Goal: Task Accomplishment & Management: Manage account settings

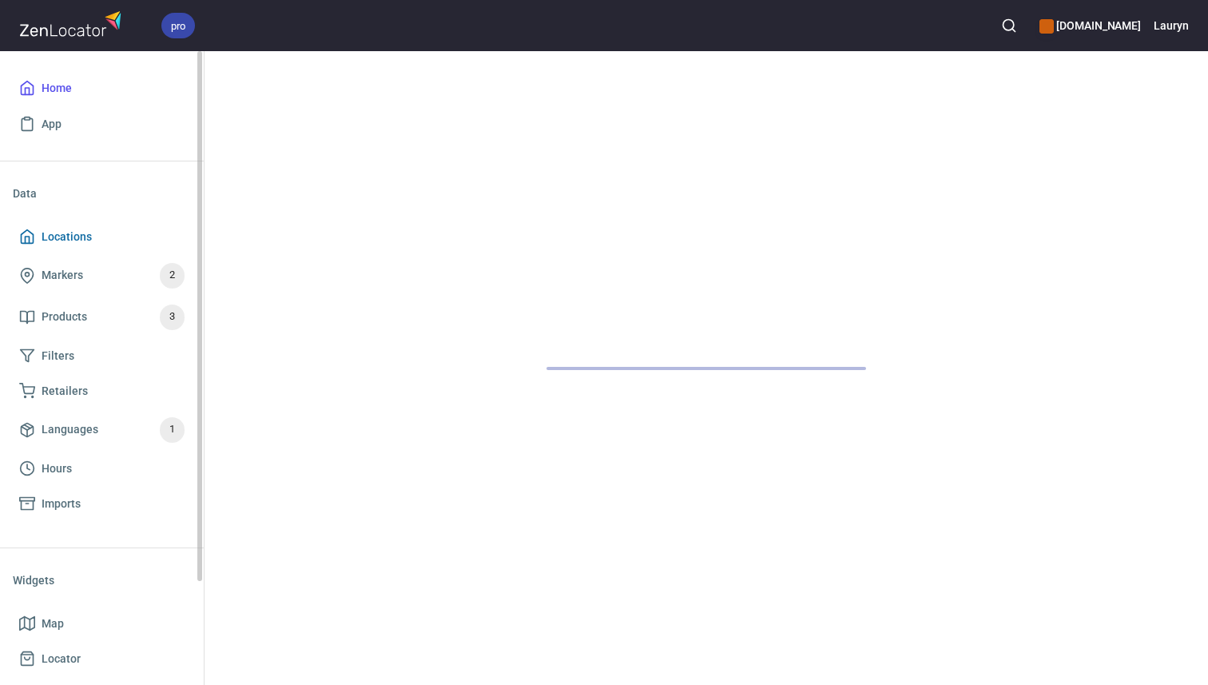
click at [110, 237] on span "Locations" at bounding box center [101, 237] width 165 height 20
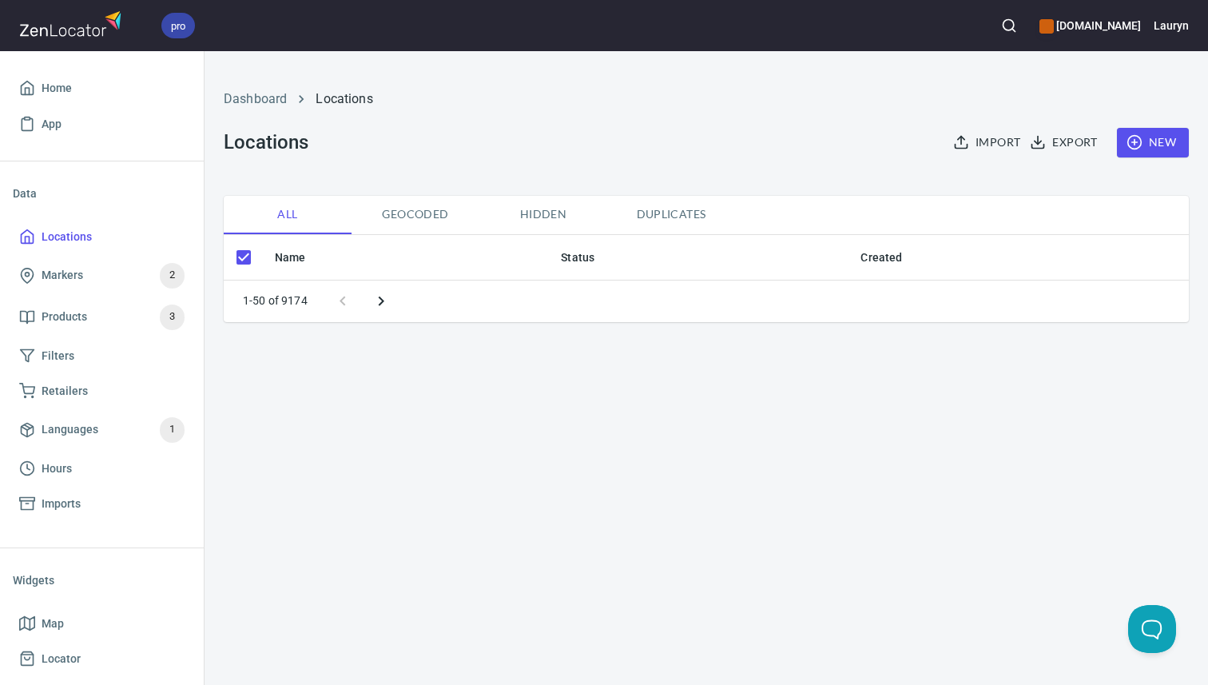
checkbox input "false"
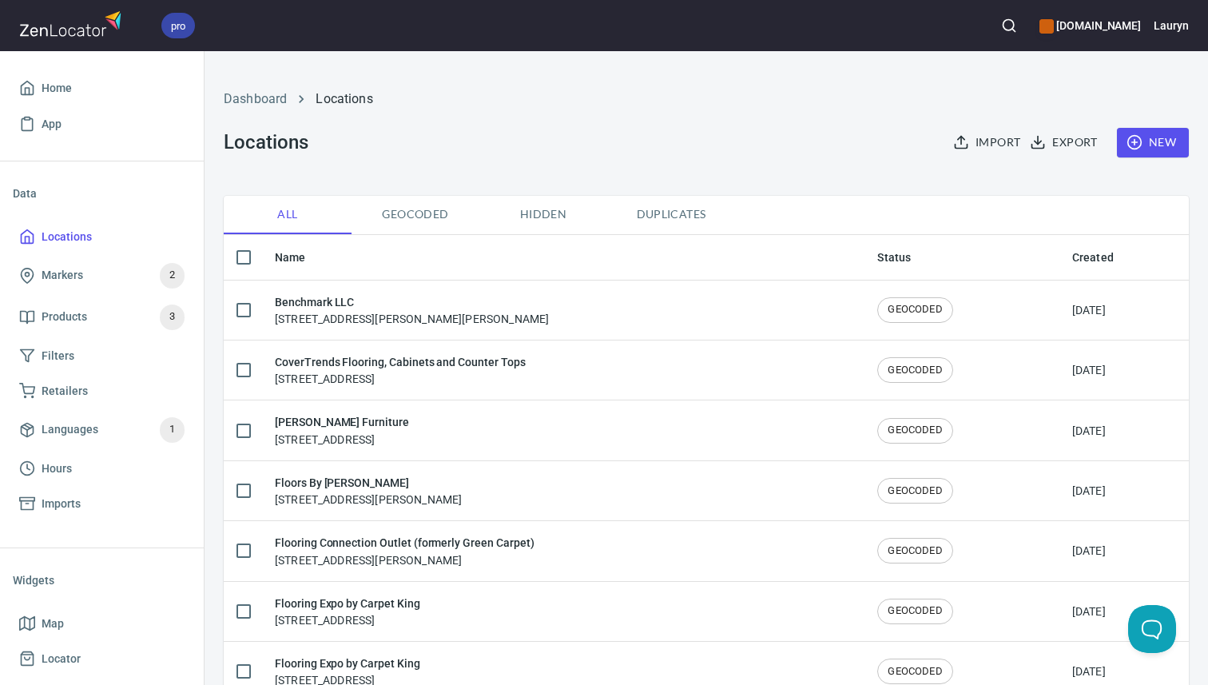
click at [1003, 30] on circle "button" at bounding box center [1008, 25] width 10 height 10
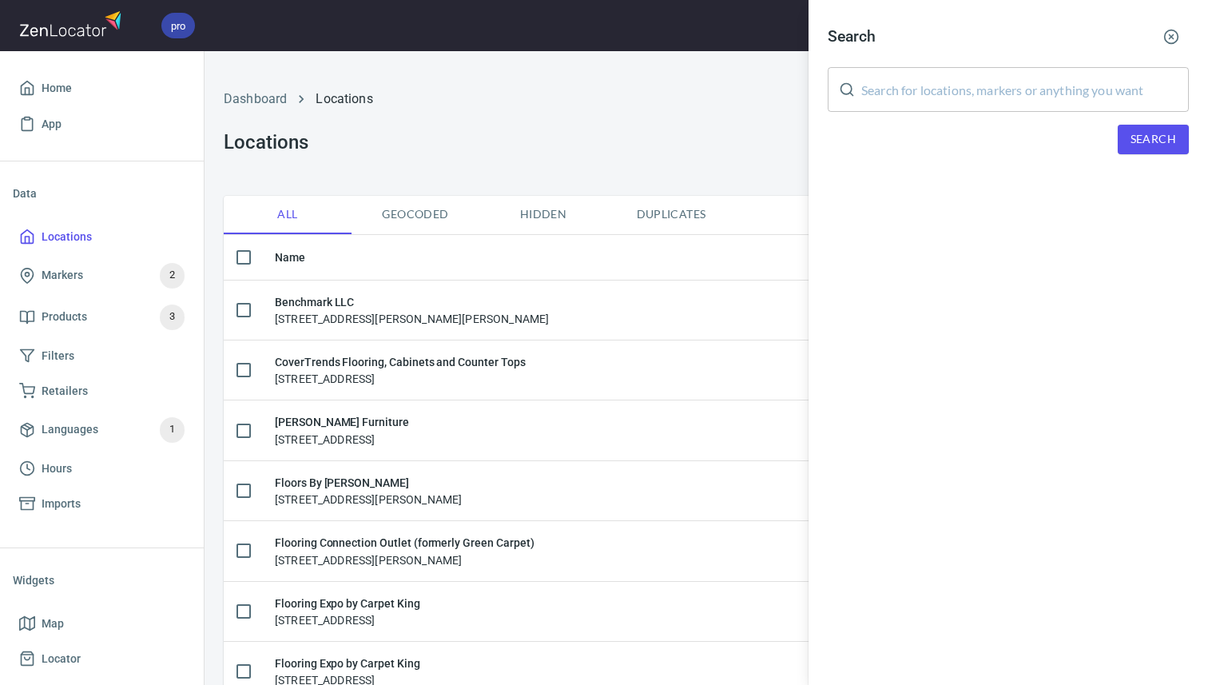
click at [955, 84] on input "text" at bounding box center [1025, 89] width 328 height 45
paste input "38111"
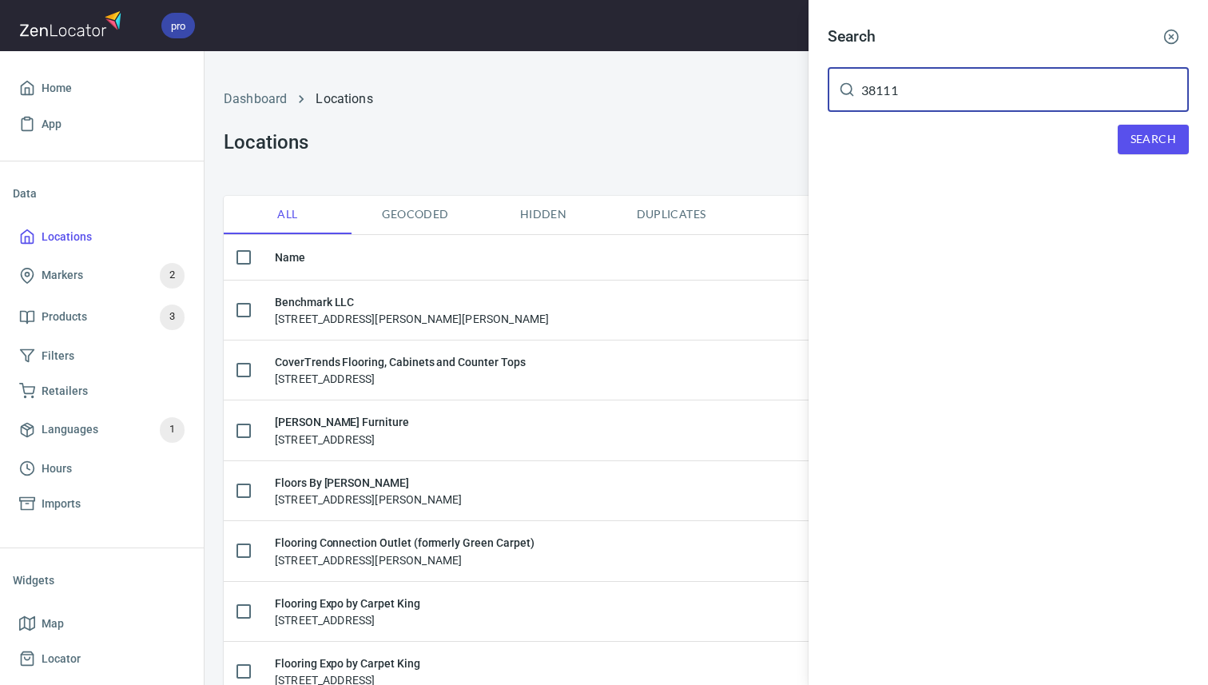
type input "38111"
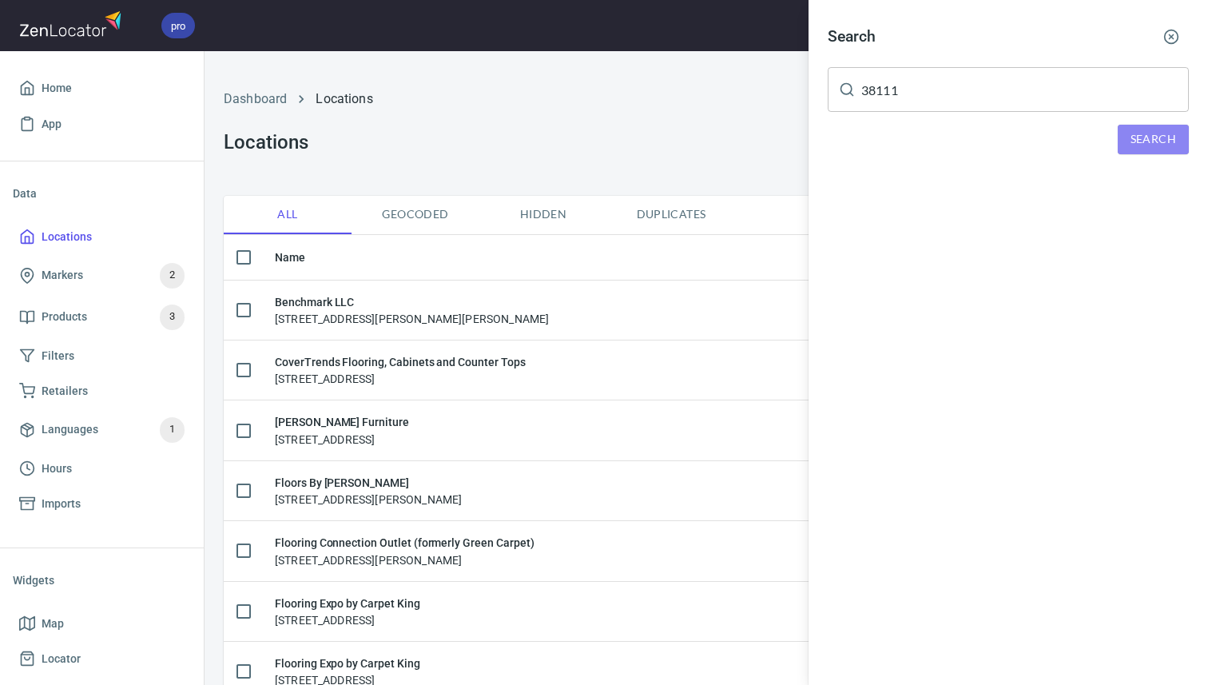
click at [1139, 134] on span "Search" at bounding box center [1153, 139] width 46 height 20
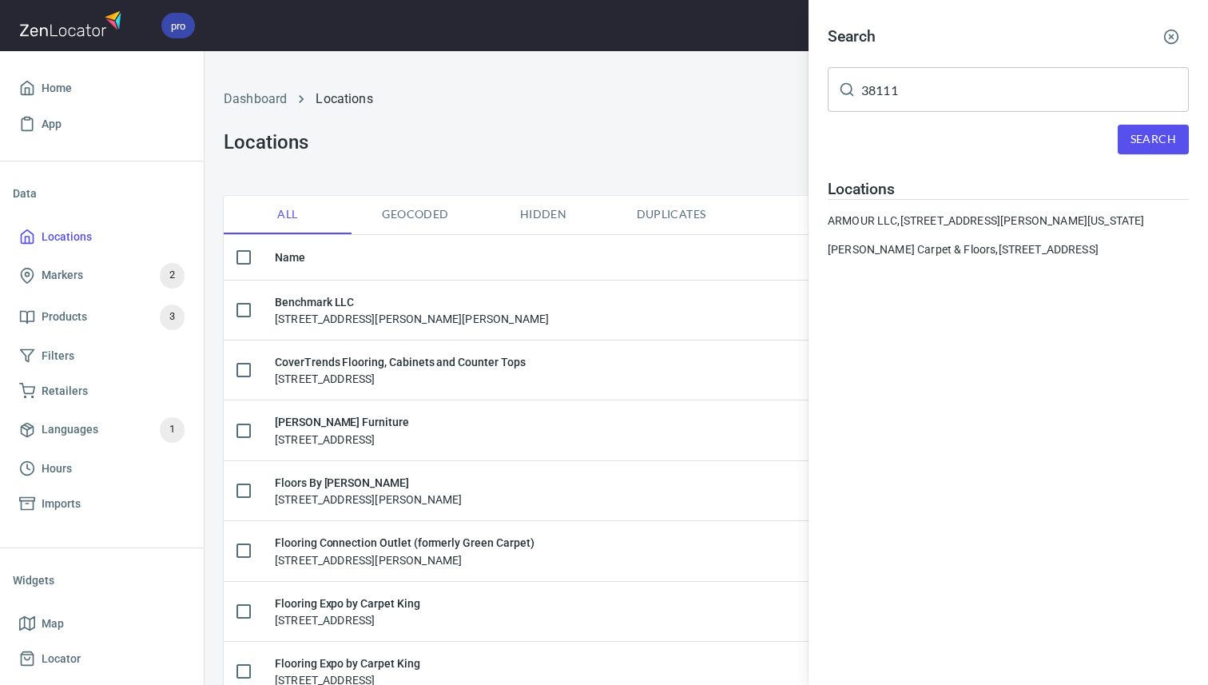
click at [1182, 25] on button "button" at bounding box center [1171, 36] width 35 height 35
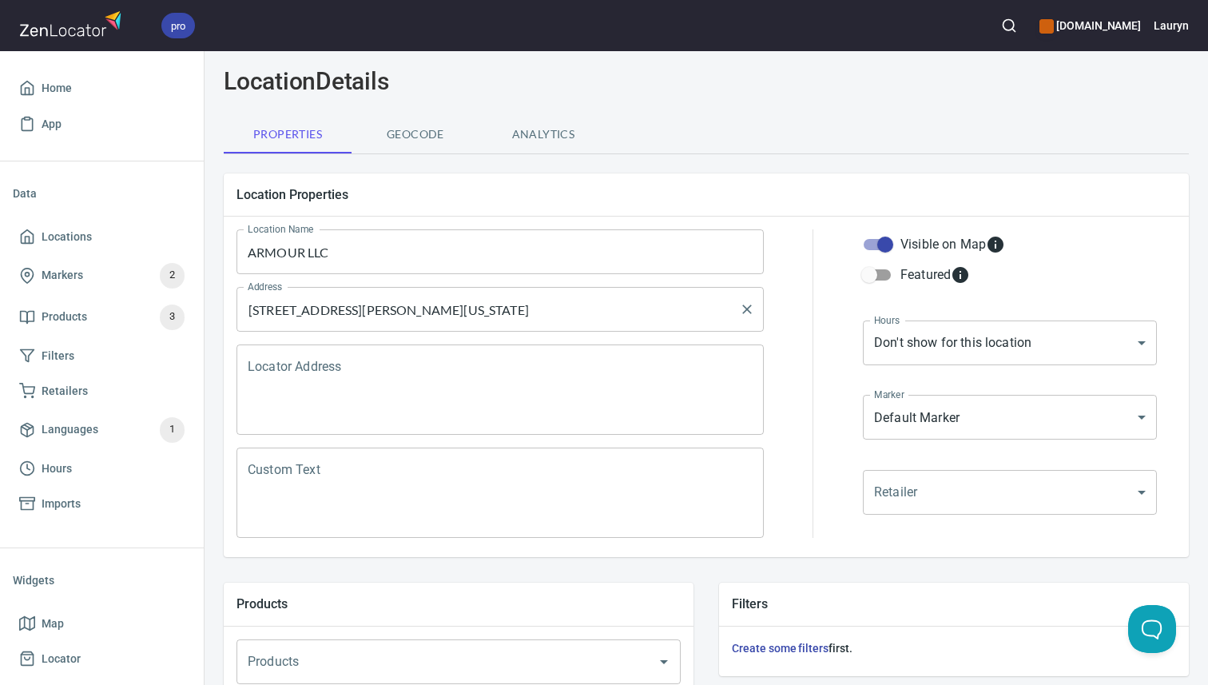
scroll to position [196, 0]
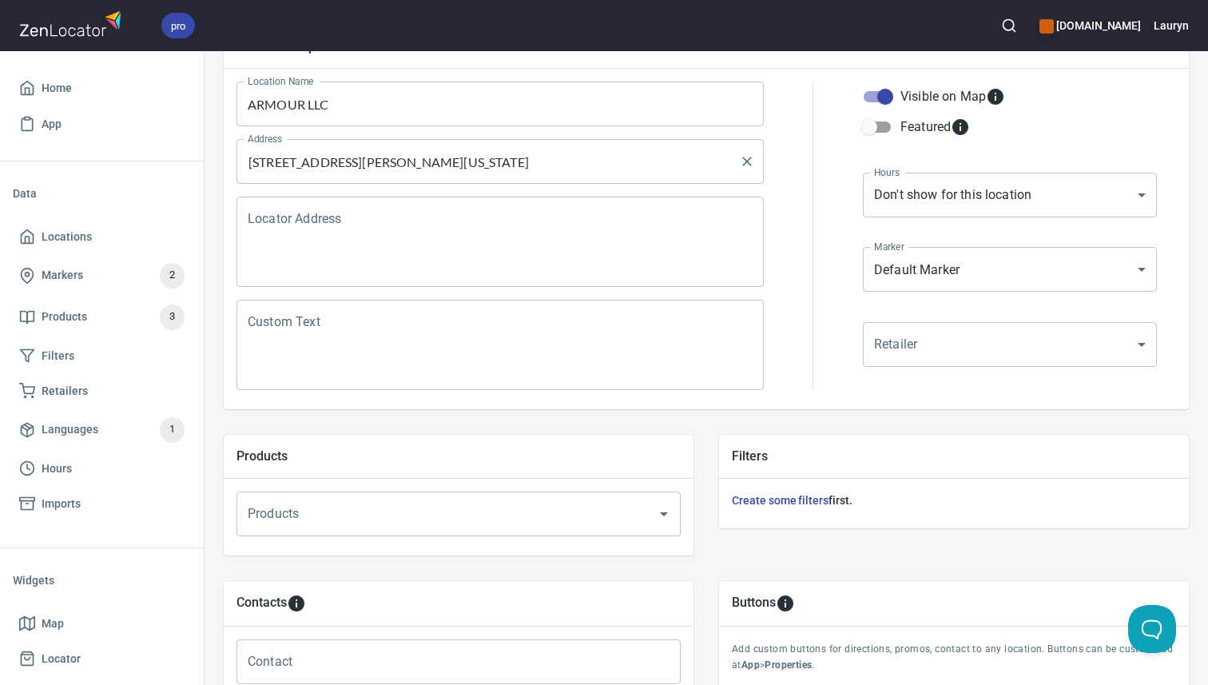
click at [620, 158] on input "81 Tillman St, Memphis, Tennessee 38111, United States" at bounding box center [488, 161] width 489 height 30
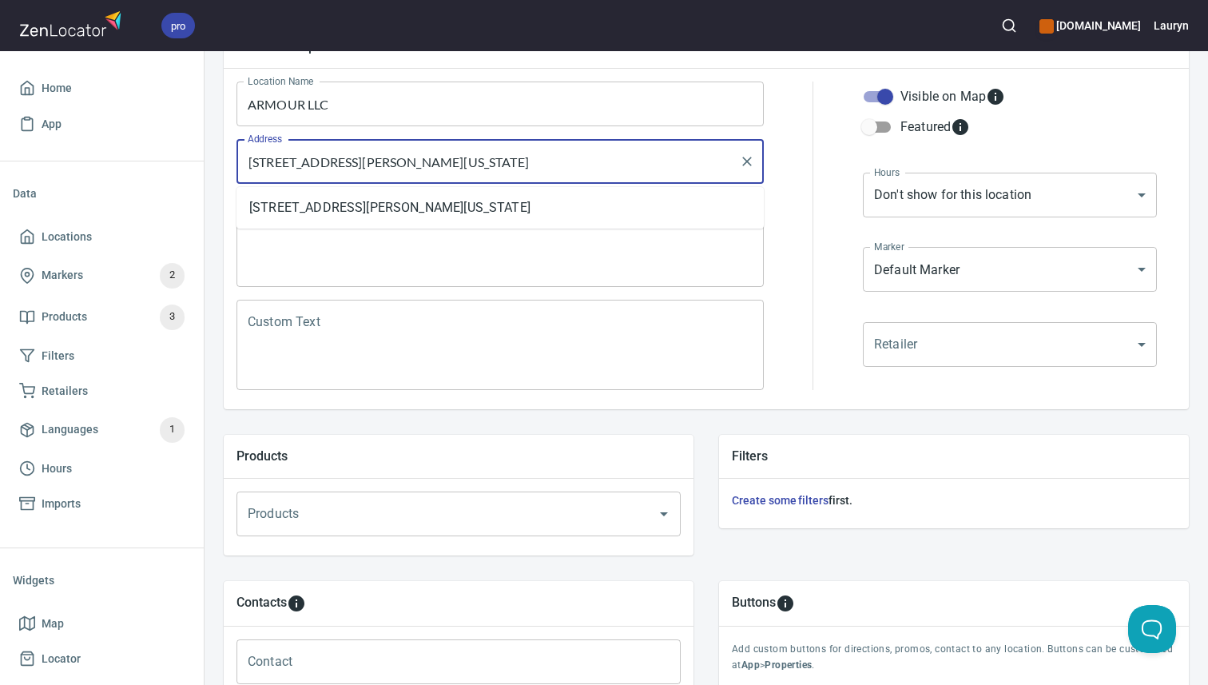
click at [620, 158] on input "81 Tillman St, Memphis, Tennessee 38111, United States" at bounding box center [488, 161] width 489 height 30
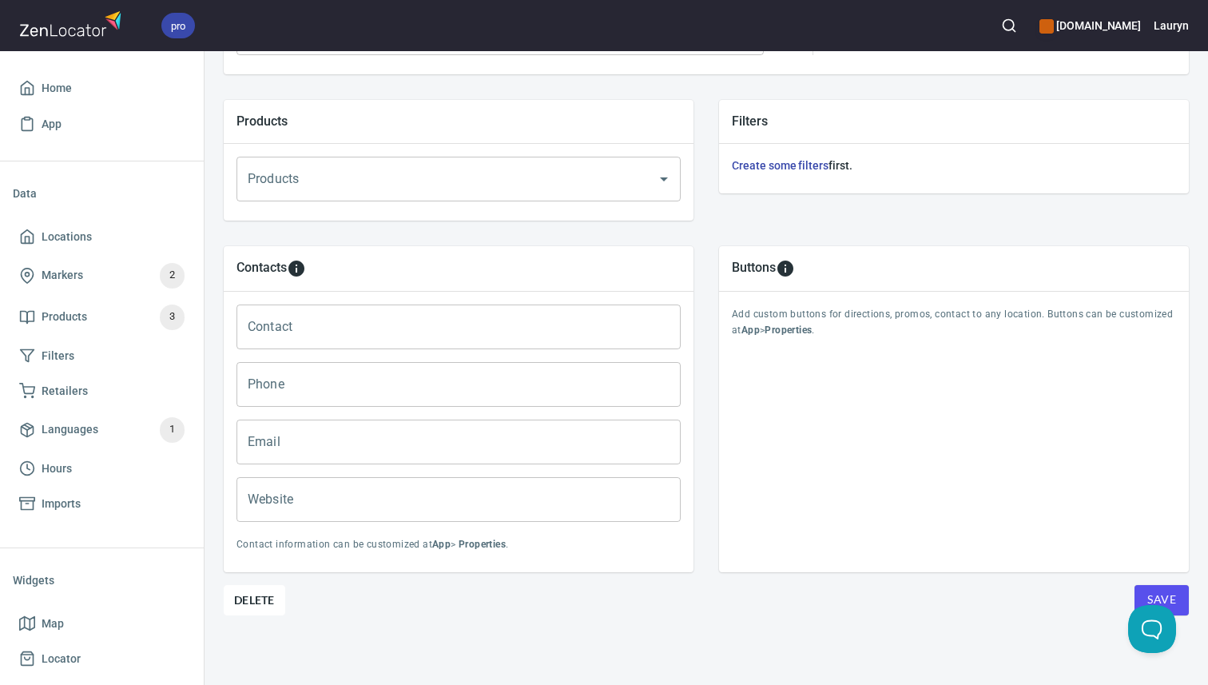
click at [254, 578] on div "Contacts Contact Contact Phone Phone Email Email Website Website Contact inform…" at bounding box center [458, 409] width 495 height 352
click at [254, 613] on button "Delete" at bounding box center [255, 600] width 62 height 30
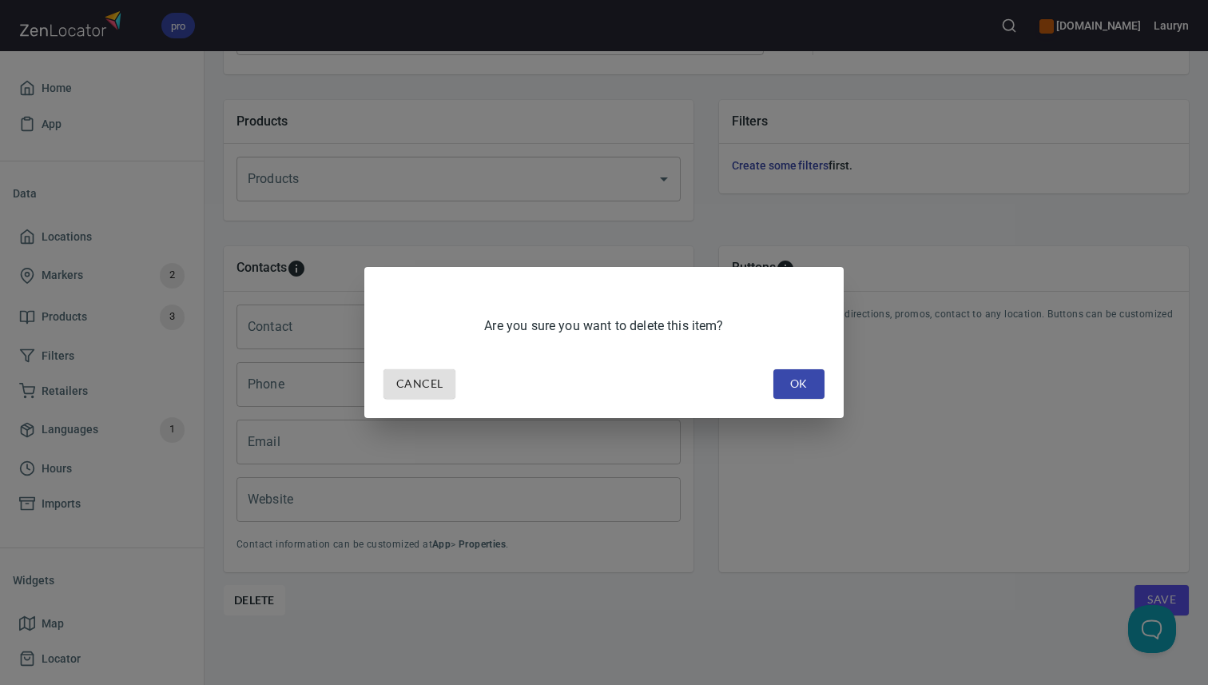
click at [810, 373] on button "OK" at bounding box center [798, 384] width 51 height 30
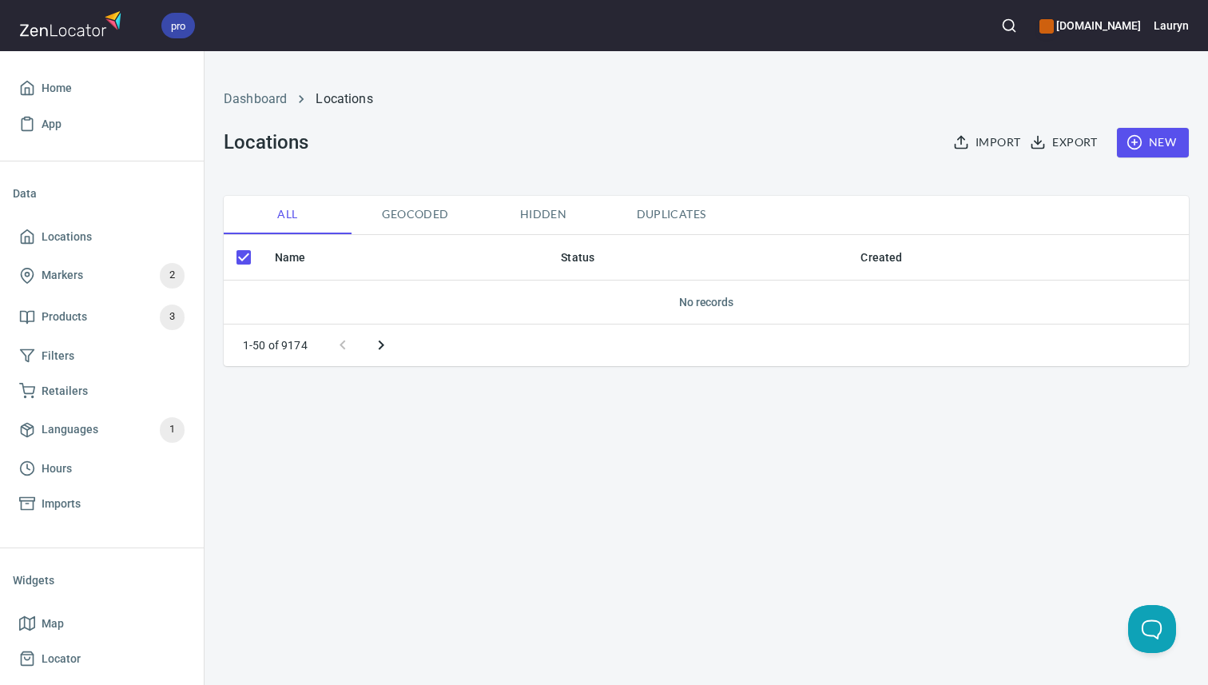
checkbox input "false"
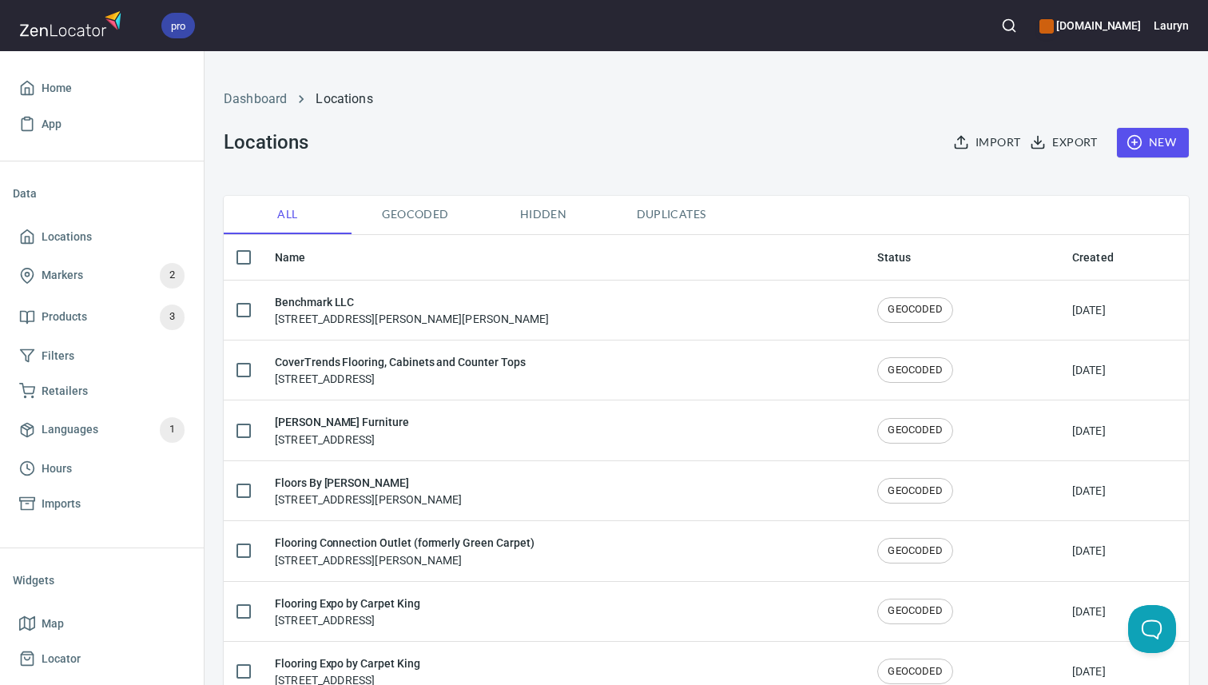
click at [1140, 147] on icon "button" at bounding box center [1134, 142] width 16 height 16
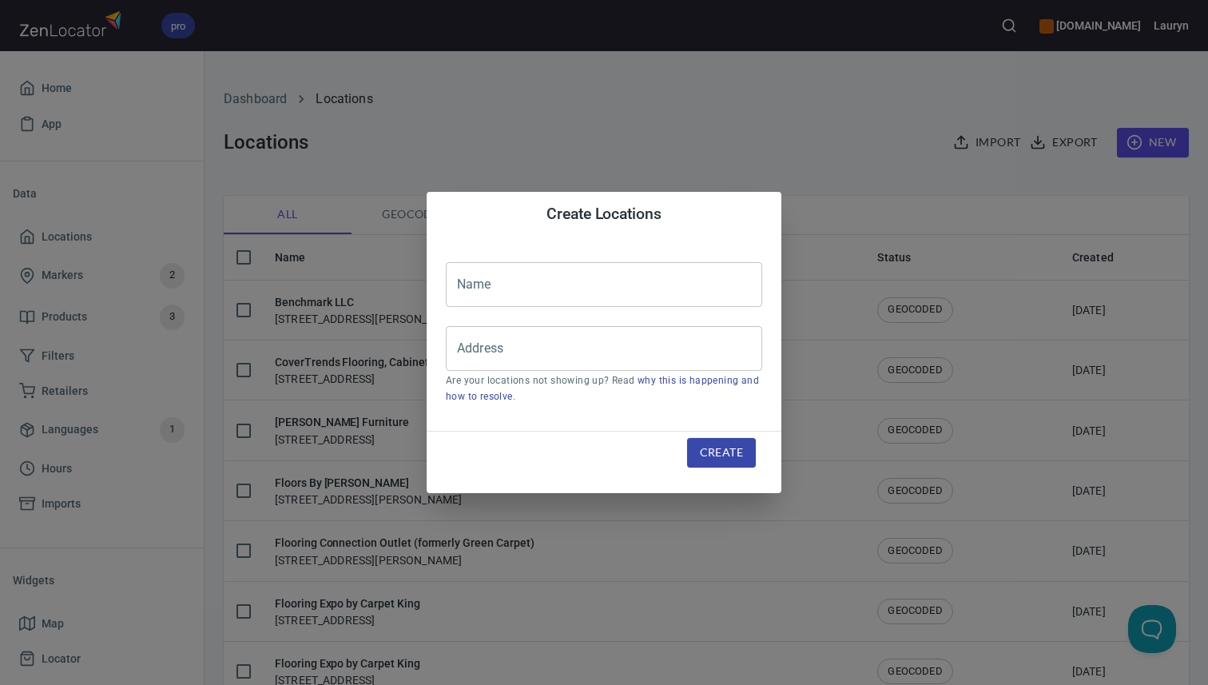
click at [660, 293] on input "text" at bounding box center [604, 284] width 316 height 45
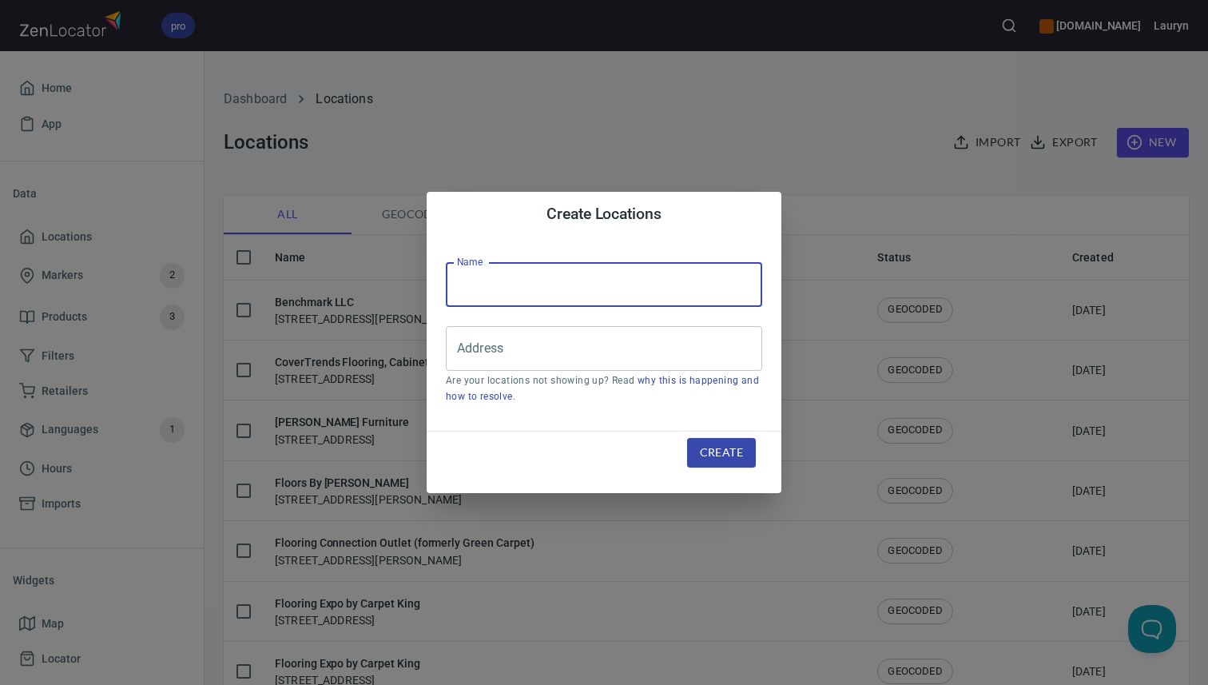
paste input "[PERSON_NAME] Floor Fashions"
type input "[PERSON_NAME] Floor Fashions"
click at [528, 343] on input "Address" at bounding box center [592, 348] width 278 height 30
paste input "[STREET_ADDRESS]"
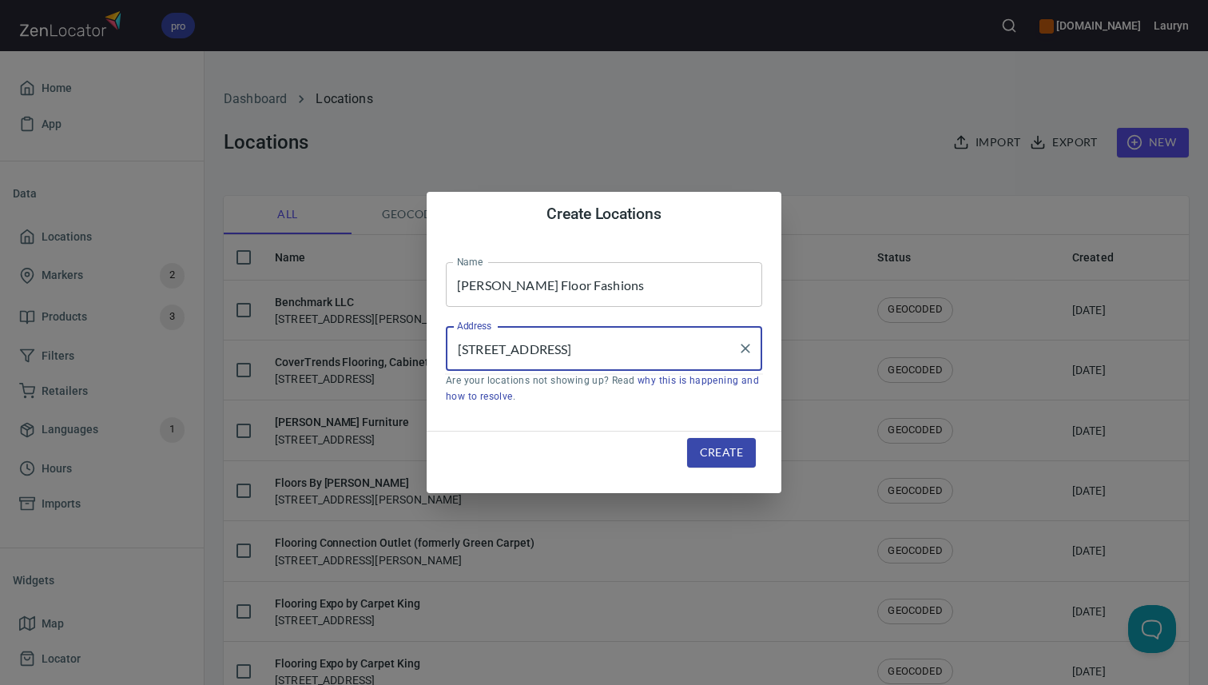
type input "[STREET_ADDRESS]"
click at [718, 443] on span "Create" at bounding box center [721, 453] width 43 height 20
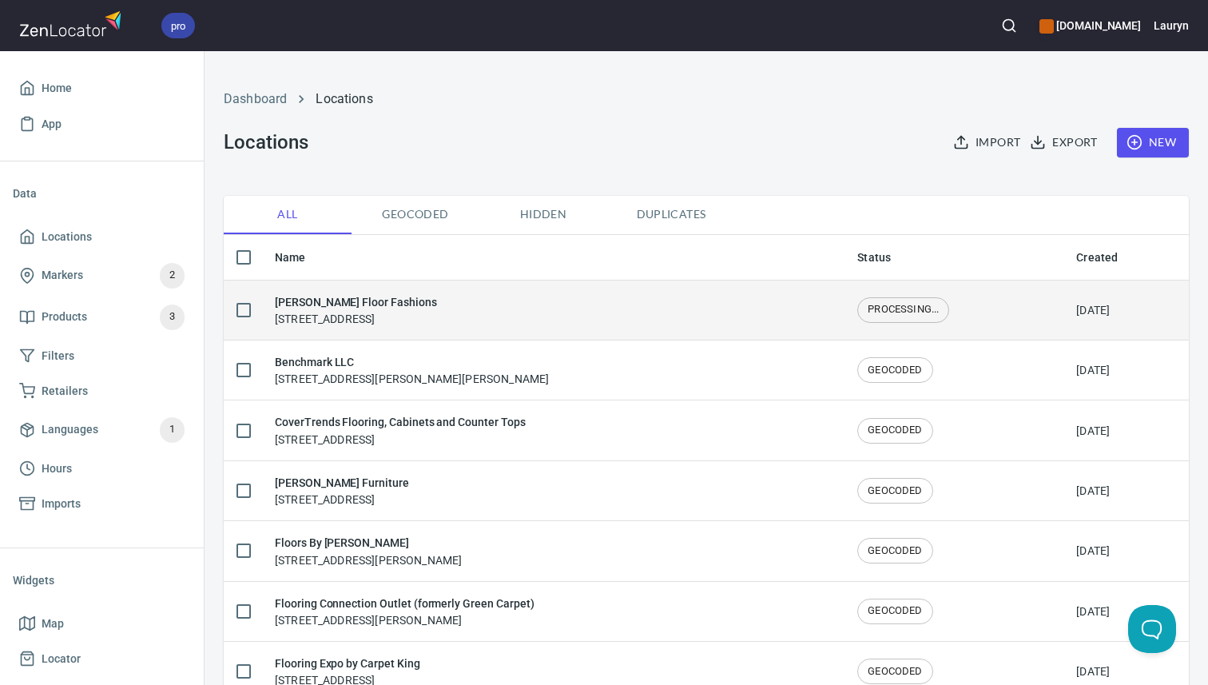
click at [684, 314] on div "Kiser's Floor Fashions 3050 Walnut Grove Rd, Memphis, TN 38111" at bounding box center [553, 310] width 557 height 34
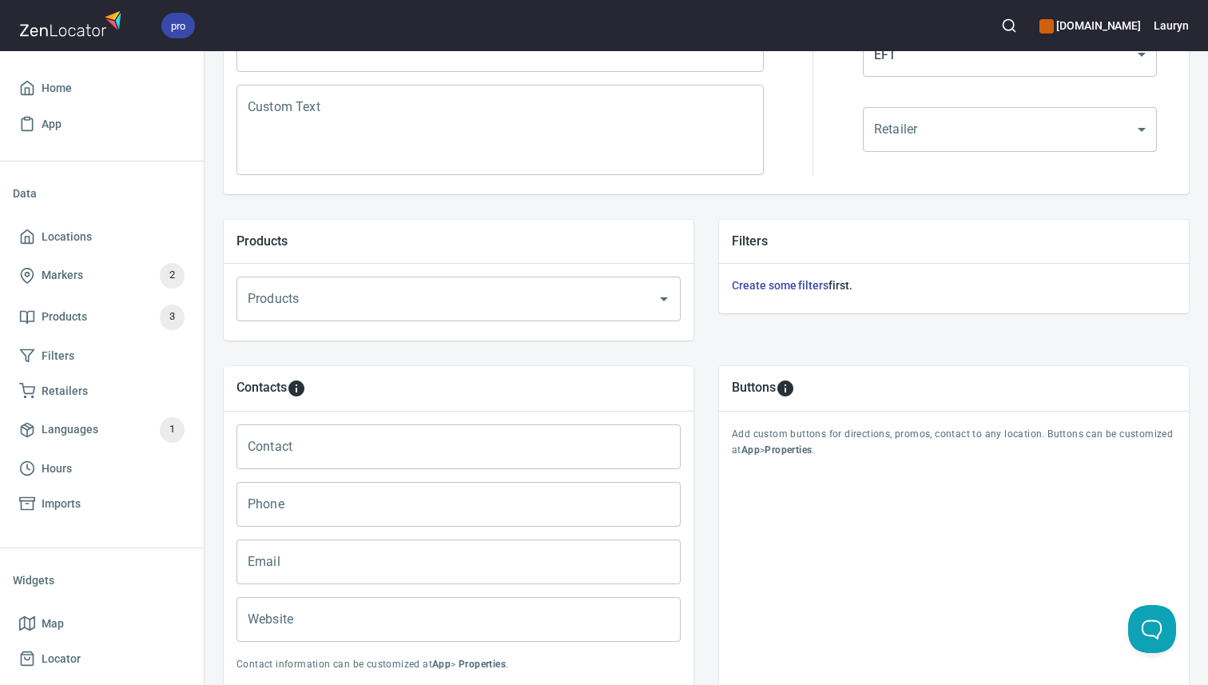
scroll to position [530, 0]
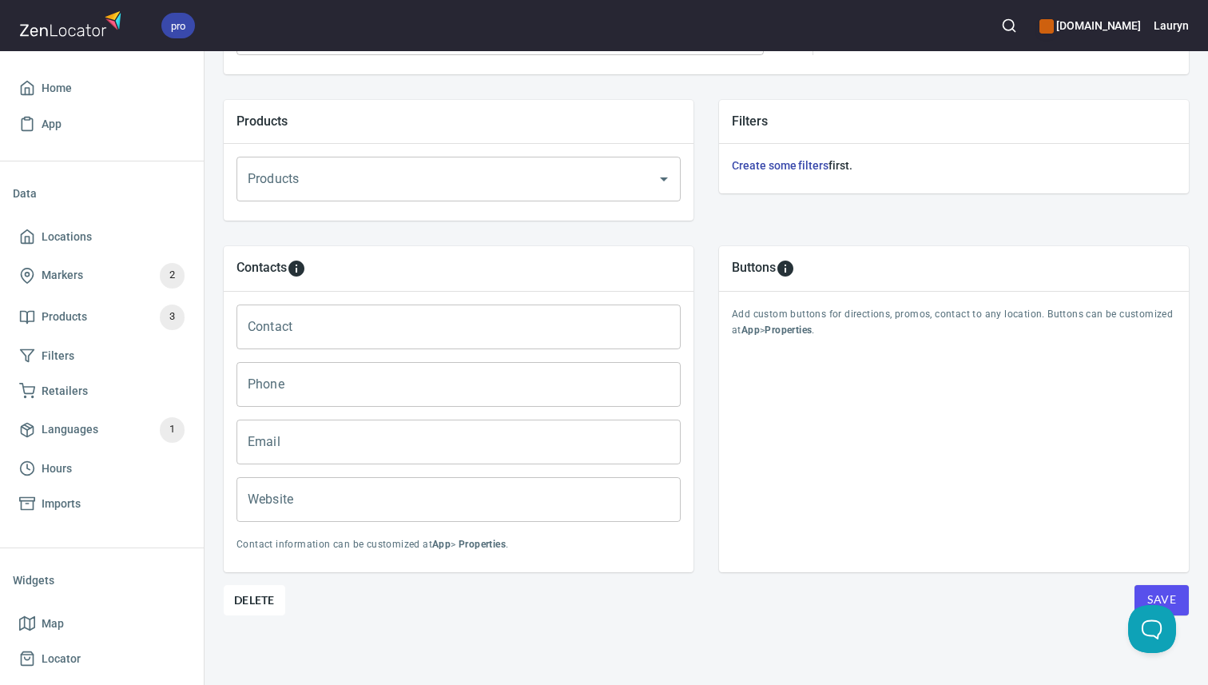
click at [420, 393] on input "Phone" at bounding box center [458, 384] width 444 height 45
paste input "(901) 458-8000"
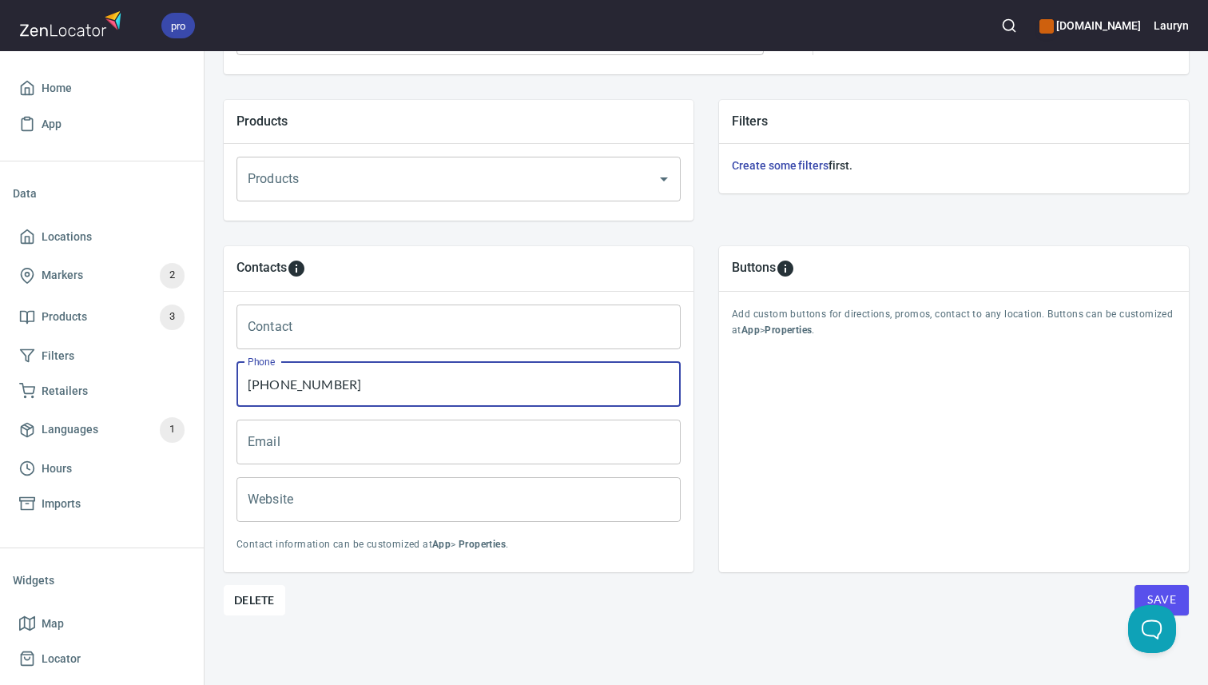
click at [248, 389] on input "(901) 458-8000" at bounding box center [458, 384] width 444 height 45
type input "(901) 458-8000"
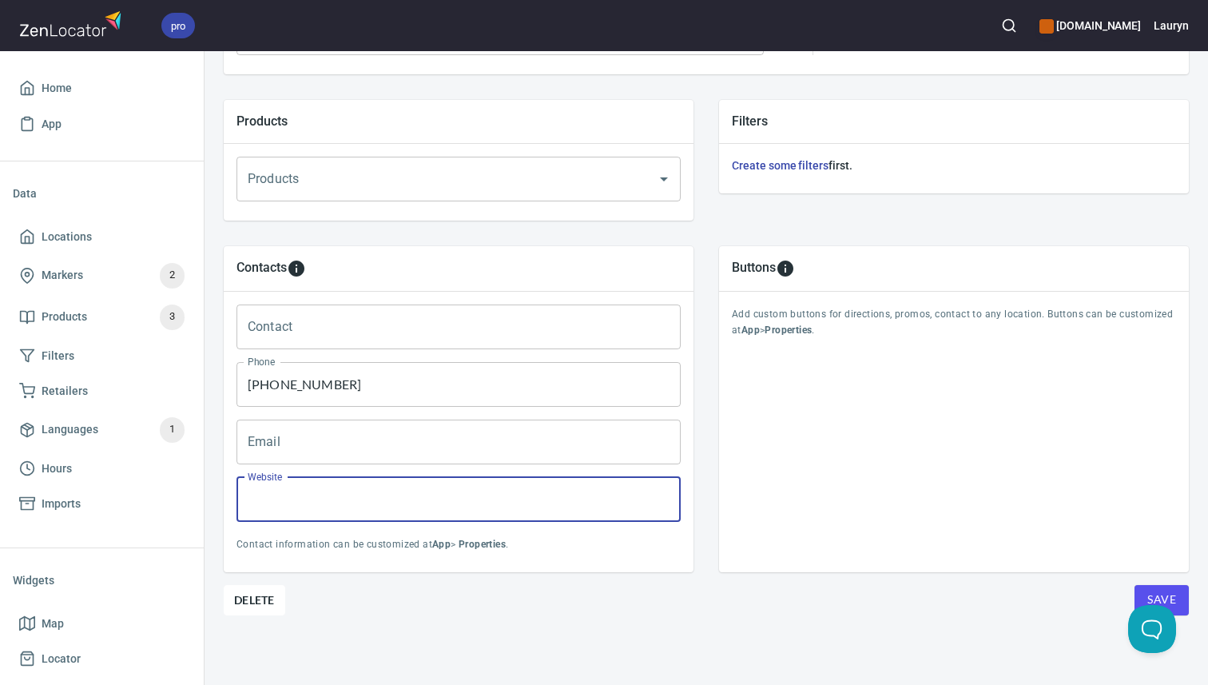
click at [485, 502] on input "Website" at bounding box center [458, 499] width 444 height 45
paste input "https://www.kisers.com/memphis-flooring"
type input "https://www.kisers.com/memphis-flooring"
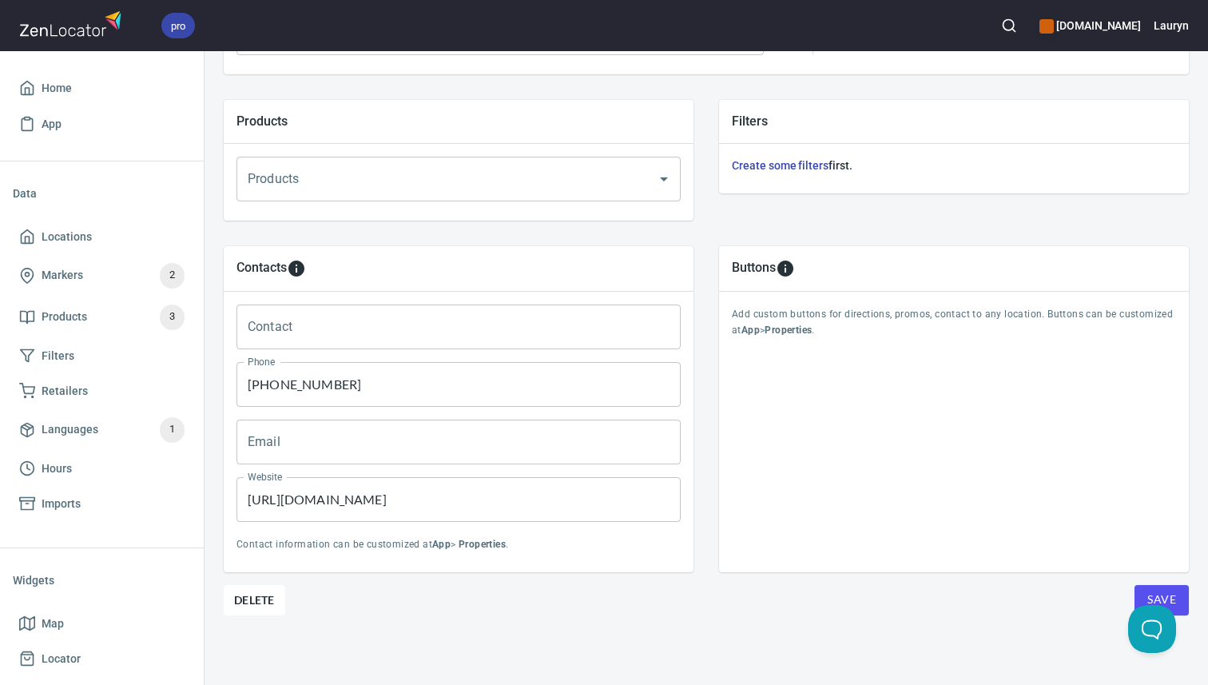
click at [728, 644] on div "Location Properties Location Name Kiser's Floor Fashions Location Name Address …" at bounding box center [706, 181] width 965 height 1007
click at [1158, 592] on span "Save" at bounding box center [1161, 600] width 29 height 20
click at [70, 260] on link "Markers 2" at bounding box center [102, 276] width 178 height 42
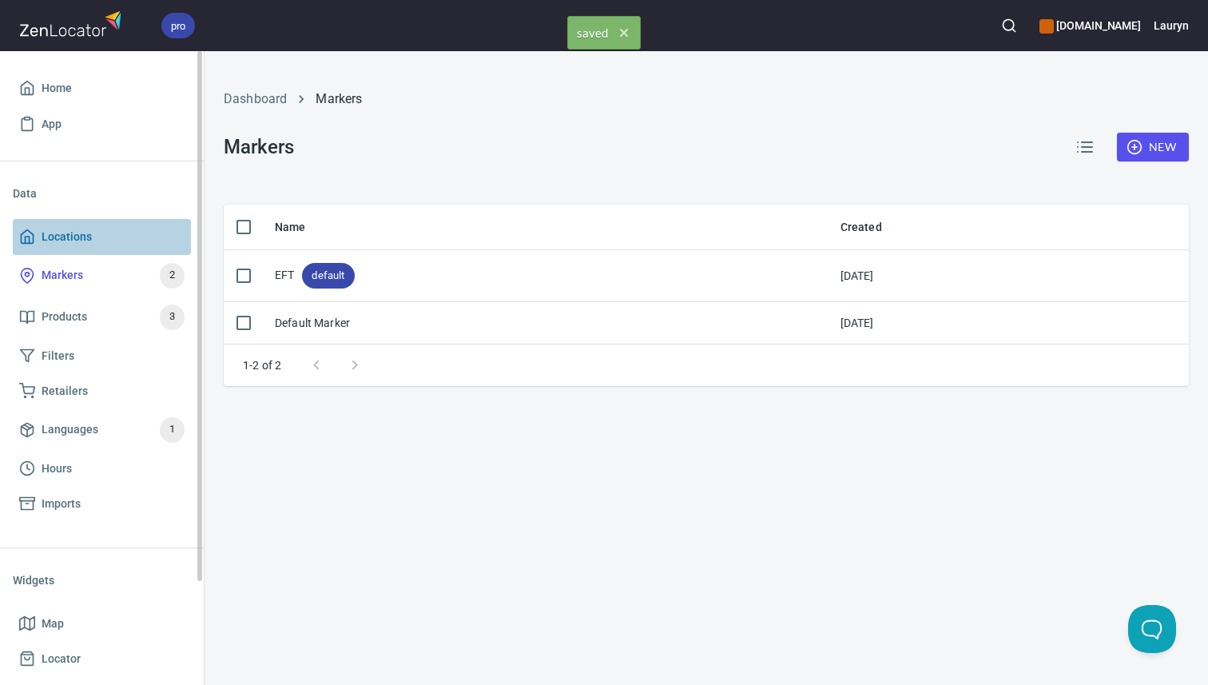
click at [70, 232] on span "Locations" at bounding box center [67, 237] width 50 height 20
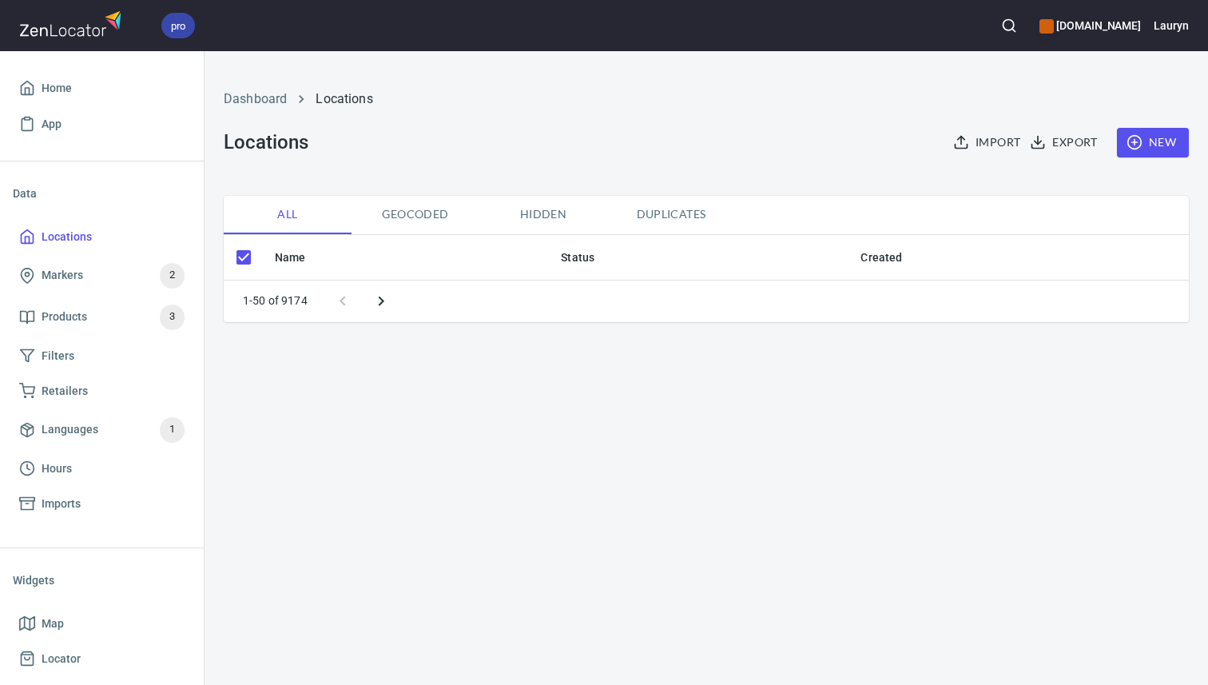
checkbox input "false"
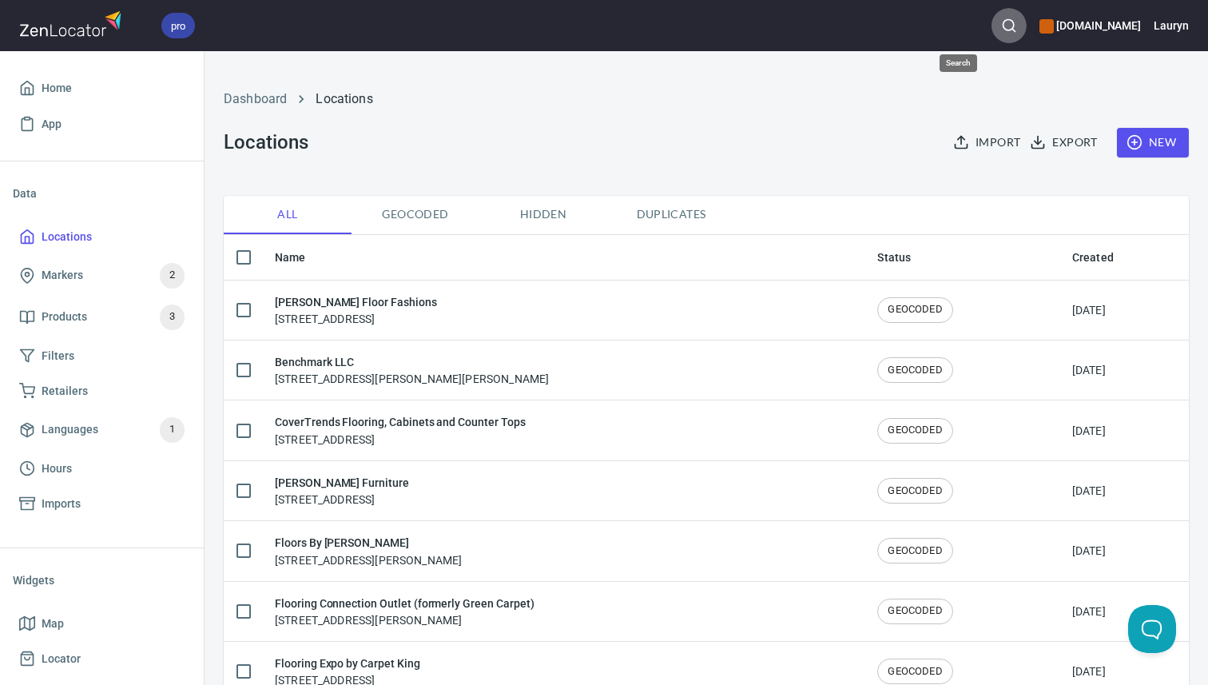
click at [991, 36] on button "button" at bounding box center [1008, 25] width 35 height 35
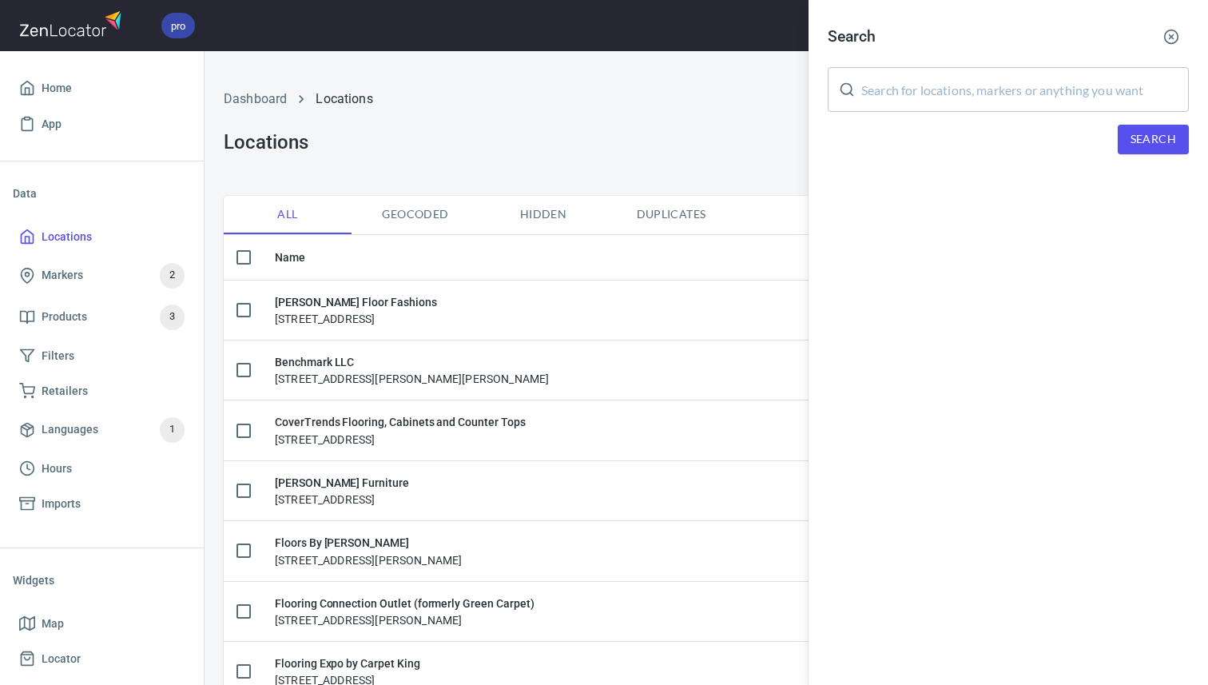
click at [967, 94] on input "text" at bounding box center [1025, 89] width 328 height 45
paste input "38018"
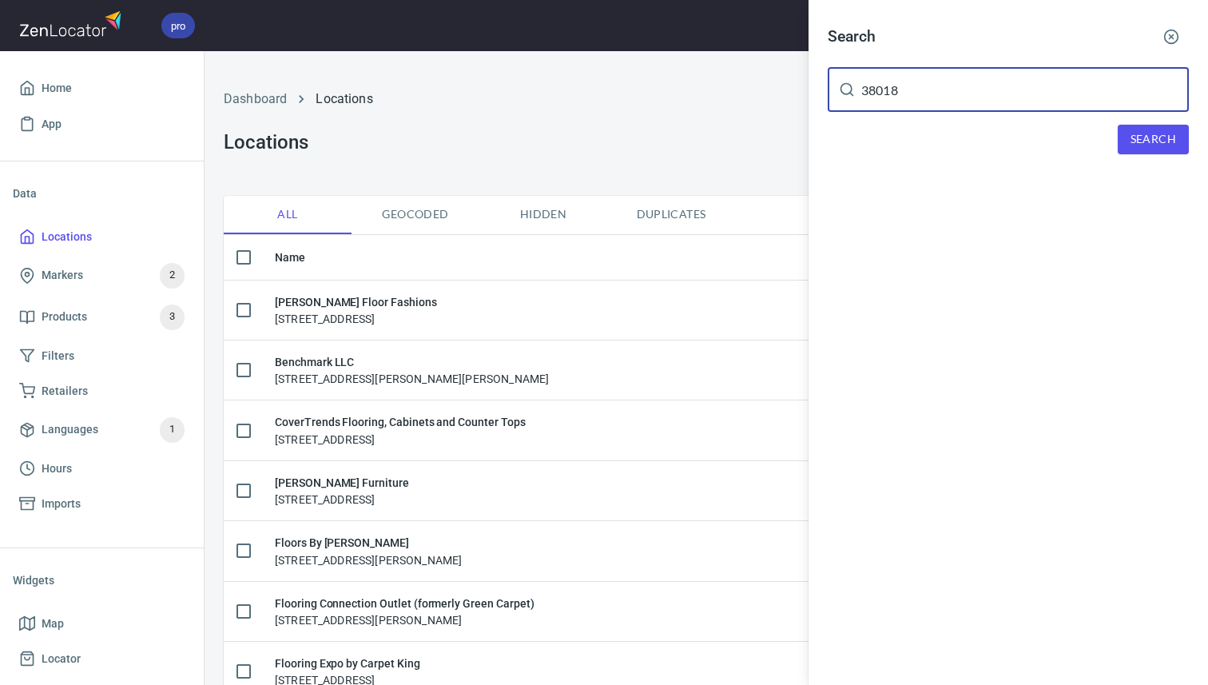
type input "38018"
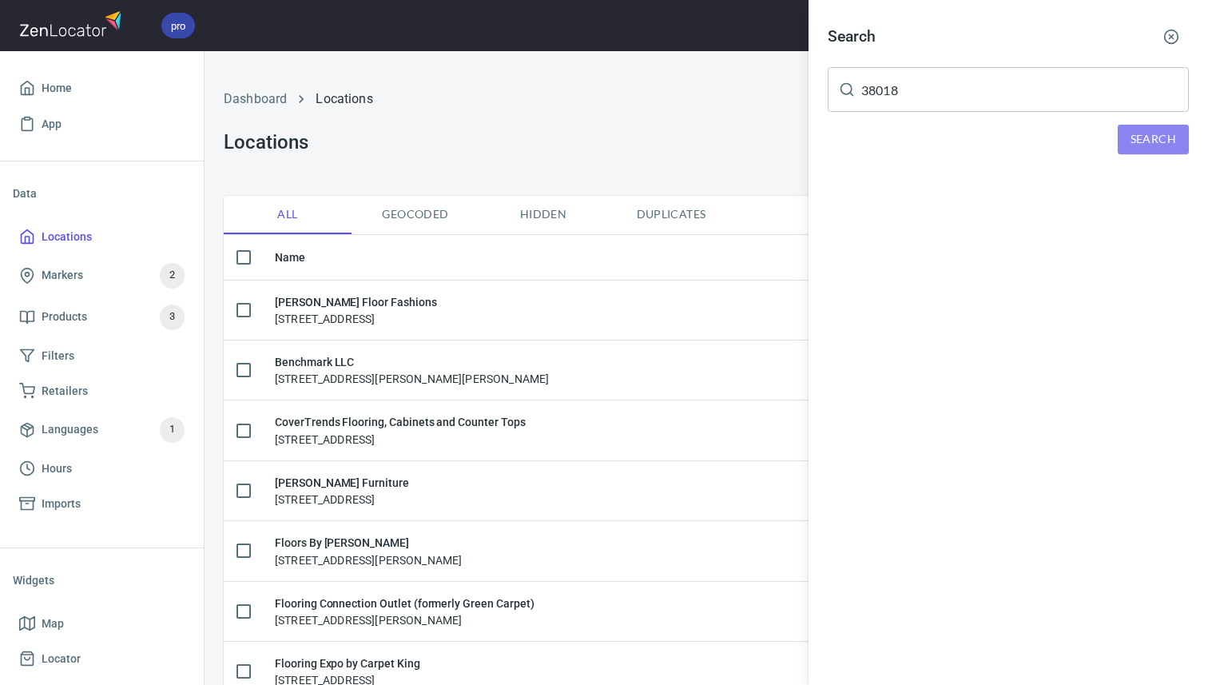
click at [1140, 129] on span "Search" at bounding box center [1153, 139] width 46 height 20
click at [974, 219] on div "CORDOVA CARPET, 7845 Trinity Rd, Memphis, Tennessee, United States" at bounding box center [1008, 221] width 361 height 16
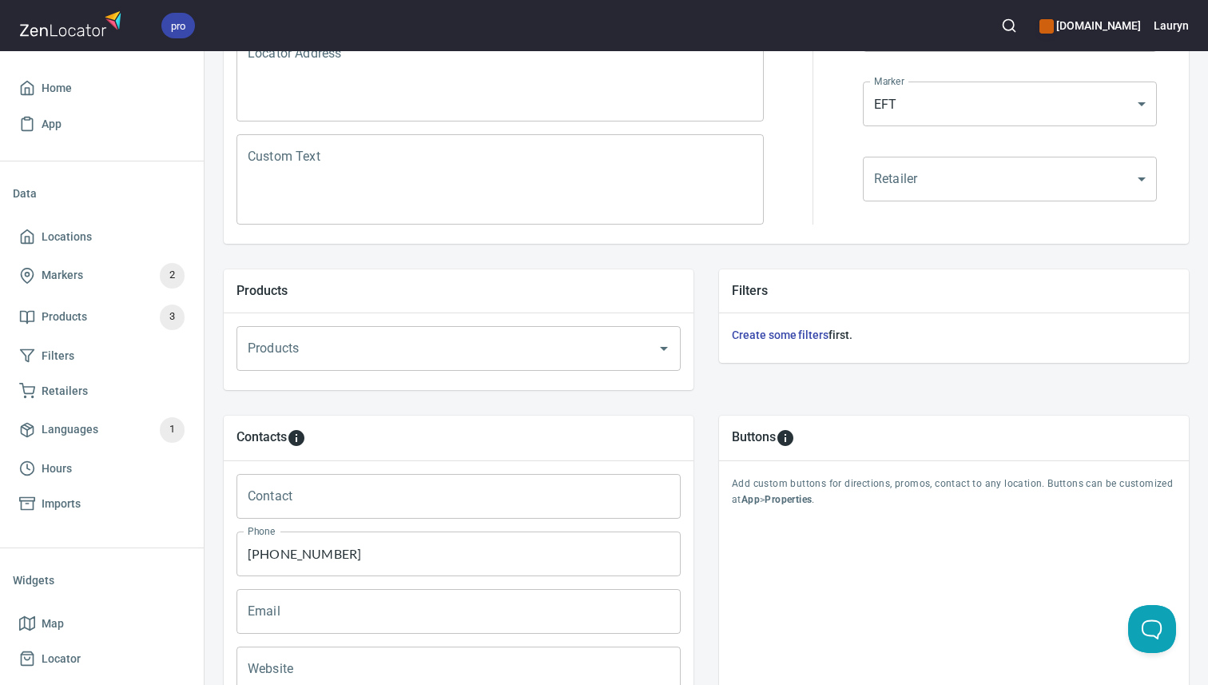
scroll to position [95, 0]
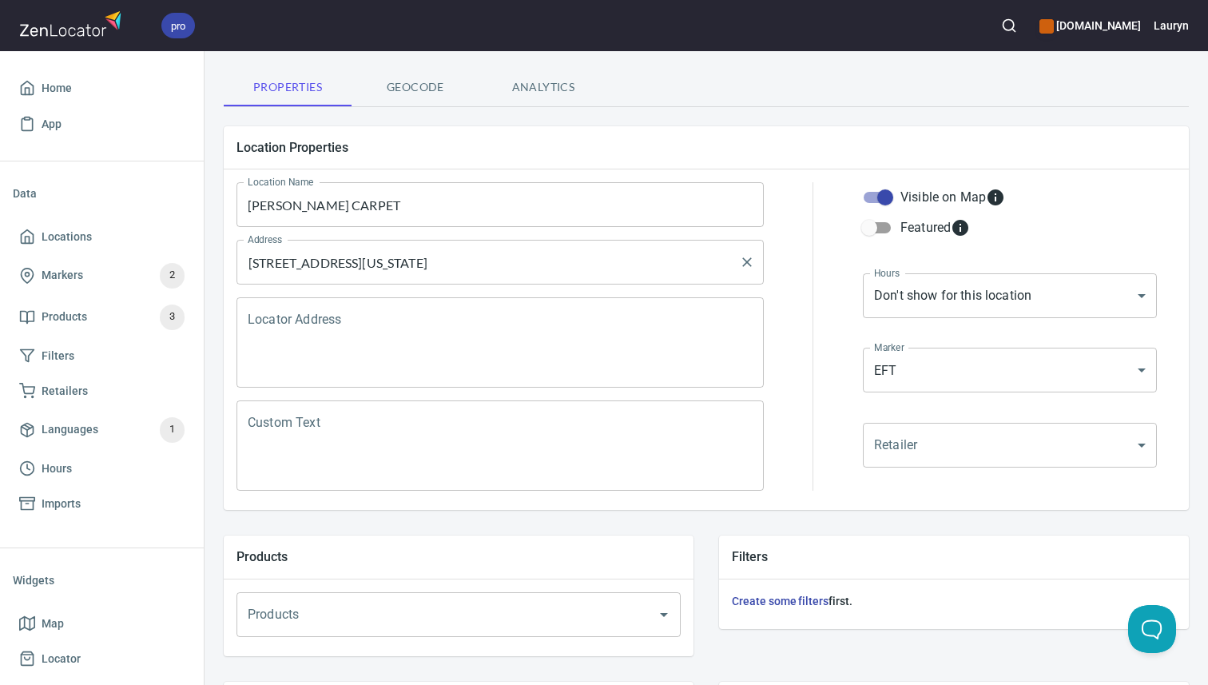
click at [601, 256] on input "7845 Trinity Rd, Memphis, Tennessee, United States" at bounding box center [488, 262] width 489 height 30
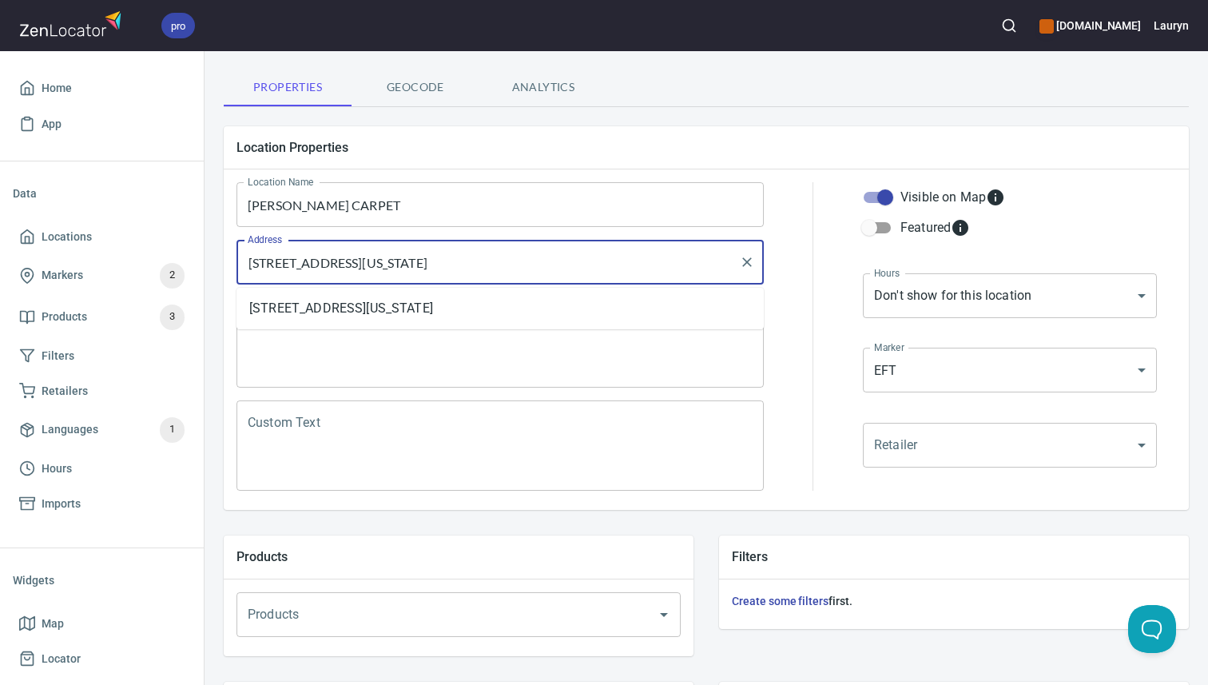
click at [601, 256] on input "7845 Trinity Rd, Memphis, Tennessee, United States" at bounding box center [488, 262] width 489 height 30
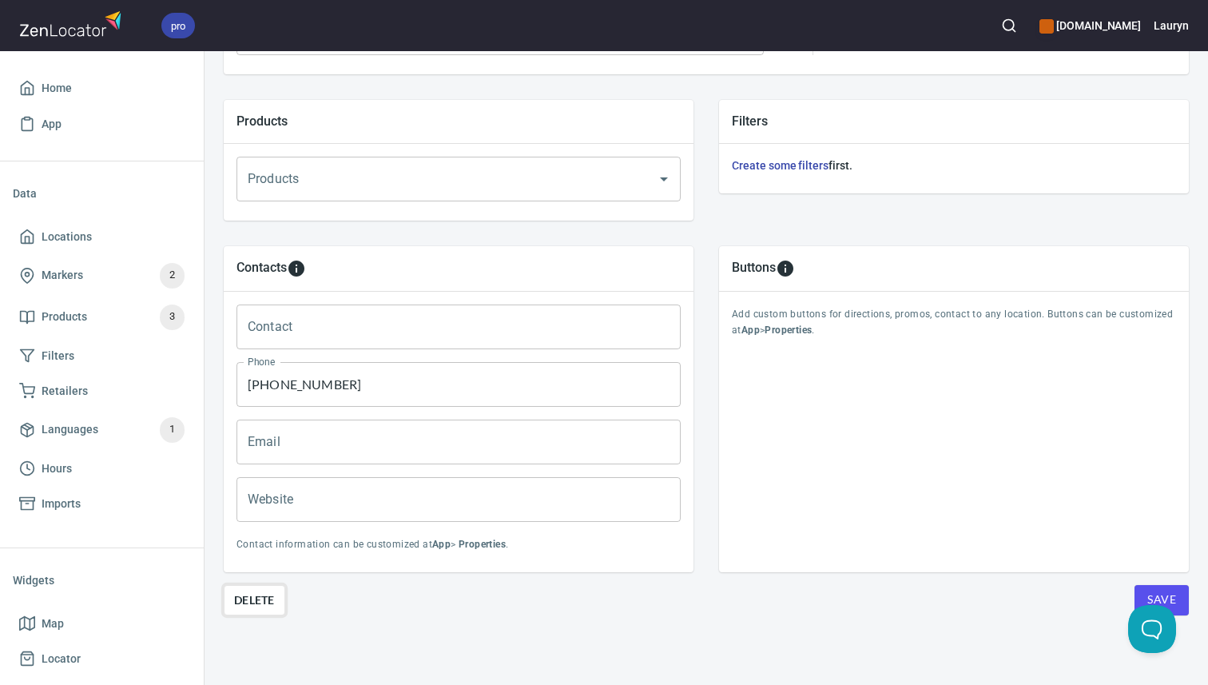
click at [268, 602] on span "Delete" at bounding box center [254, 599] width 41 height 19
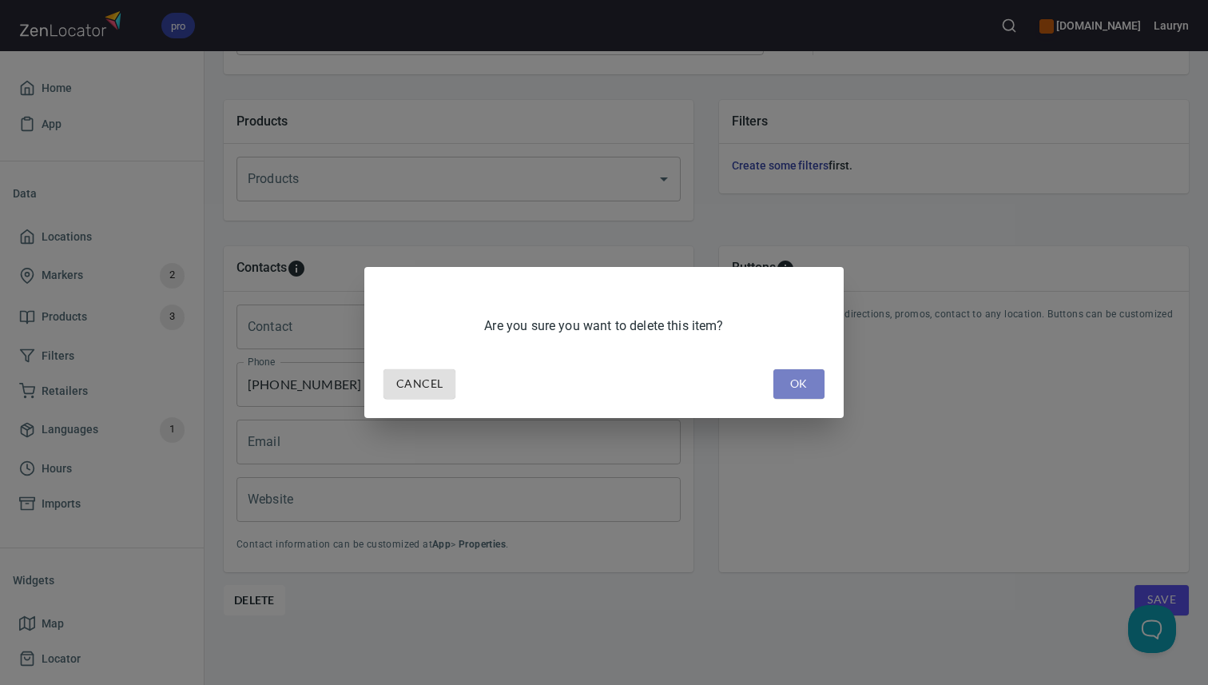
click at [805, 385] on span "OK" at bounding box center [799, 384] width 26 height 20
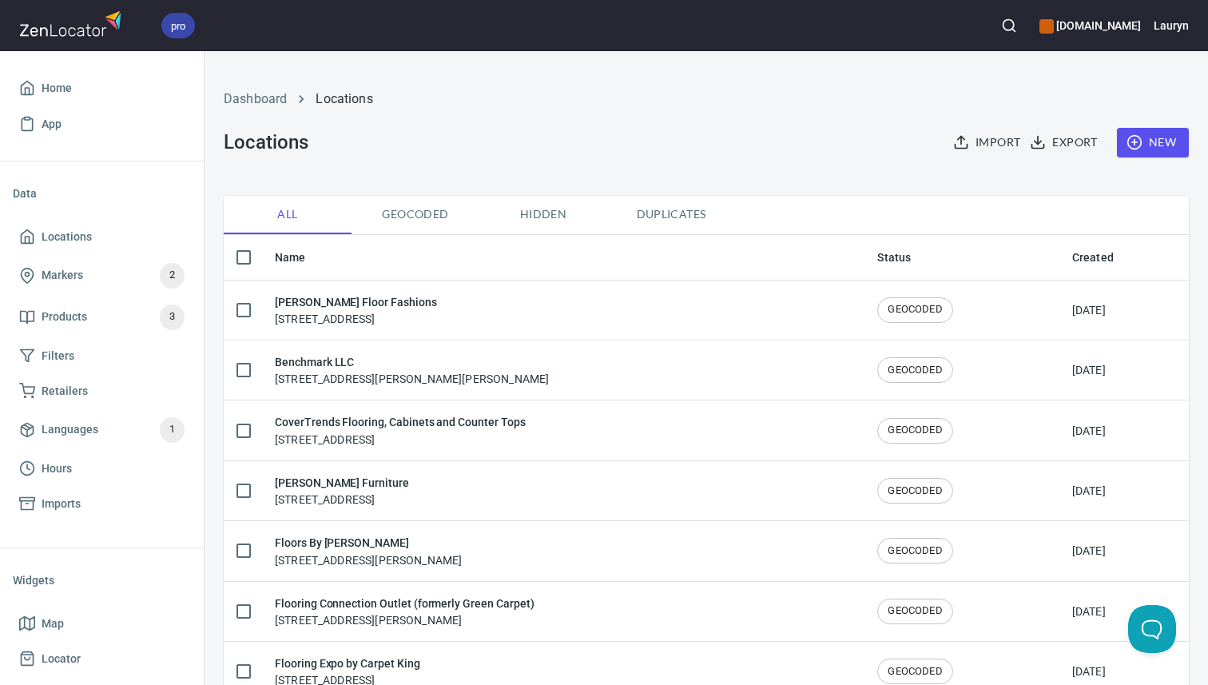
click at [1153, 133] on span "New" at bounding box center [1153, 143] width 46 height 20
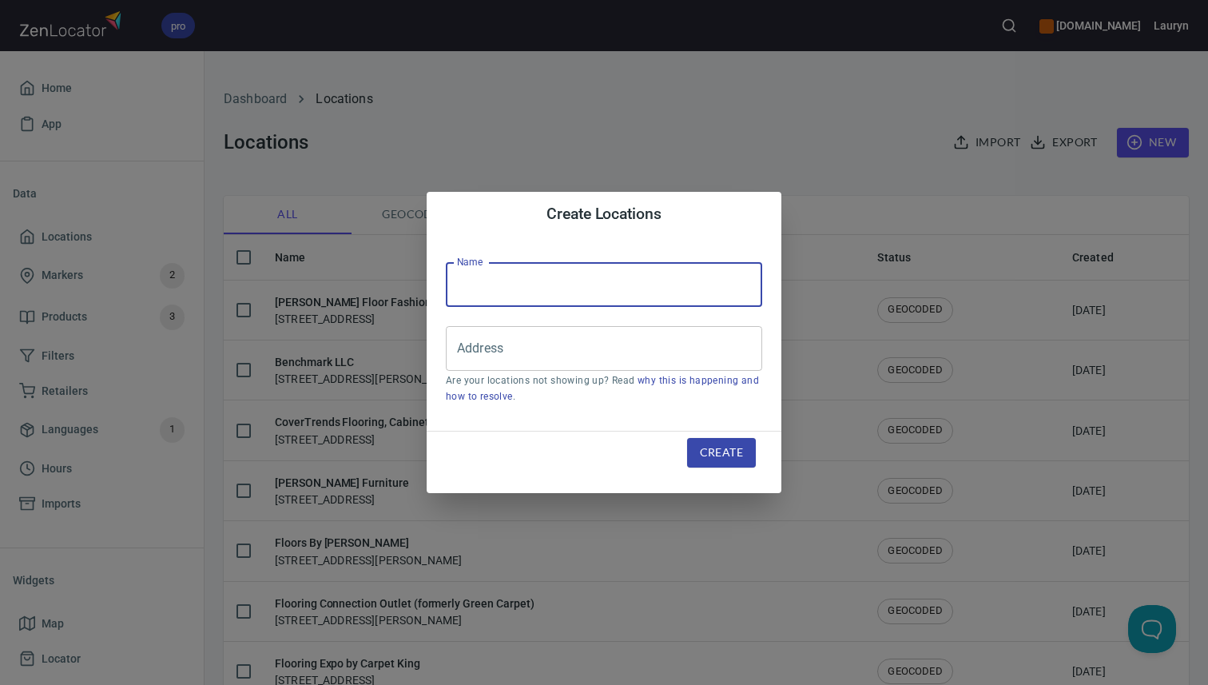
click at [625, 283] on input "text" at bounding box center [604, 284] width 316 height 45
paste input "[PERSON_NAME] Floor Fashions"
type input "[PERSON_NAME] Floor Fashions"
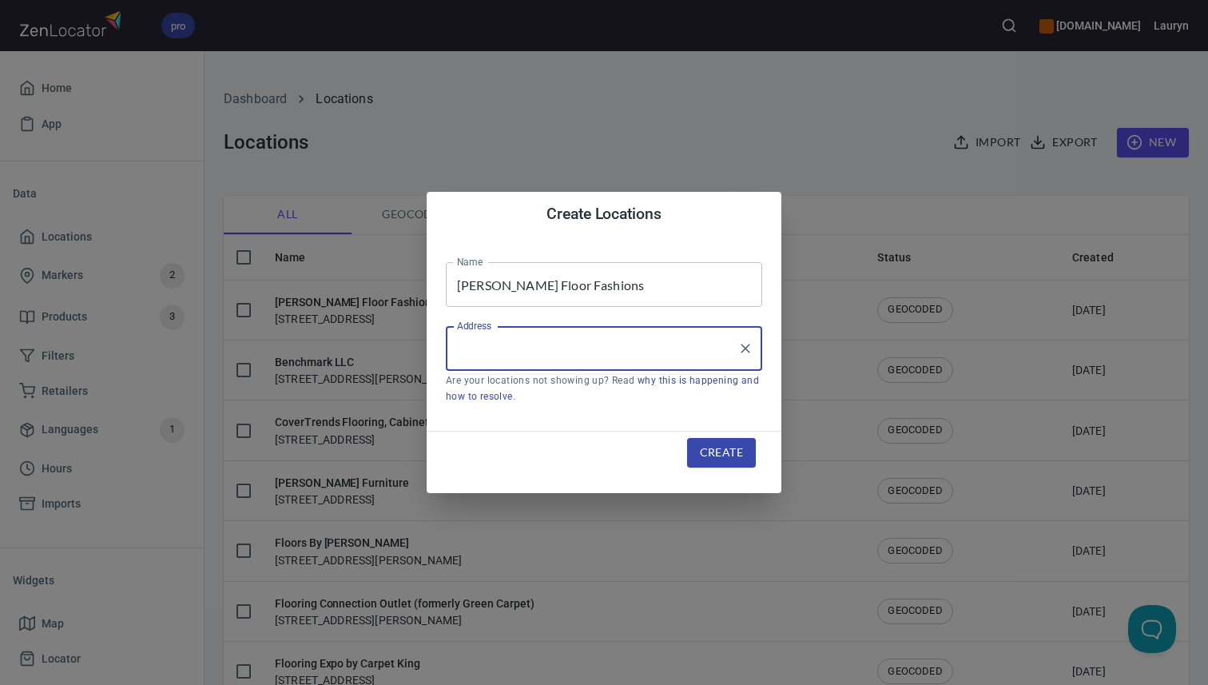
click at [634, 333] on input "Address" at bounding box center [592, 348] width 278 height 30
paste input "[STREET_ADDRESS][PERSON_NAME][PERSON_NAME]"
type input "[STREET_ADDRESS][PERSON_NAME][PERSON_NAME]"
click at [705, 445] on span "Create" at bounding box center [721, 453] width 43 height 20
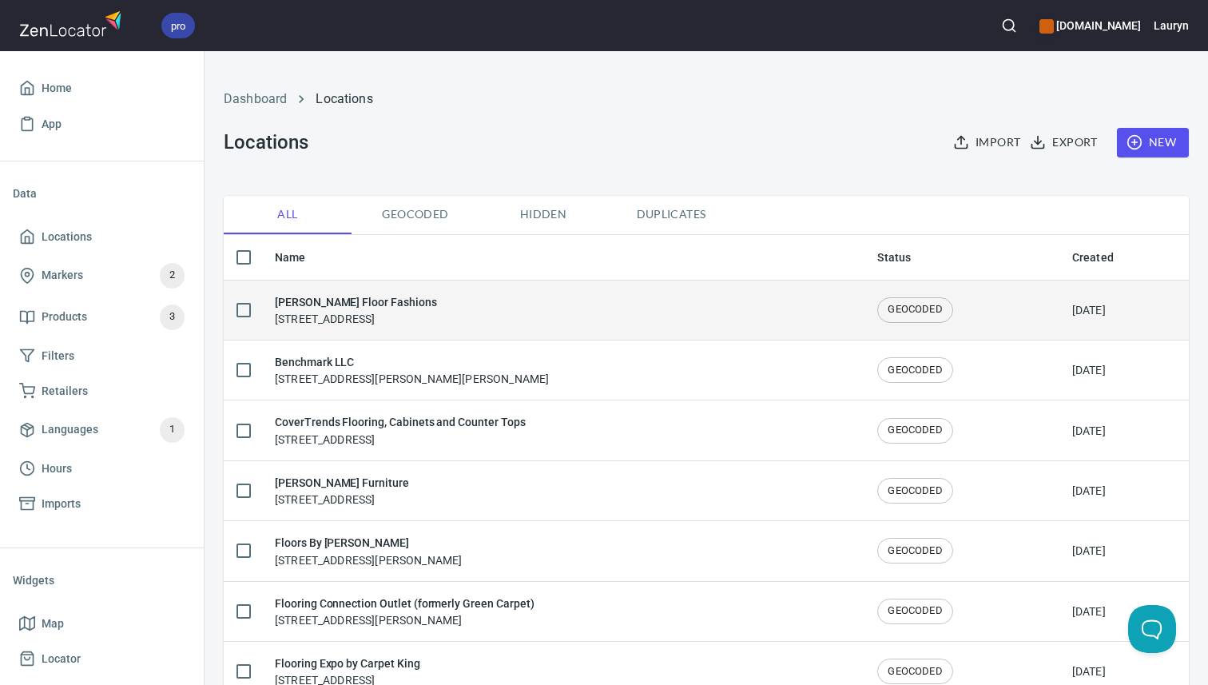
click at [570, 313] on div "Kiser's Floor Fashions 3050 Walnut Grove Rd, Memphis, TN 38111" at bounding box center [563, 310] width 577 height 34
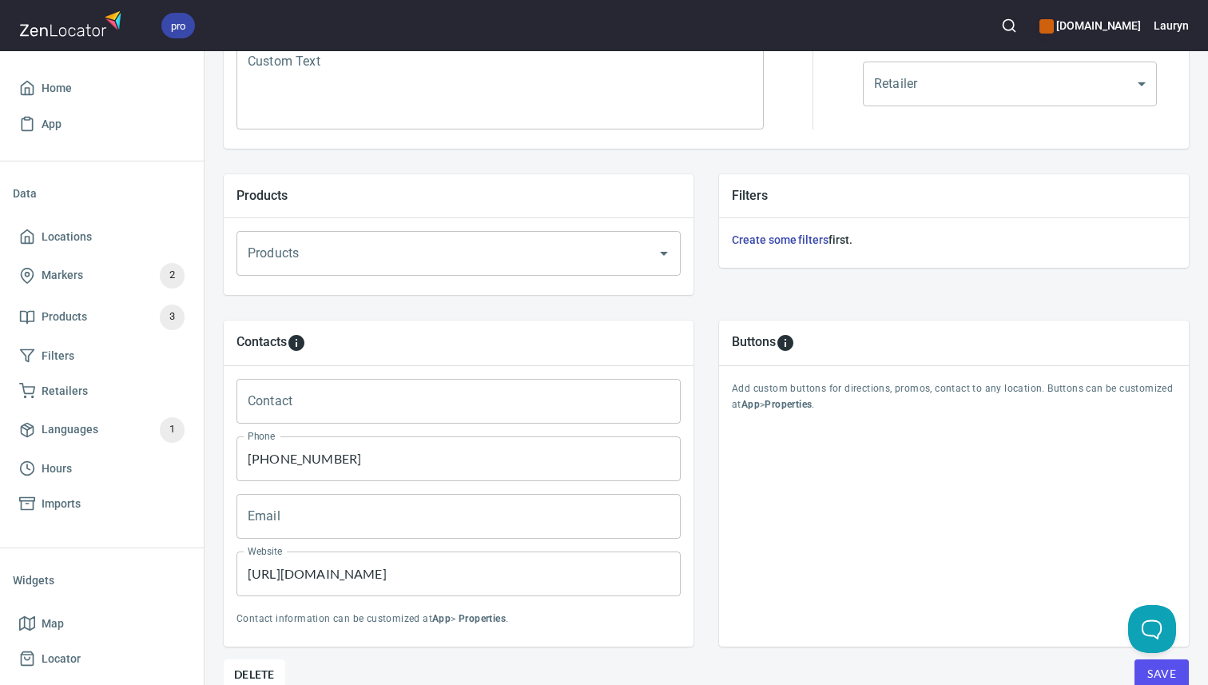
scroll to position [530, 0]
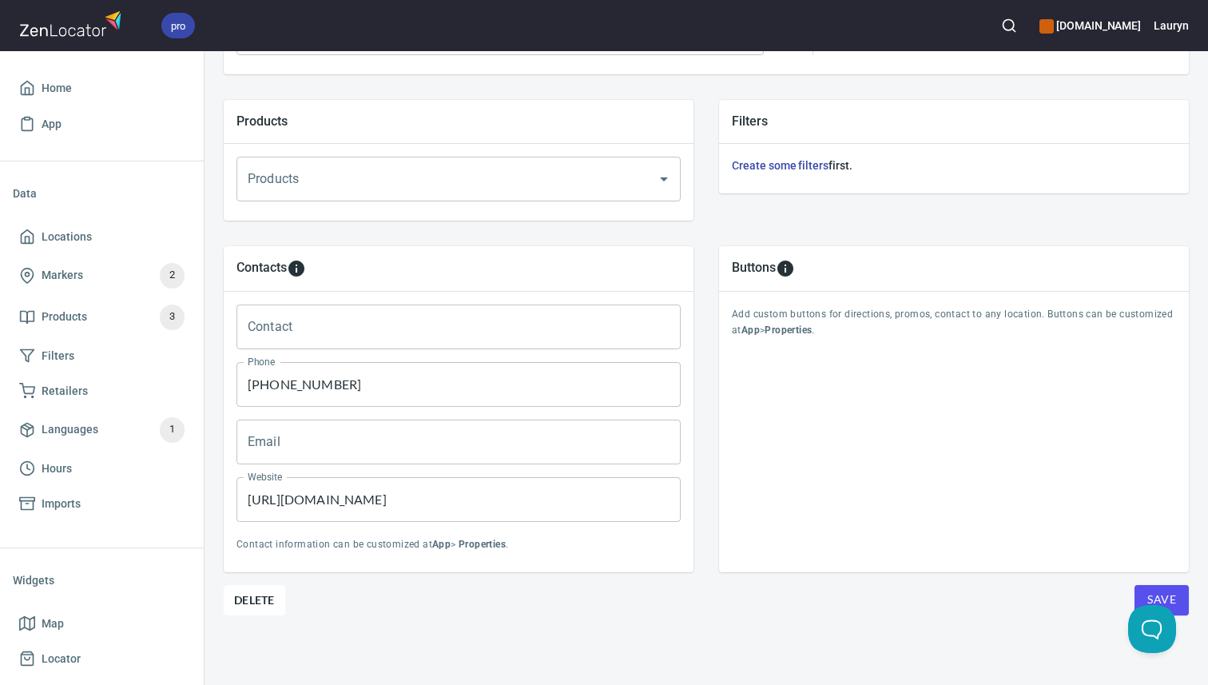
click at [367, 387] on input "(901) 458-8000" at bounding box center [458, 384] width 444 height 45
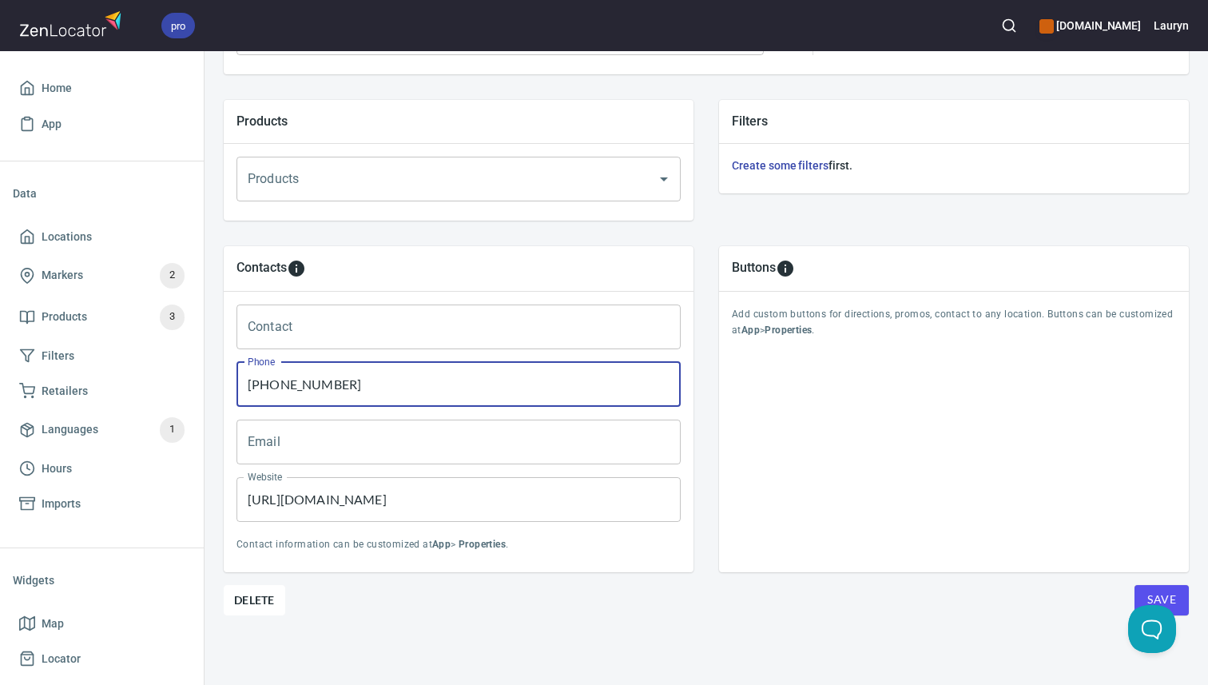
click at [367, 387] on input "(901) 458-8000" at bounding box center [458, 384] width 444 height 45
paste input "754-6161"
type input "(901) 754-6161"
click at [517, 499] on input "https://www.kisers.com/memphis-flooring" at bounding box center [458, 499] width 444 height 45
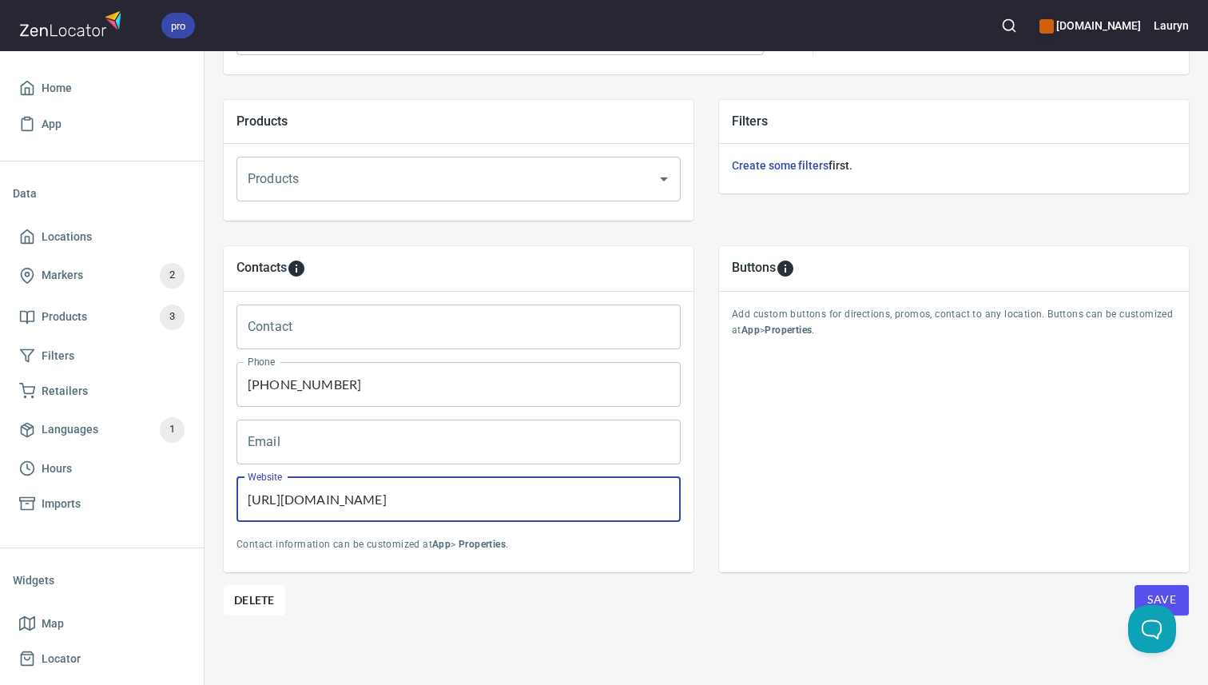
click at [517, 499] on input "https://www.kisers.com/memphis-flooring" at bounding box center [458, 499] width 444 height 45
paste input "cordova"
type input "https://www.kisers.com/cordova-flooring"
click at [570, 579] on div "Contacts Contact Contact Phone (901) 754-6161 Phone Email Email Website https:/…" at bounding box center [458, 409] width 495 height 352
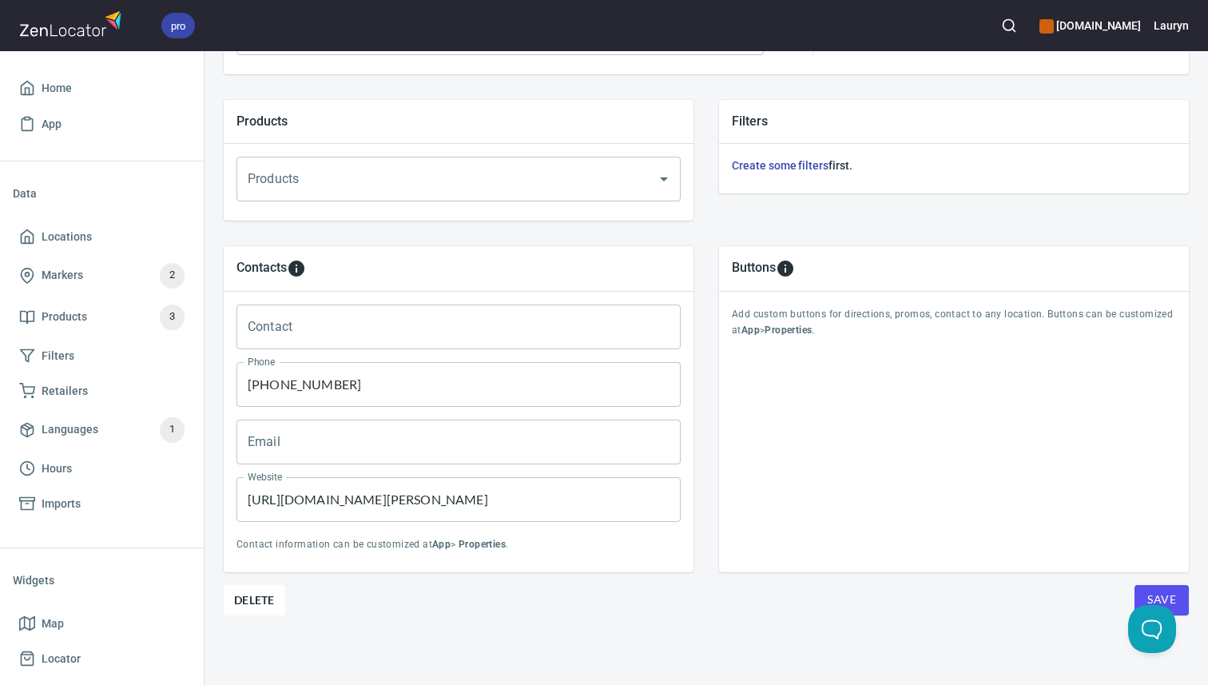
click at [1173, 588] on button "Save" at bounding box center [1161, 600] width 54 height 30
click at [117, 229] on span "Locations" at bounding box center [101, 237] width 165 height 20
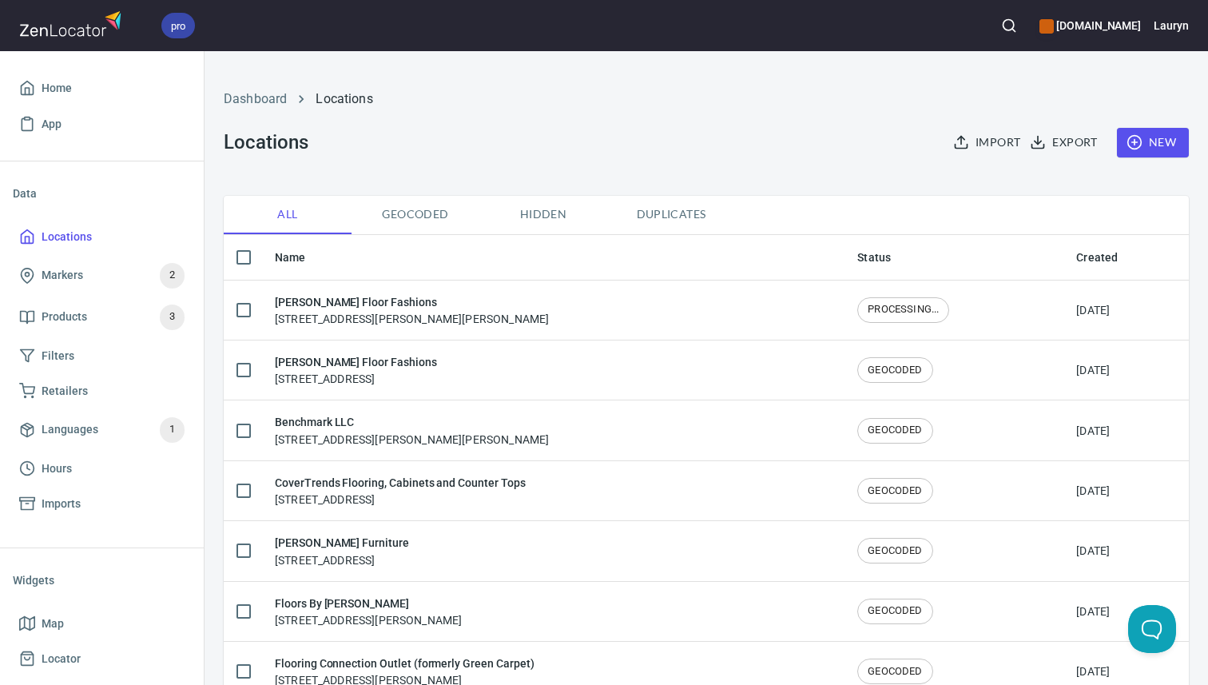
click at [463, 129] on div "Dashboard Locations Locations Import Export New" at bounding box center [706, 123] width 984 height 125
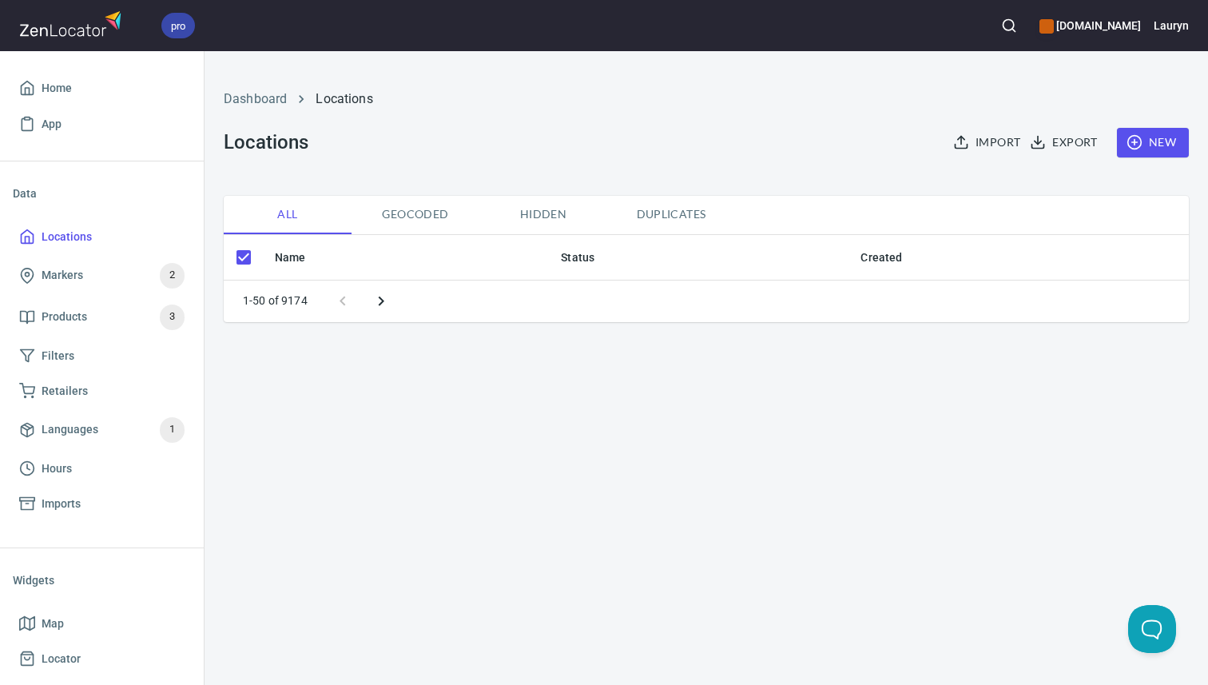
checkbox input "false"
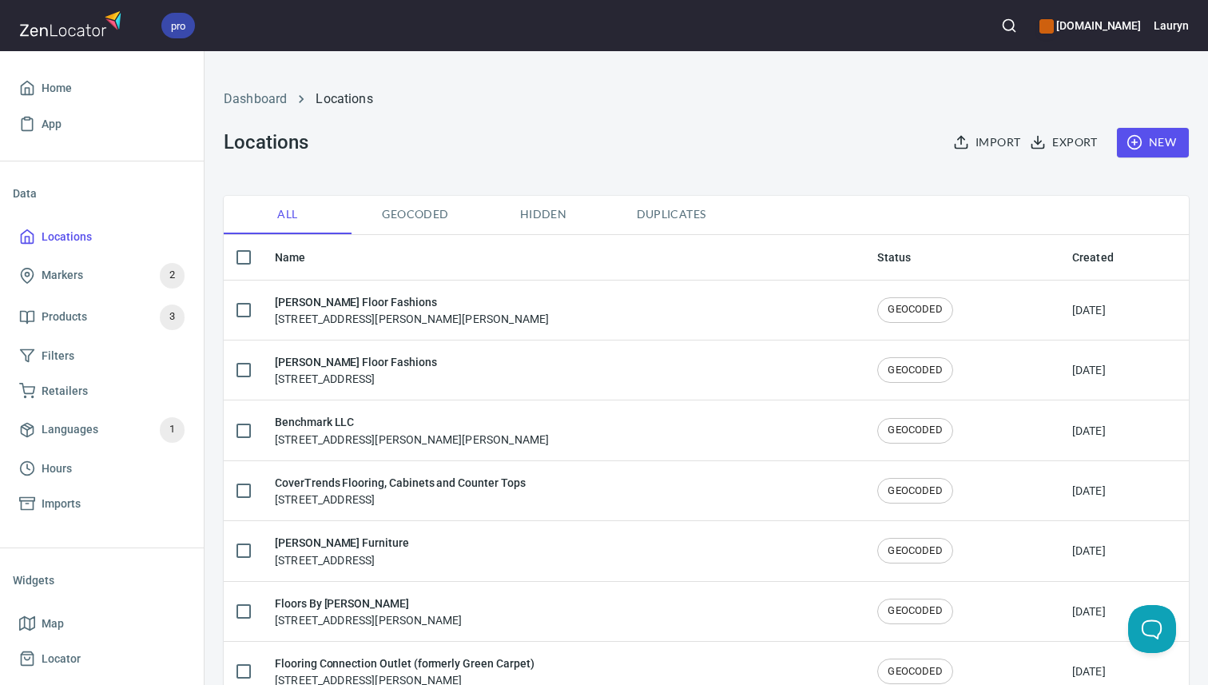
click at [477, 133] on div "Dashboard Locations Locations Import Export New" at bounding box center [706, 123] width 984 height 125
click at [1001, 33] on icon "button" at bounding box center [1009, 26] width 16 height 16
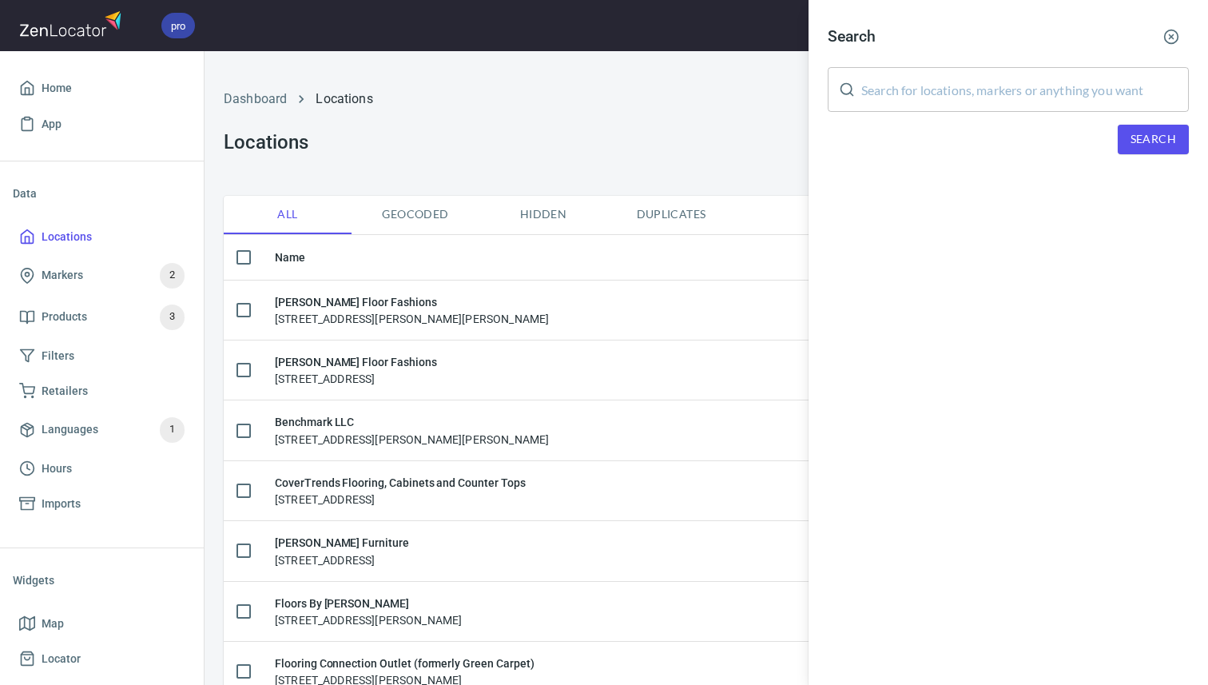
click at [911, 69] on input "text" at bounding box center [1025, 89] width 328 height 45
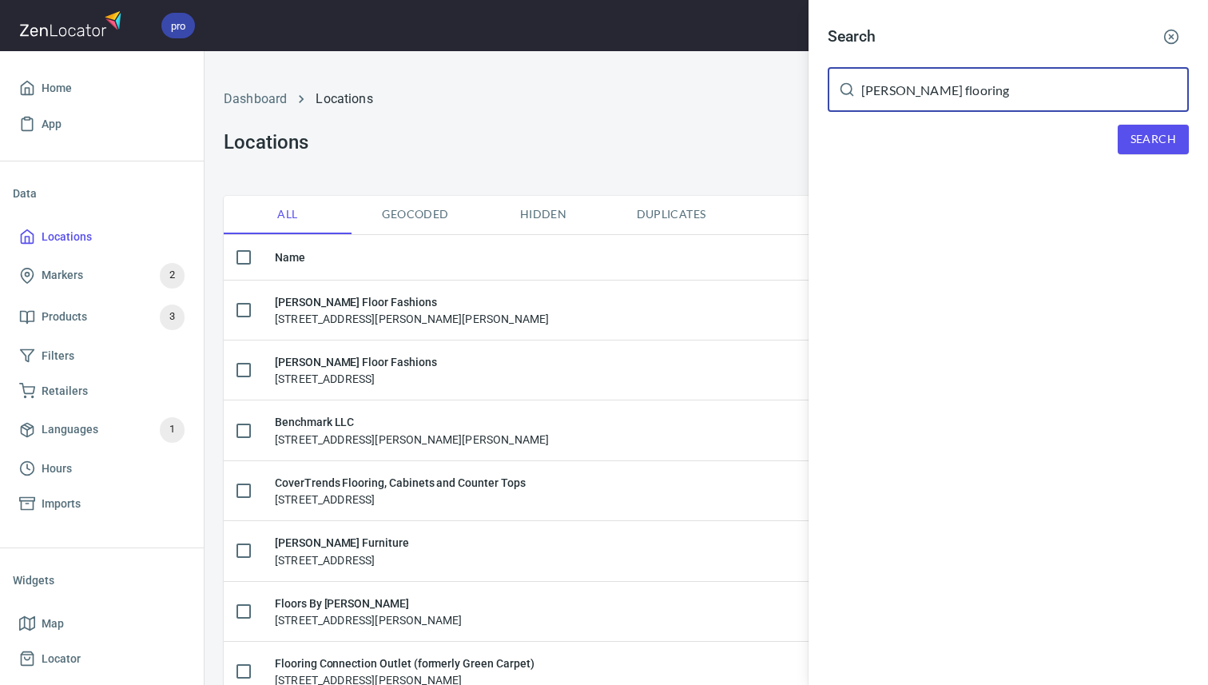
type input "ramsey flooring"
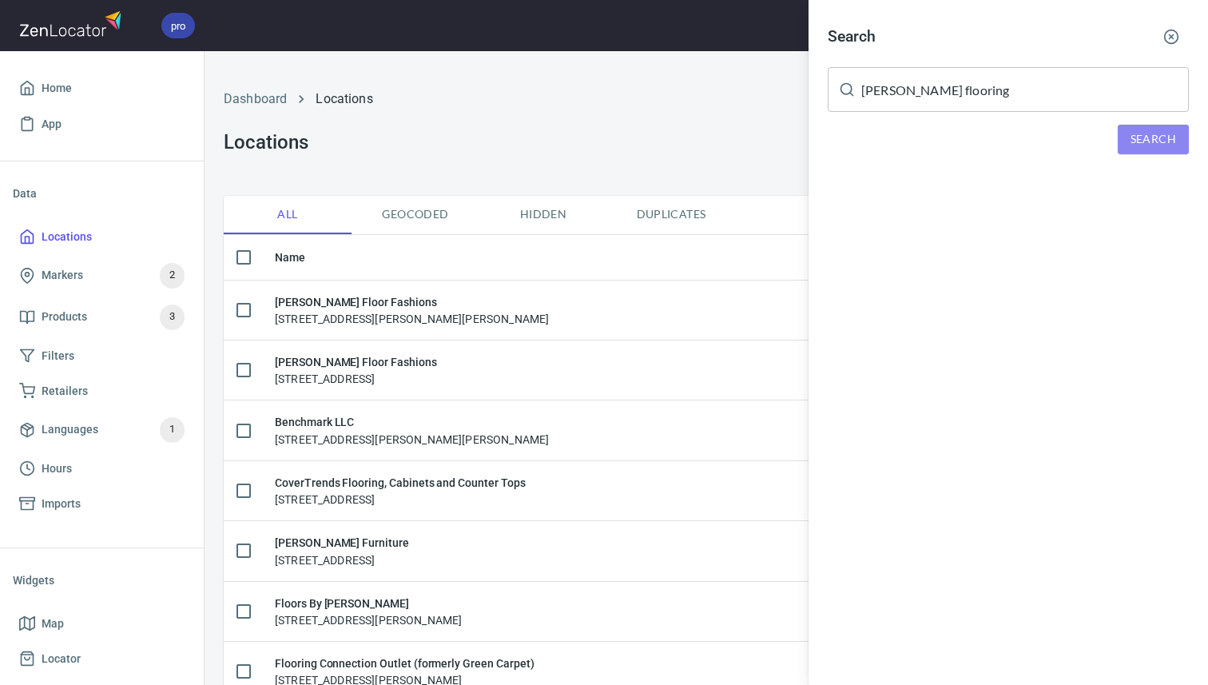
click at [1138, 153] on button "Search" at bounding box center [1153, 140] width 71 height 30
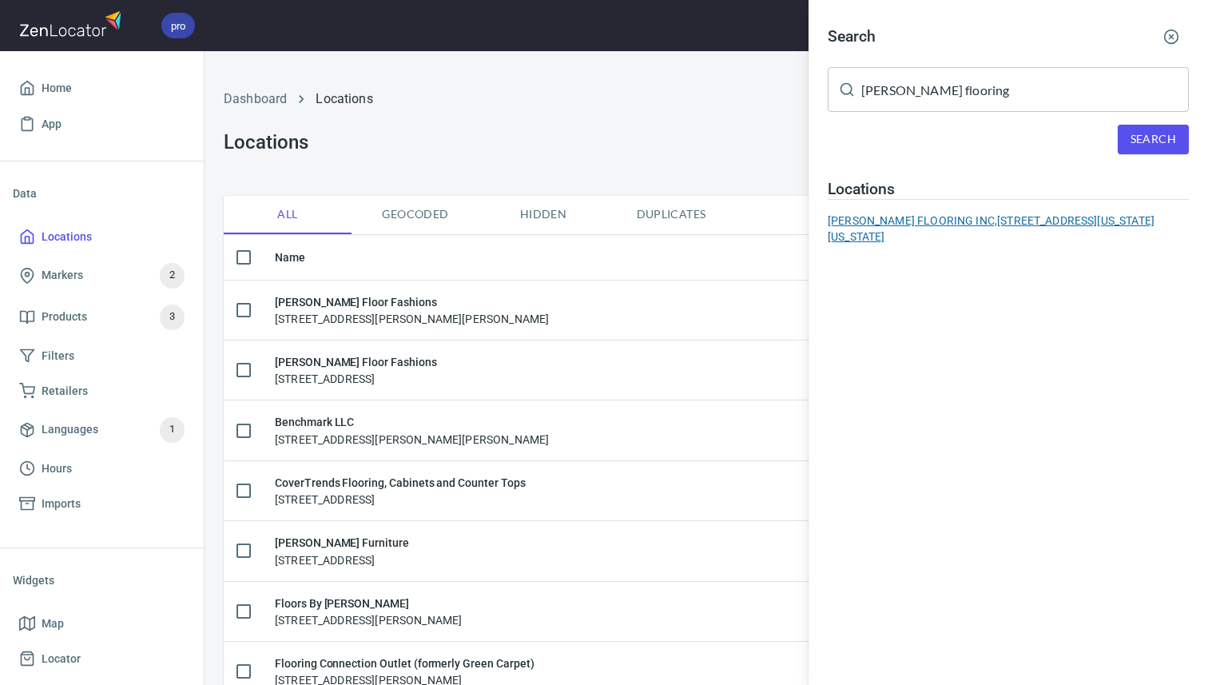
click at [959, 235] on div "RAMSEY FLOORING INC, 919 Washington Ave, Detroit Lakes, Minnesota 56501, United…" at bounding box center [1008, 229] width 361 height 32
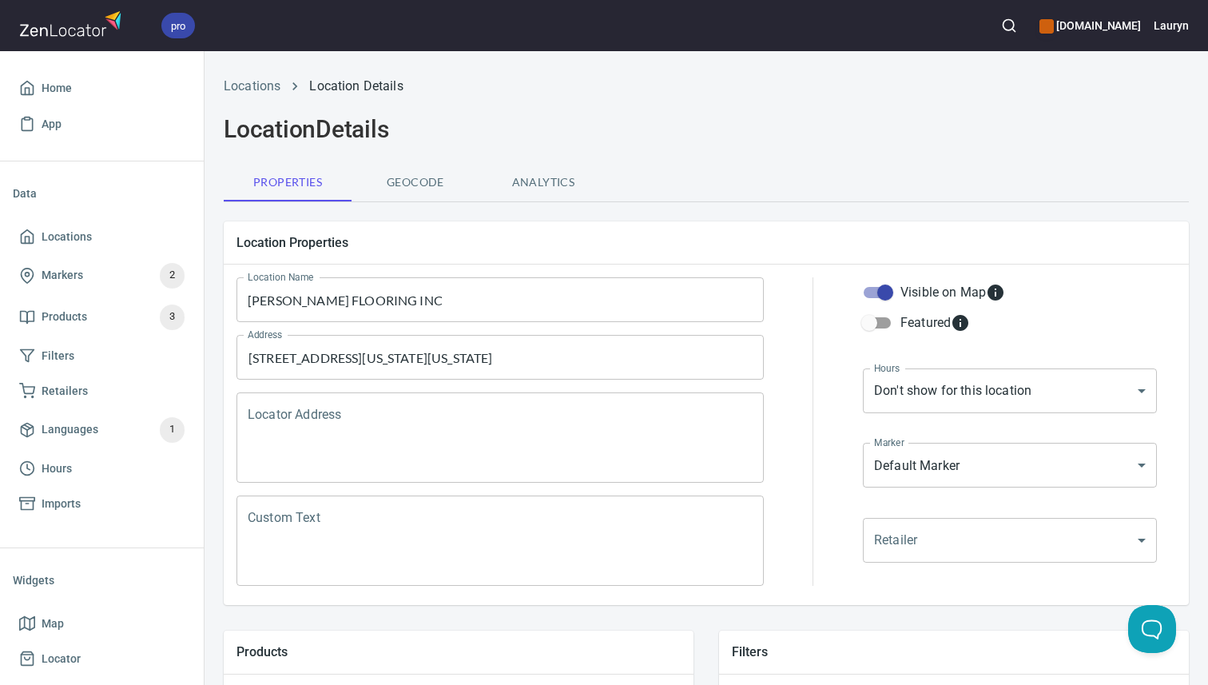
scroll to position [530, 0]
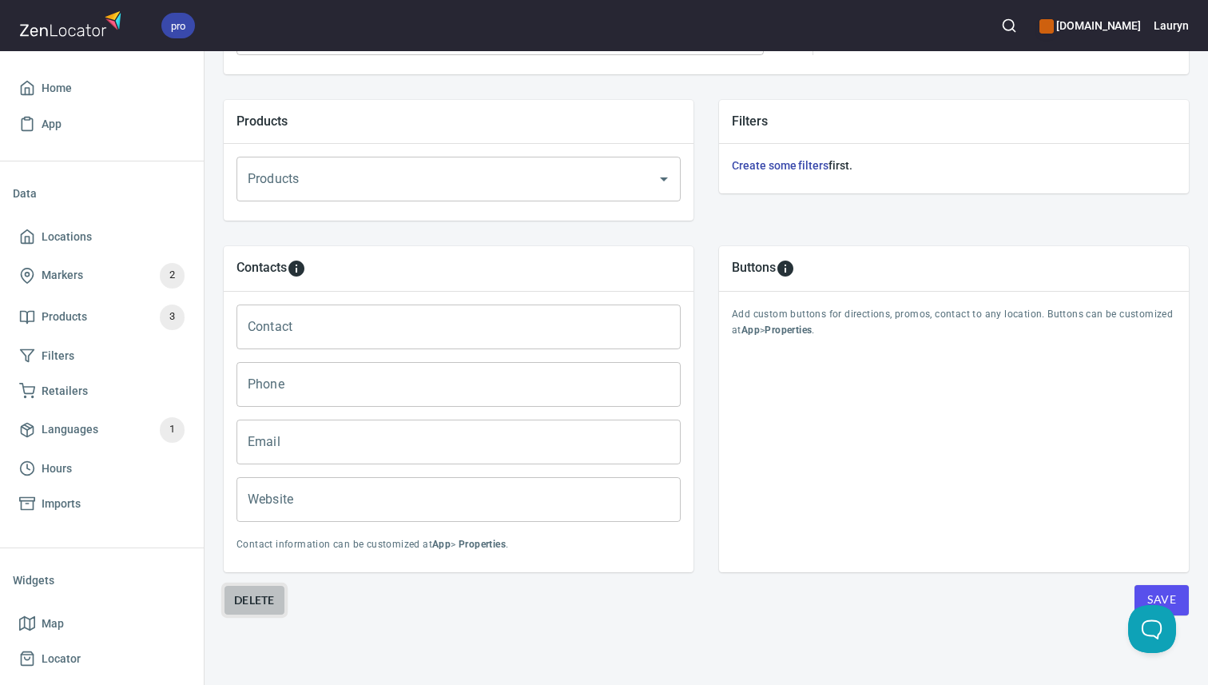
click at [257, 610] on button "Delete" at bounding box center [255, 600] width 62 height 30
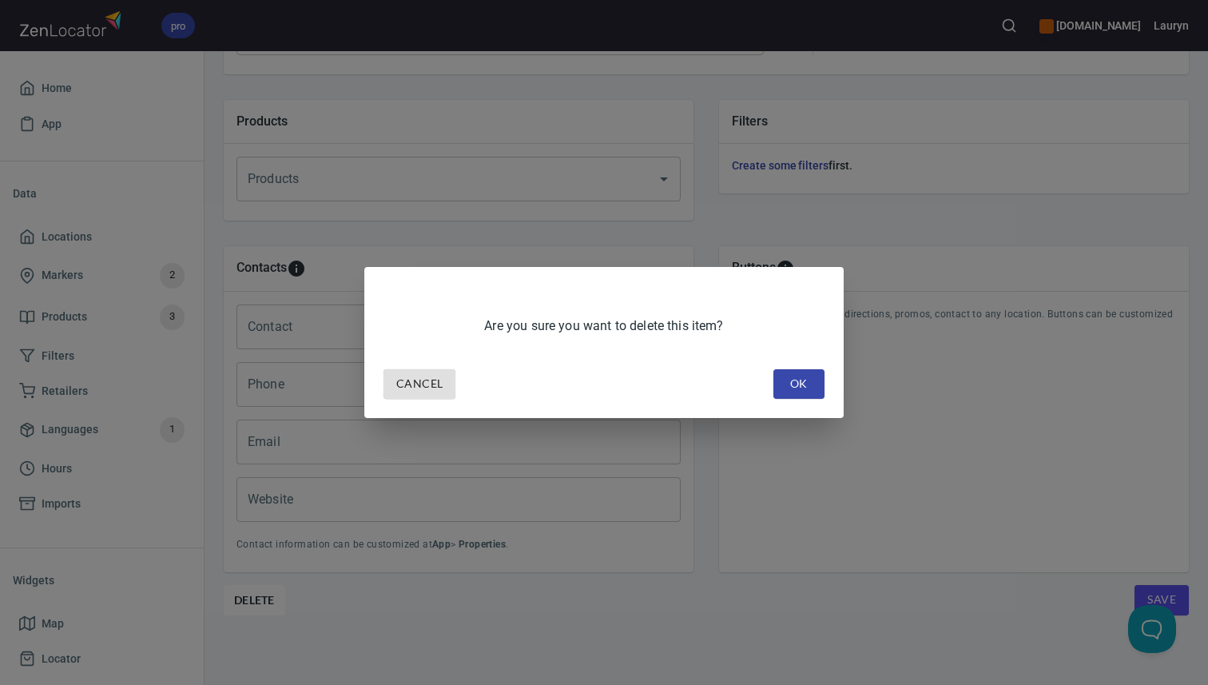
click at [779, 399] on div "Cancel OK" at bounding box center [604, 384] width 454 height 42
click at [780, 385] on button "OK" at bounding box center [798, 384] width 51 height 30
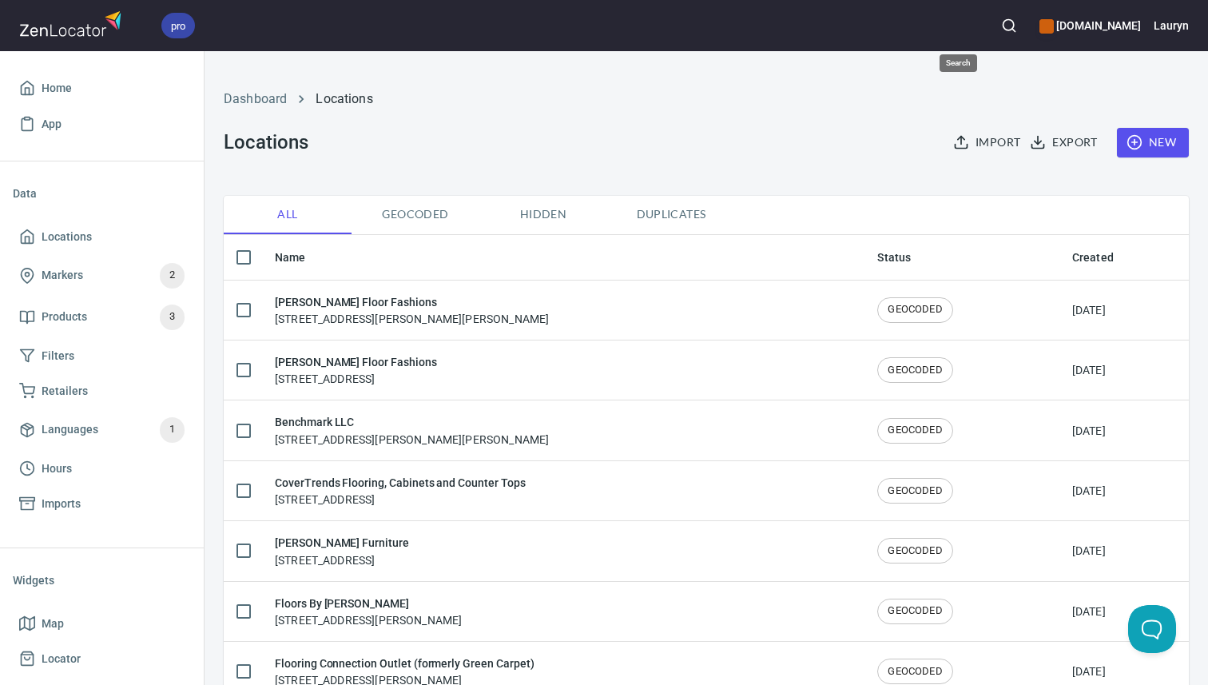
click at [1001, 26] on icon "button" at bounding box center [1009, 26] width 16 height 16
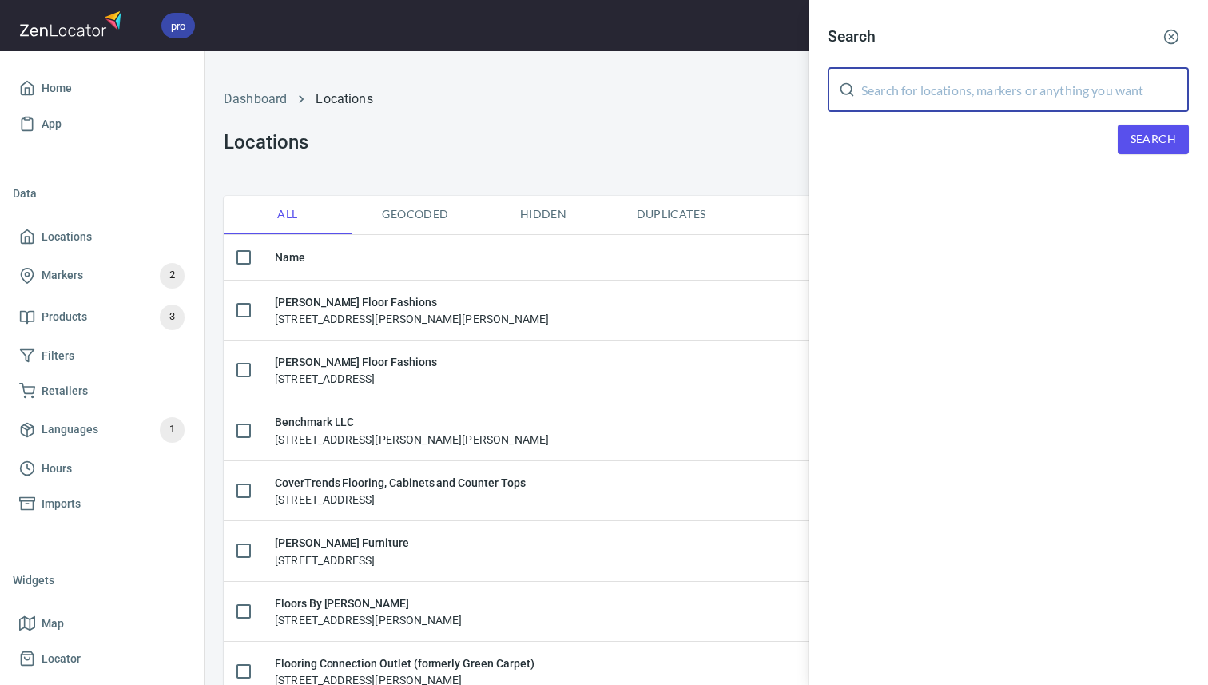
click at [950, 104] on input "text" at bounding box center [1025, 89] width 328 height 45
paste input "56501"
type input "56501"
click at [1143, 150] on button "Search" at bounding box center [1153, 140] width 71 height 30
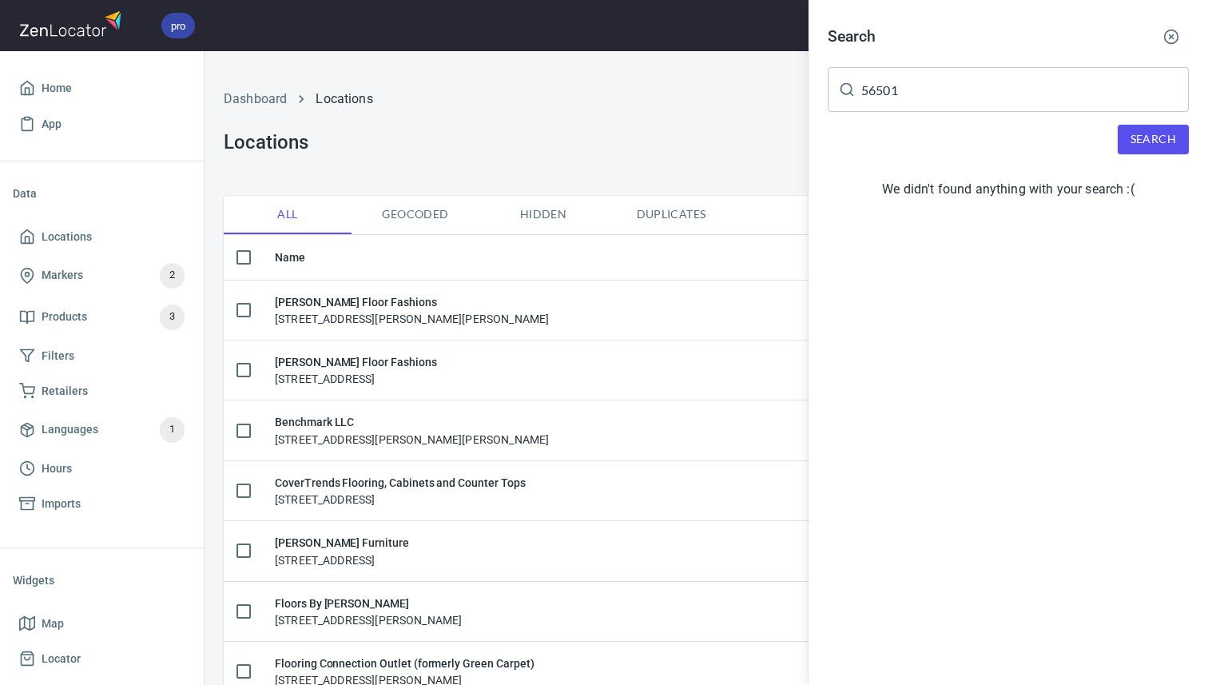
click at [1172, 47] on button "button" at bounding box center [1171, 36] width 35 height 35
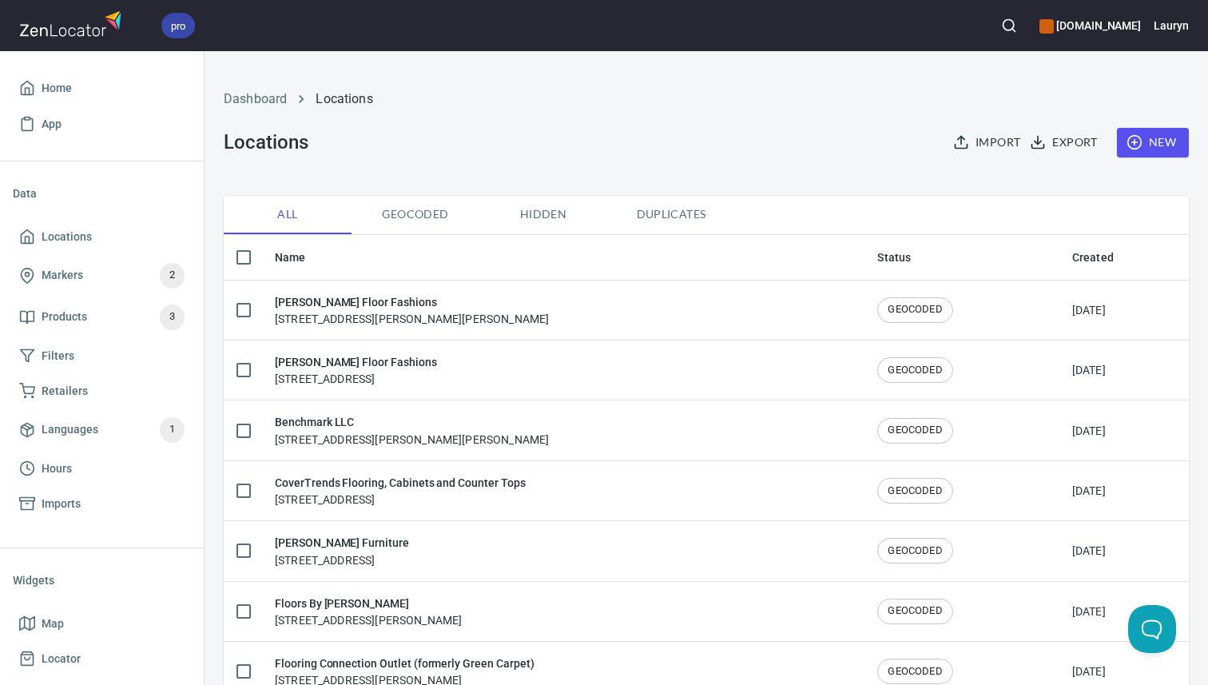
click at [1150, 142] on span "New" at bounding box center [1153, 143] width 46 height 20
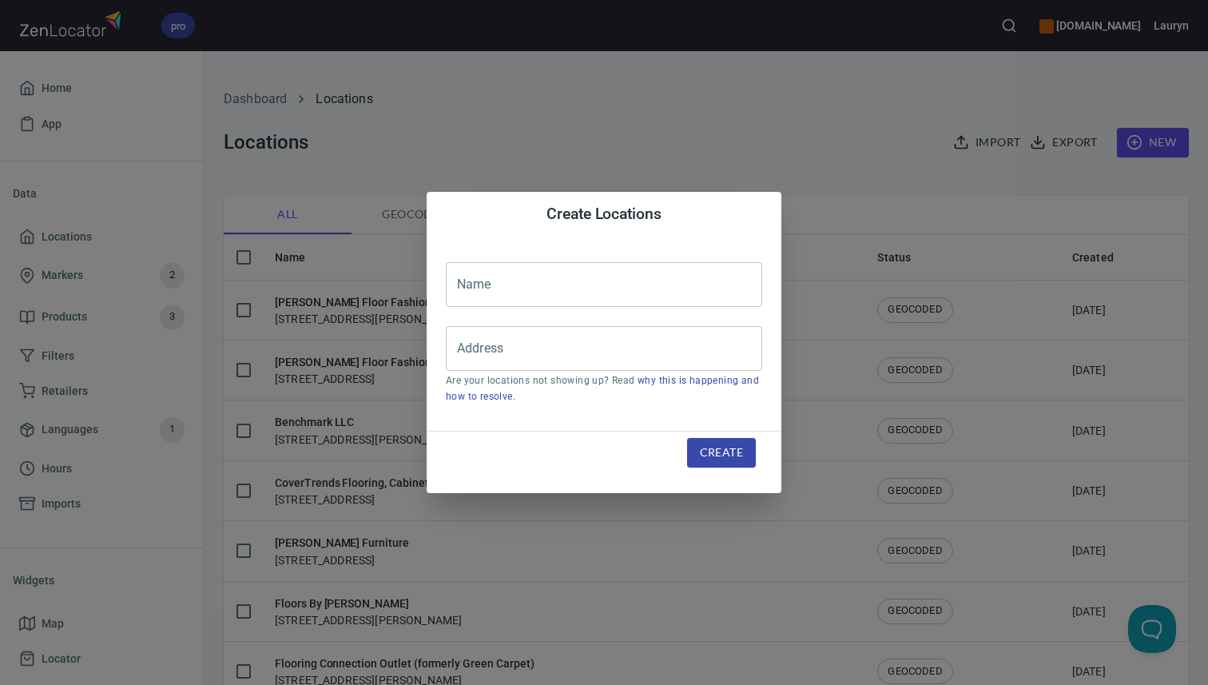
click at [551, 304] on input "text" at bounding box center [604, 284] width 316 height 45
paste input "[PERSON_NAME] Flooring Inc"
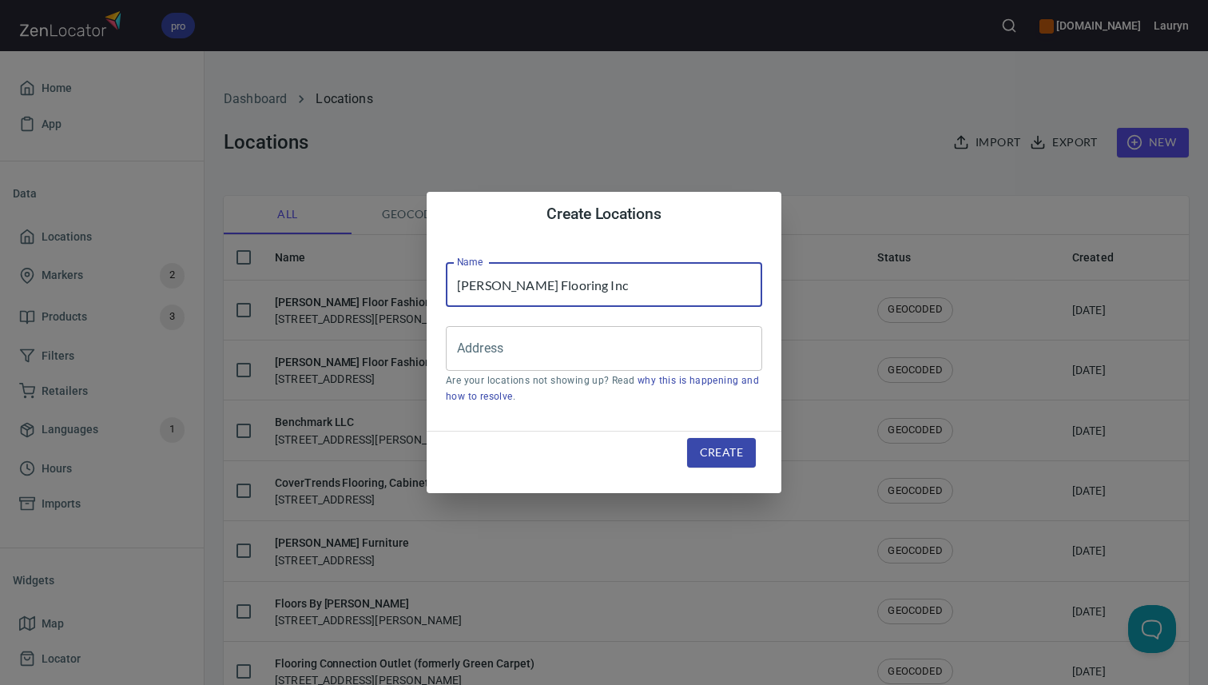
type input "[PERSON_NAME] Flooring Inc"
click at [606, 356] on input "Address" at bounding box center [592, 348] width 278 height 30
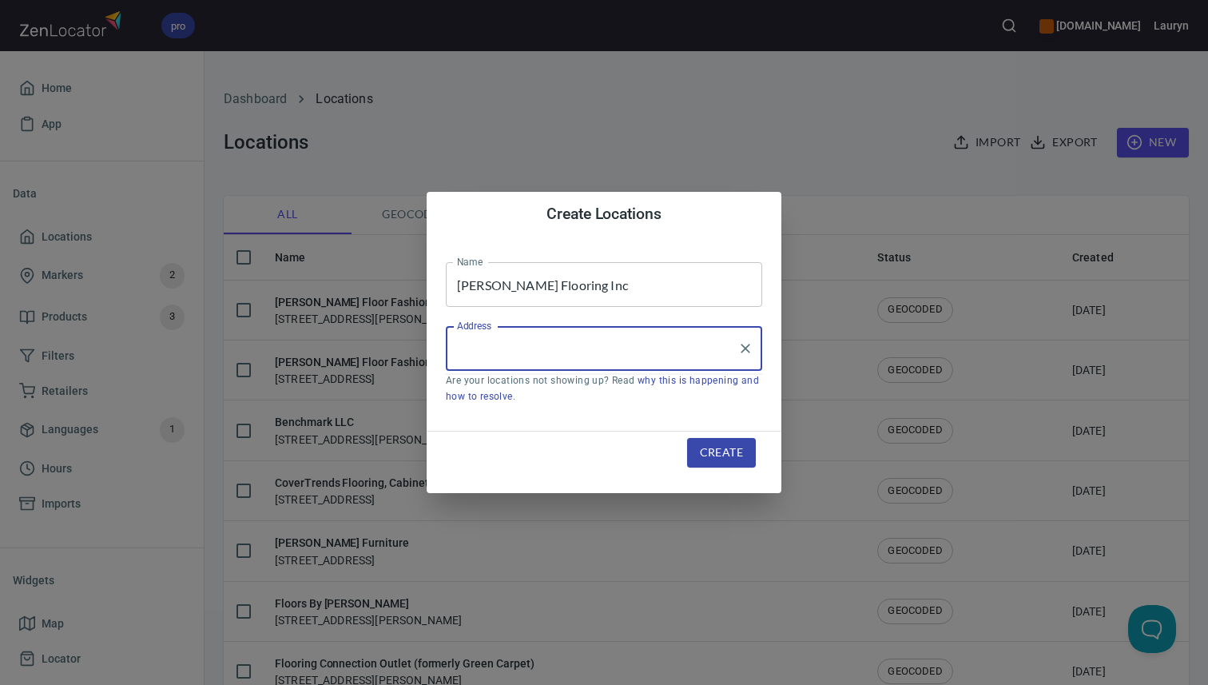
paste input "[STREET_ADDRESS]"
type input "[STREET_ADDRESS]"
click at [723, 469] on div "Create" at bounding box center [721, 453] width 107 height 68
click at [718, 455] on span "Create" at bounding box center [721, 453] width 43 height 20
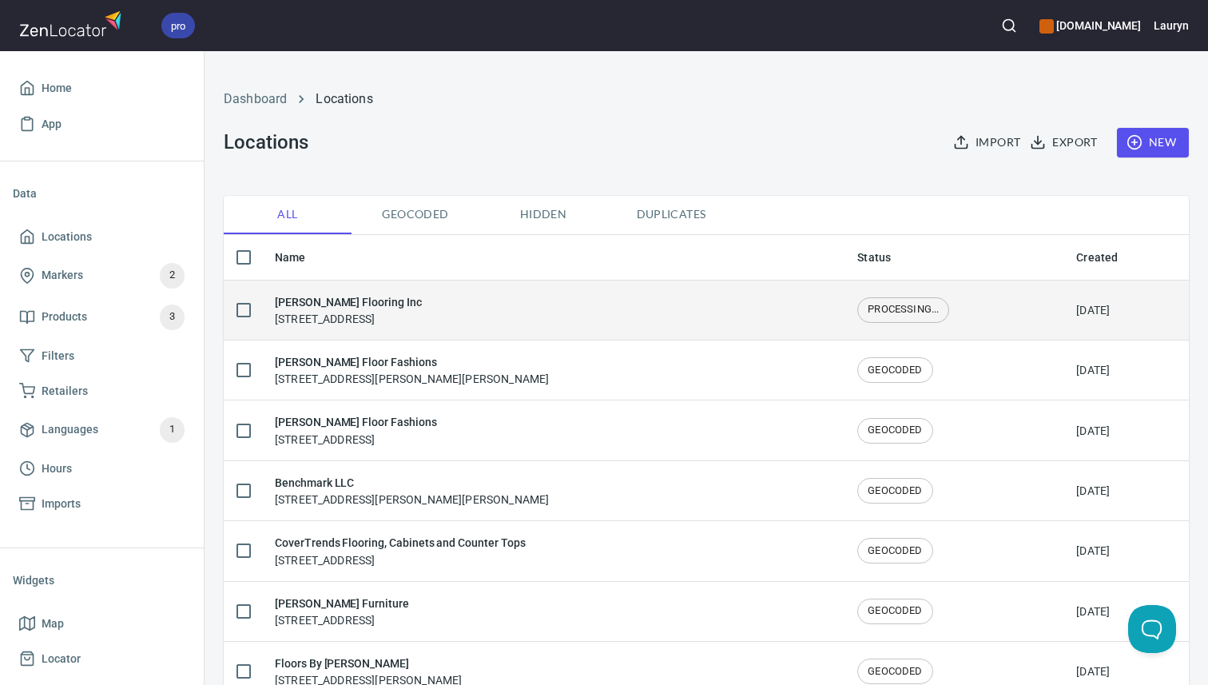
click at [584, 300] on div "Ramsey Flooring Inc 1100 8th St SE, Detroit Lakes, MN 56501" at bounding box center [553, 310] width 557 height 34
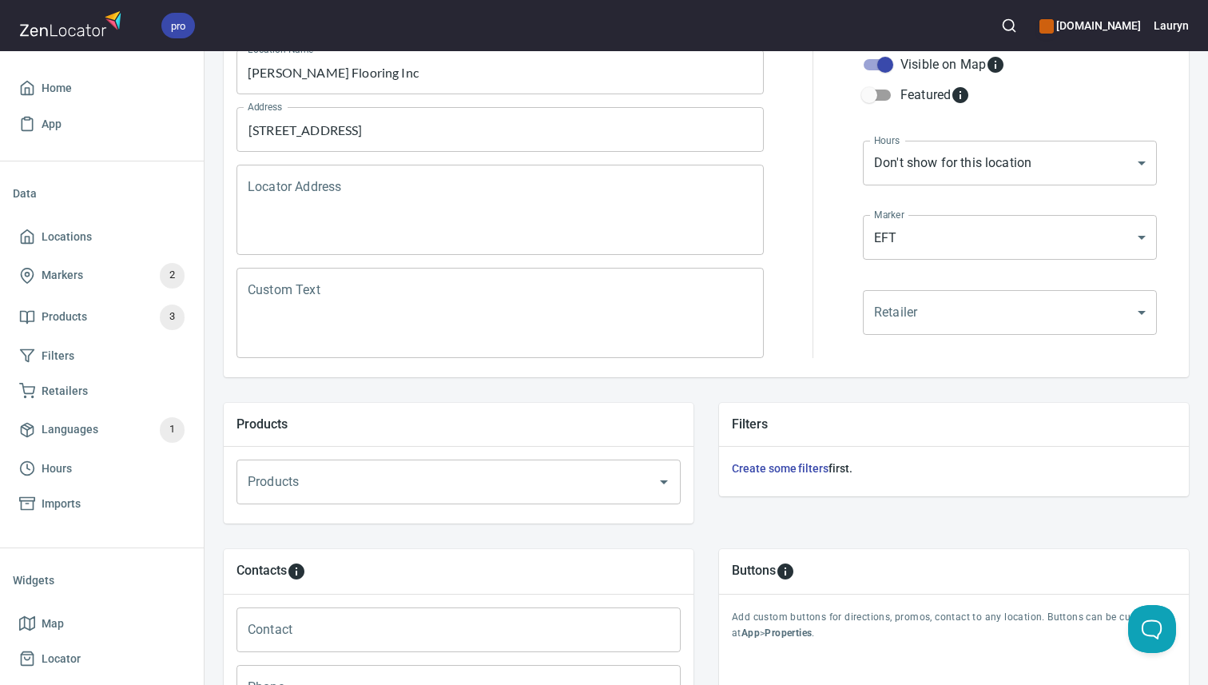
scroll to position [530, 0]
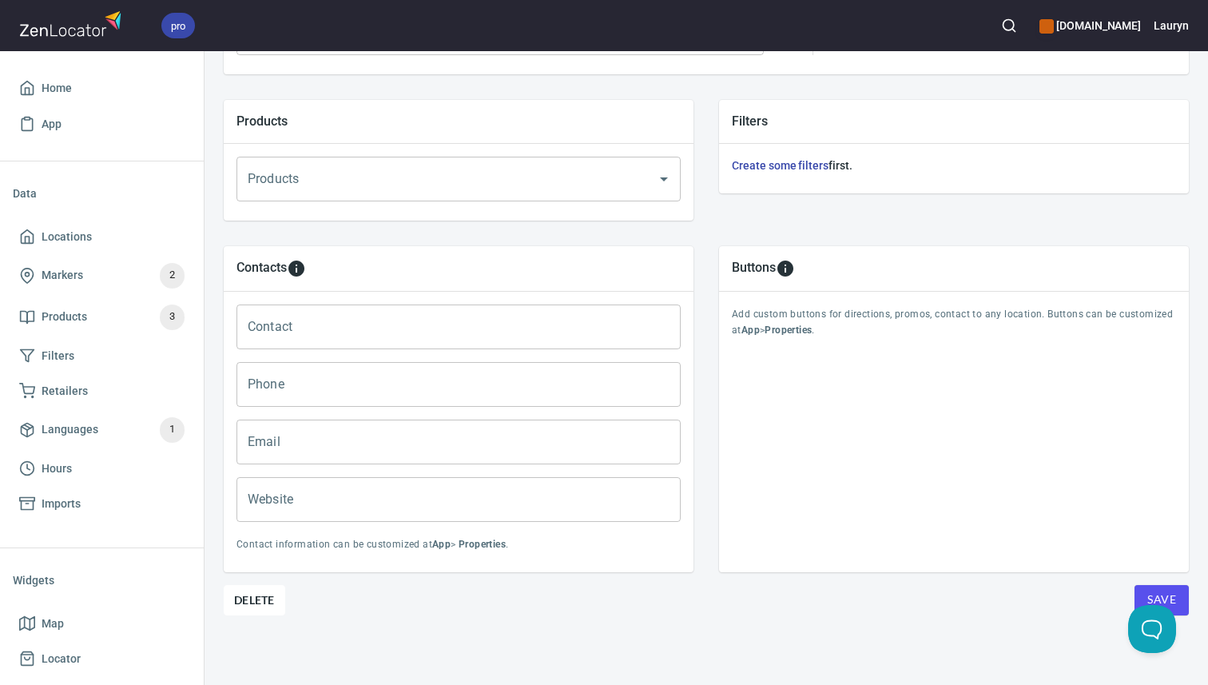
click at [340, 387] on input "Phone" at bounding box center [458, 384] width 444 height 45
paste input "(218) 847-9999"
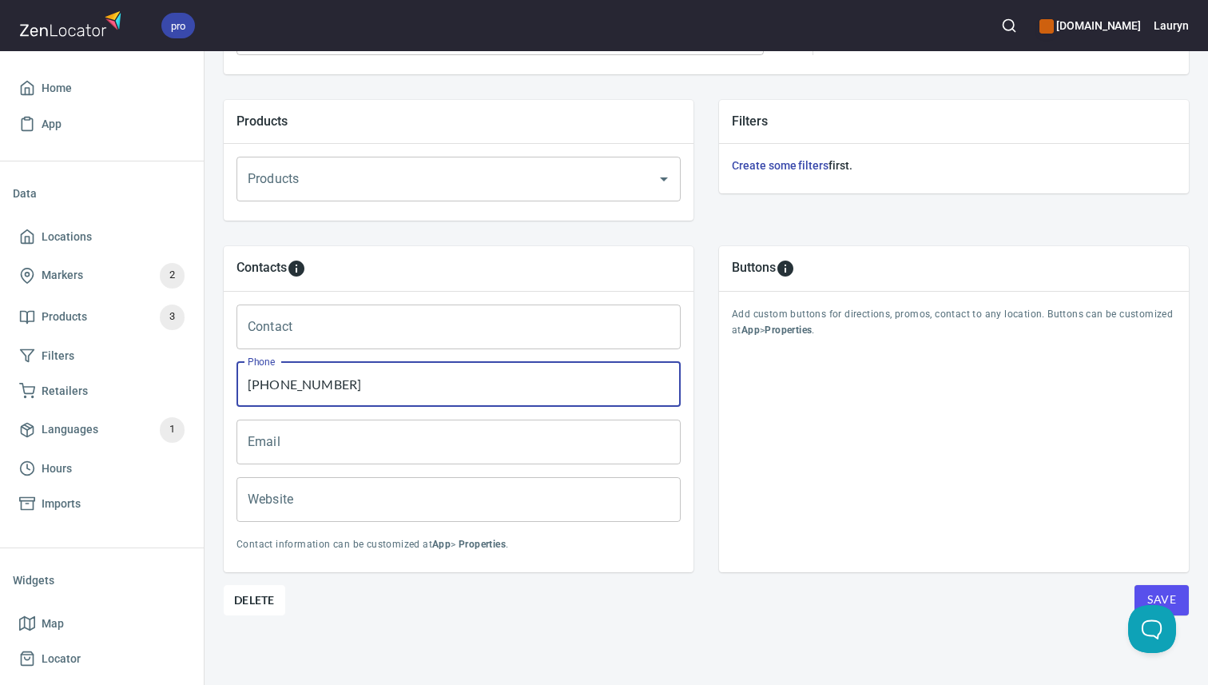
type input "(218) 847-9999"
click at [606, 493] on input "Website" at bounding box center [458, 499] width 444 height 45
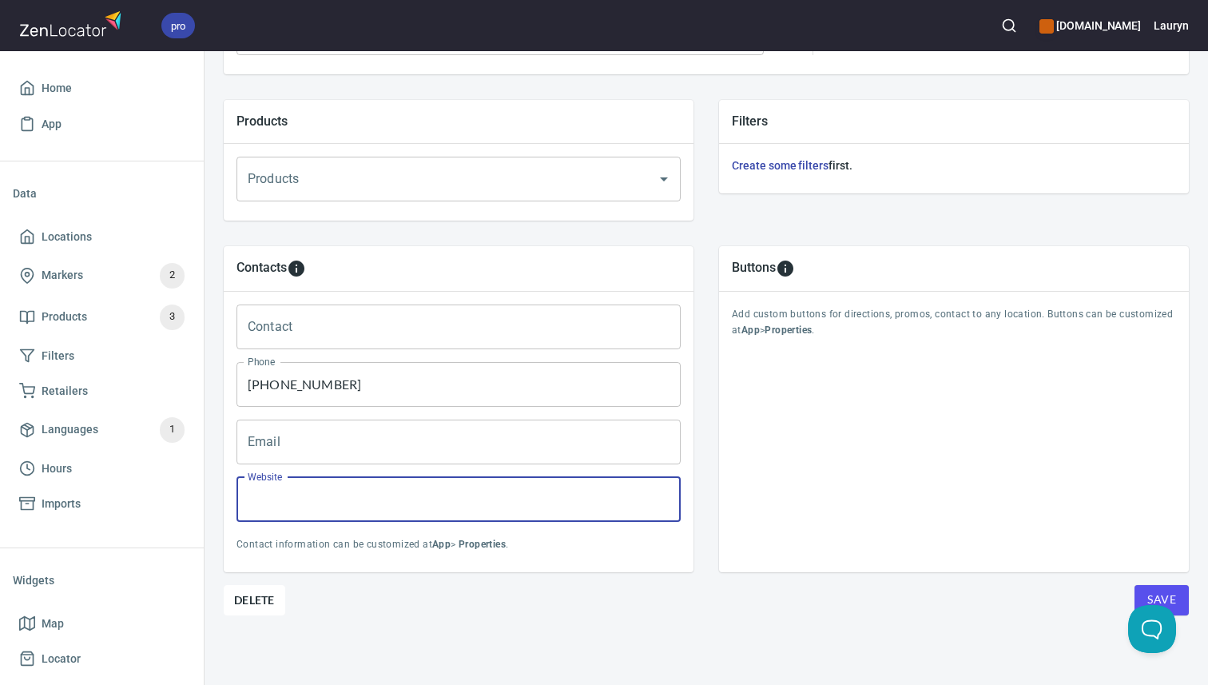
paste input "https://ramseyflooring.com/"
type input "https://ramseyflooring.com/"
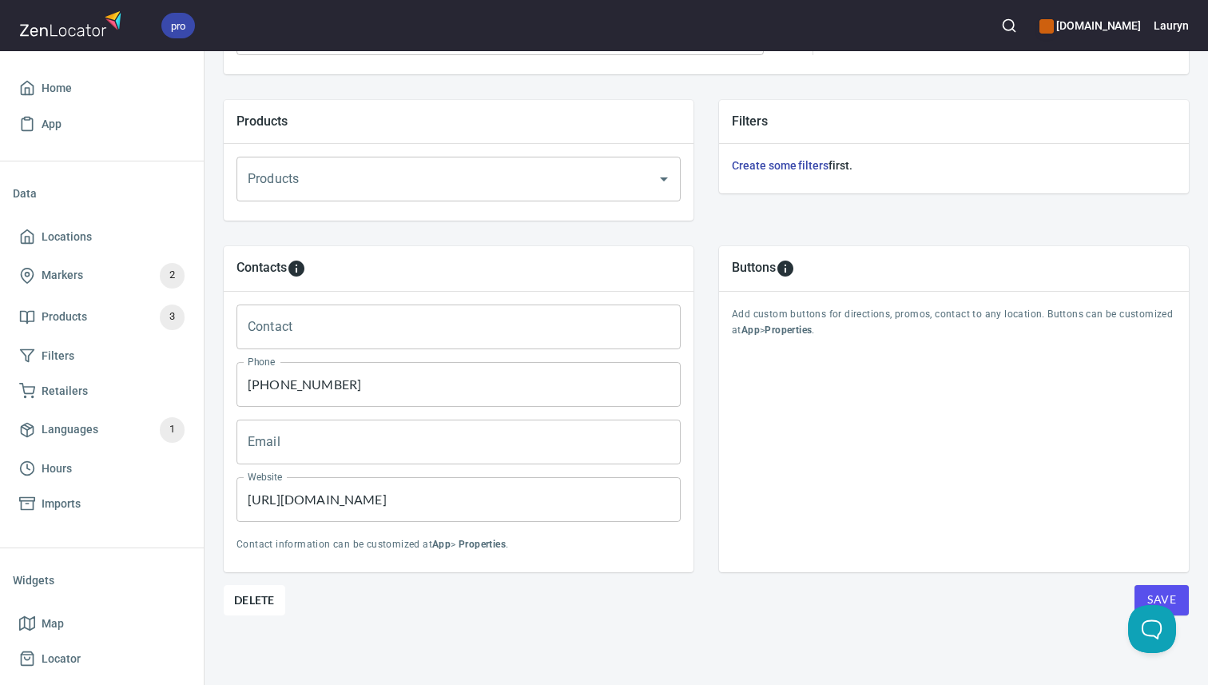
click at [802, 593] on div "Contacts Contact Contact Phone (218) 847-9999 Phone Email Email Website https:/…" at bounding box center [706, 408] width 1016 height 377
click at [1160, 590] on span "Save" at bounding box center [1161, 600] width 29 height 20
click at [1160, 594] on span "Save" at bounding box center [1161, 600] width 29 height 20
click at [73, 226] on link "Locations" at bounding box center [102, 237] width 178 height 36
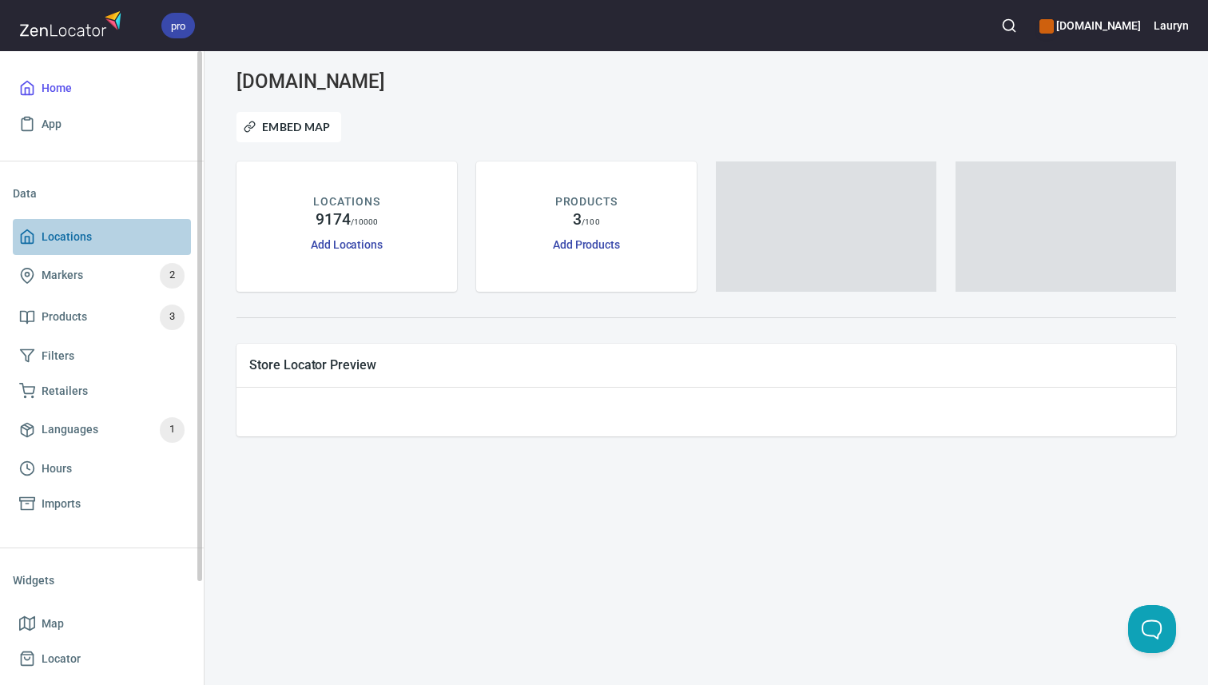
click at [103, 232] on span "Locations" at bounding box center [101, 237] width 165 height 20
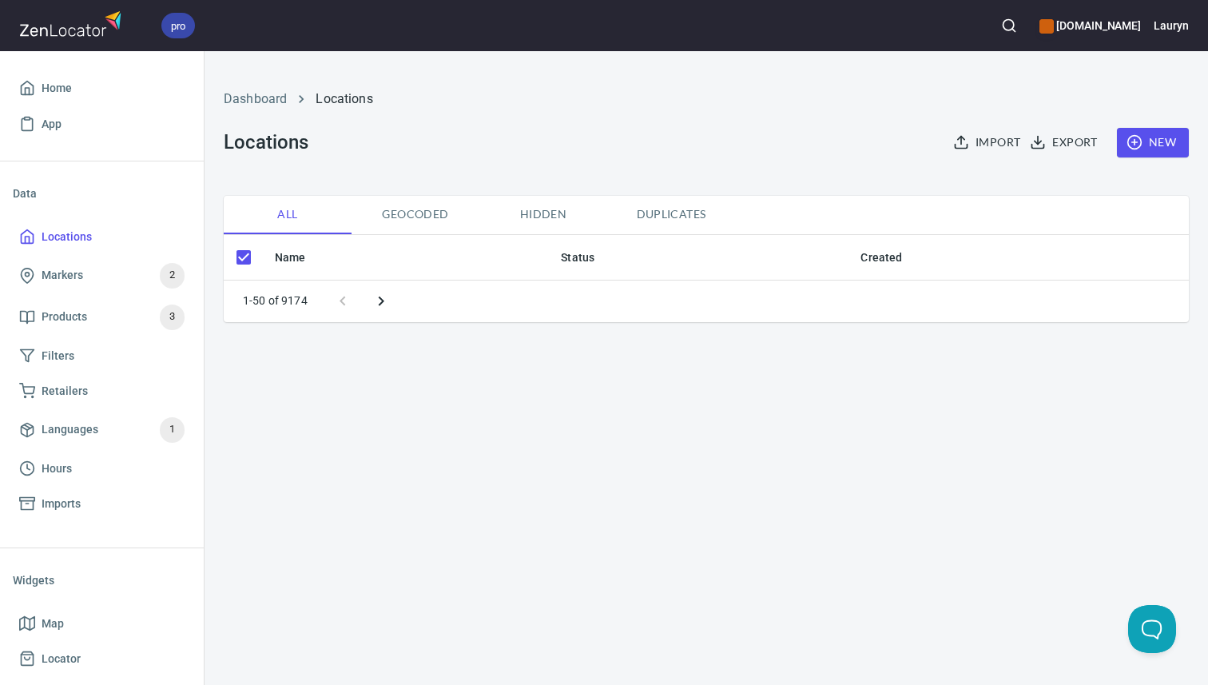
checkbox input "false"
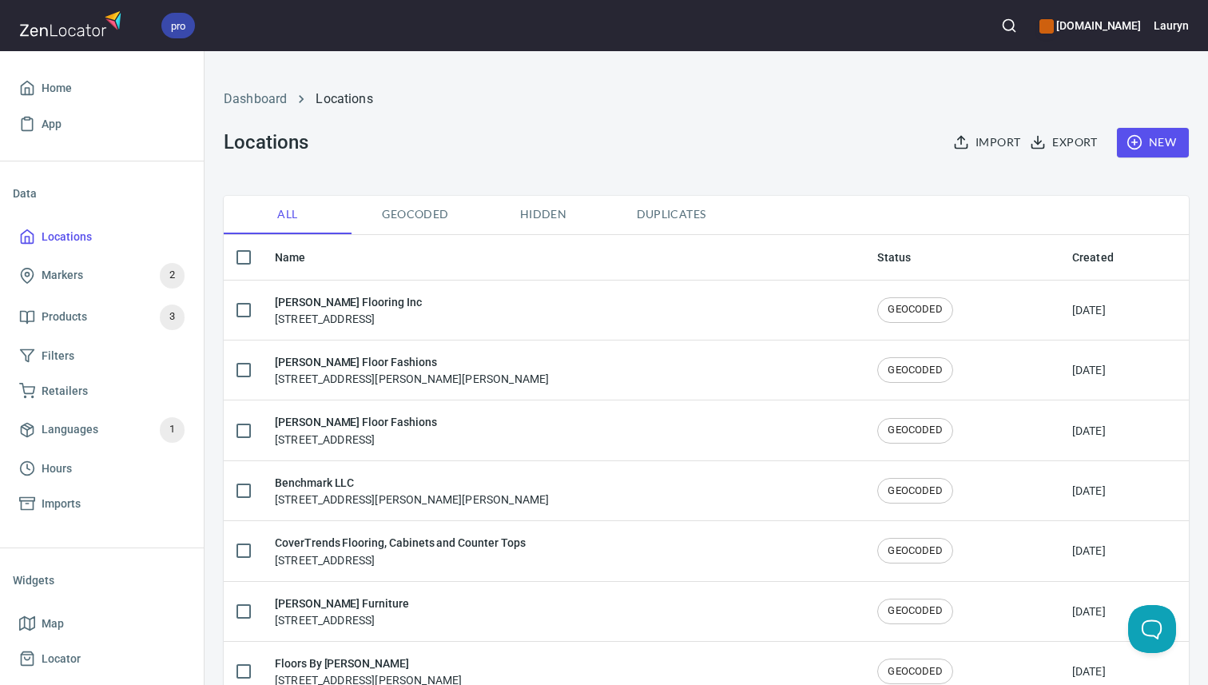
click at [1001, 29] on icon "button" at bounding box center [1009, 26] width 16 height 16
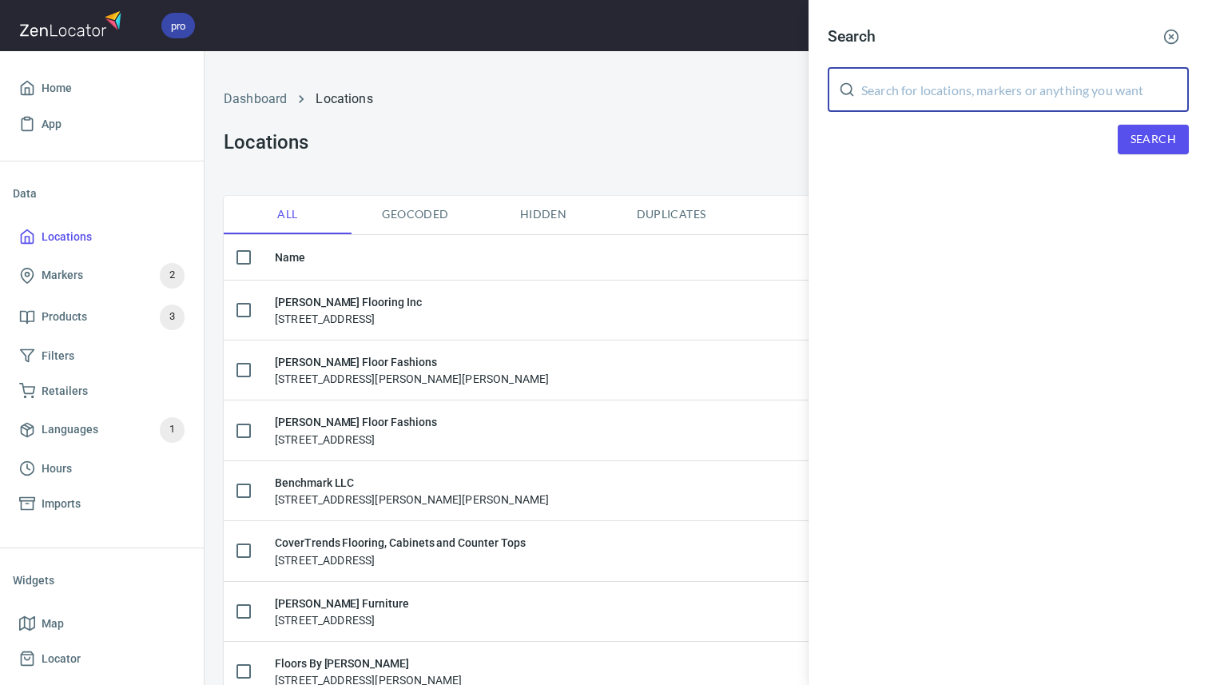
click at [936, 89] on input "text" at bounding box center [1025, 89] width 328 height 45
paste input "Rocklin Kitchen & Bath Showroom [STREET_ADDRESS]"
click at [1123, 153] on button "Search" at bounding box center [1153, 140] width 71 height 30
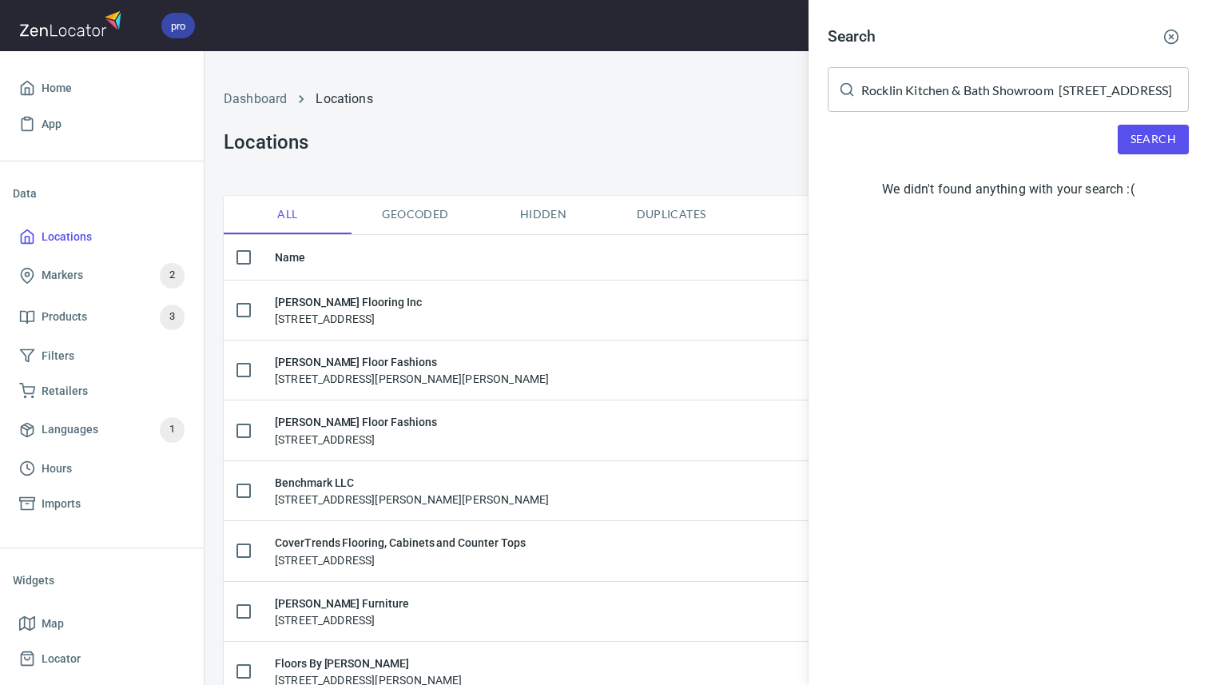
click at [1022, 93] on input "Rocklin Kitchen & Bath Showroom [STREET_ADDRESS]" at bounding box center [1025, 89] width 328 height 45
drag, startPoint x: 1052, startPoint y: 90, endPoint x: 1205, endPoint y: 90, distance: 152.6
click at [1205, 90] on div "Search Rocklin Kitchen & Bath Showroom [STREET_ADDRESS] ​ Search We didn't foun…" at bounding box center [1007, 115] width 399 height 231
click at [1143, 89] on input "Rocklin Kitchen & Bath Showroom 4235 Pacific St. Ste F. Rocklin CA, 95677" at bounding box center [1025, 89] width 328 height 45
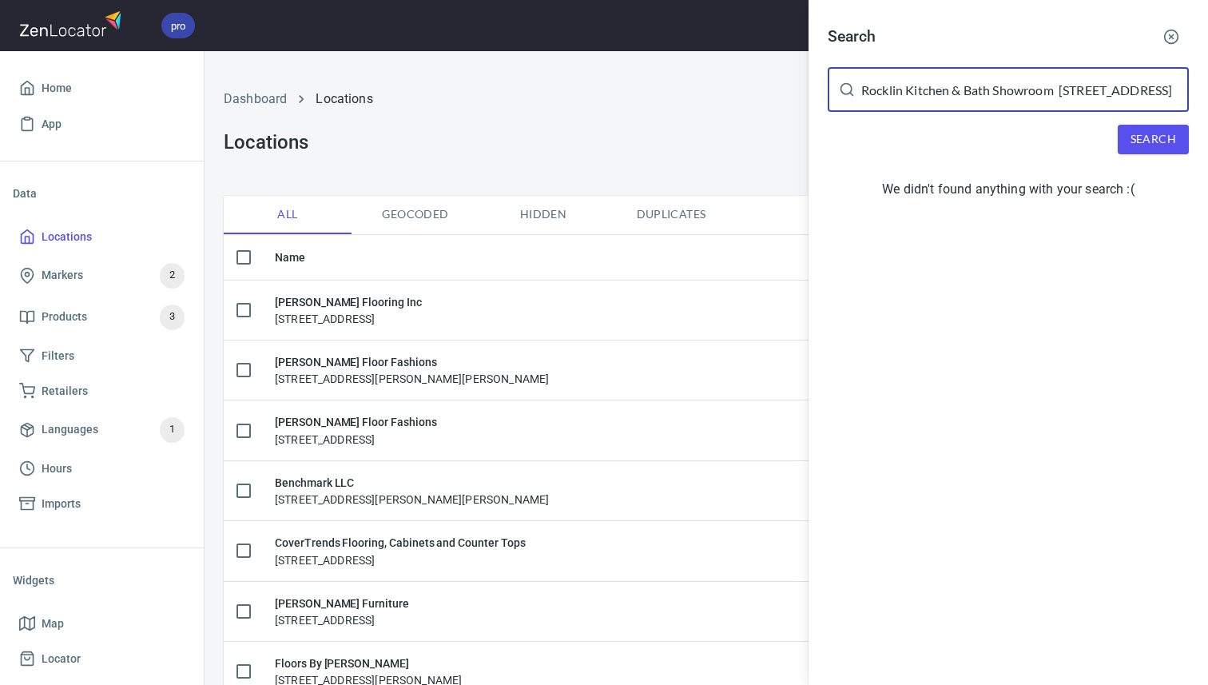
scroll to position [0, 0]
drag, startPoint x: 1142, startPoint y: 89, endPoint x: 737, endPoint y: 85, distance: 405.9
click at [737, 85] on div "Search Rocklin Kitchen & Bath Showroom 4235 Pacific St. Ste F. Rocklin CA, 9567…" at bounding box center [604, 342] width 1208 height 685
type input "95677"
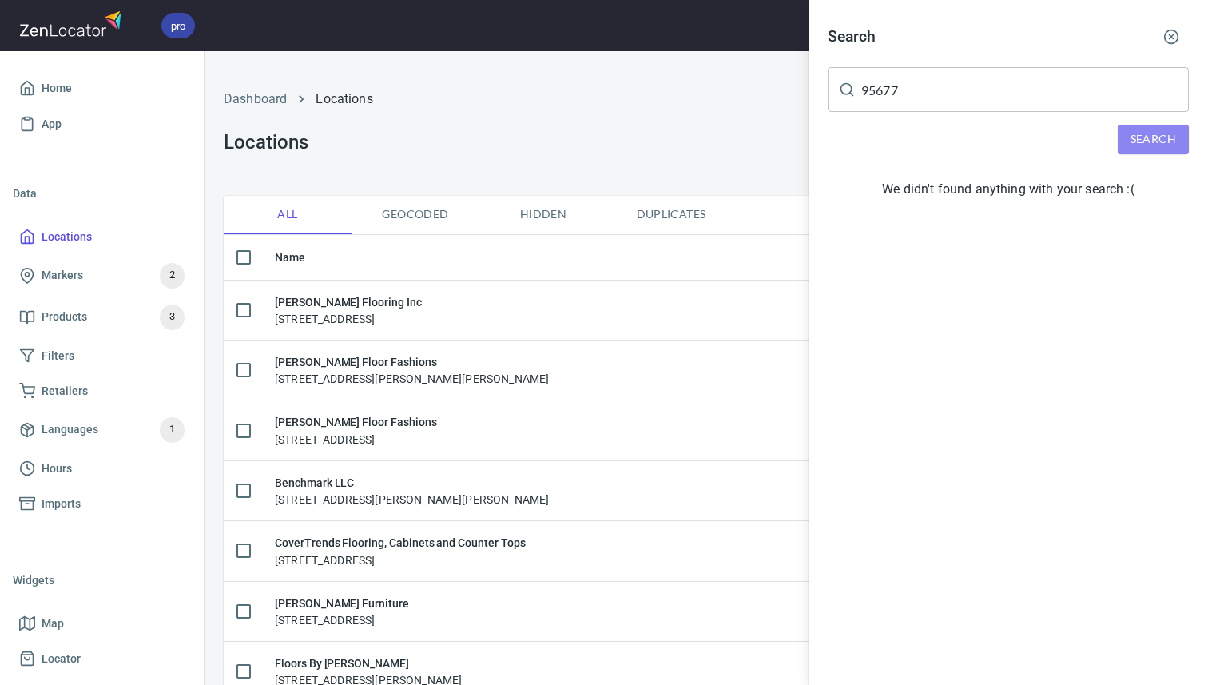
click at [1166, 141] on span "Search" at bounding box center [1153, 139] width 46 height 20
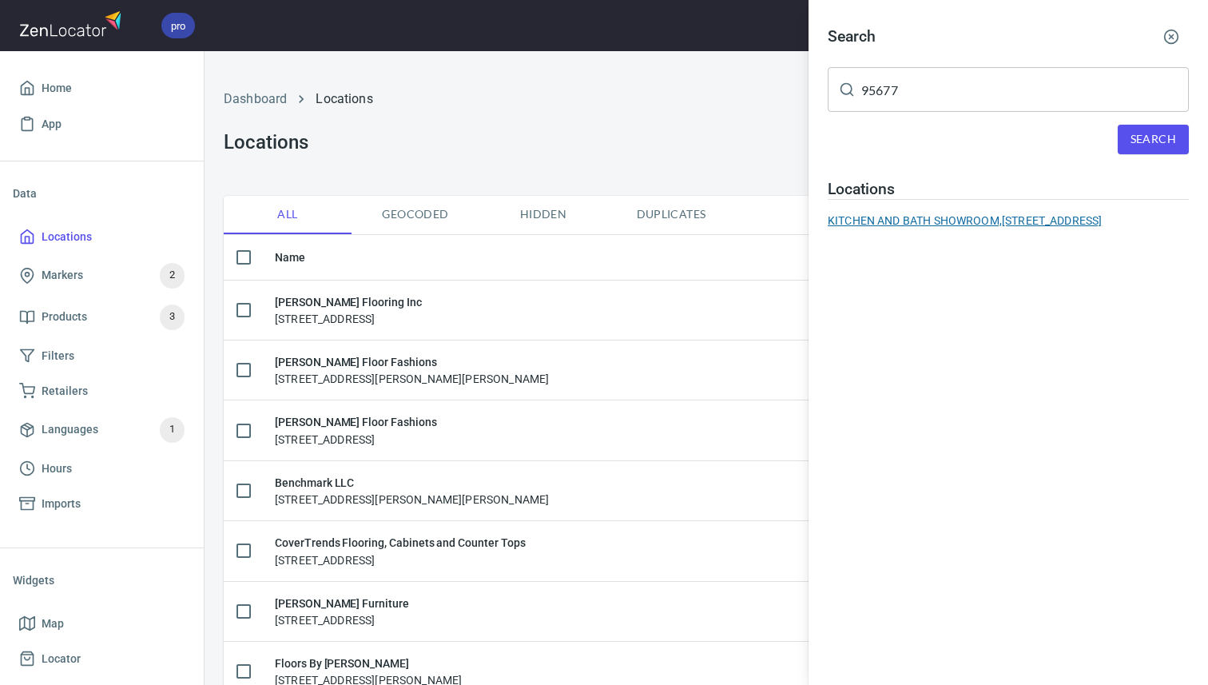
click at [929, 219] on div "KITCHEN AND BATH SHOWROOM, 4235 PACIFIC ST STE F GRANITE ROCKLIN, CA 95677" at bounding box center [1008, 221] width 361 height 16
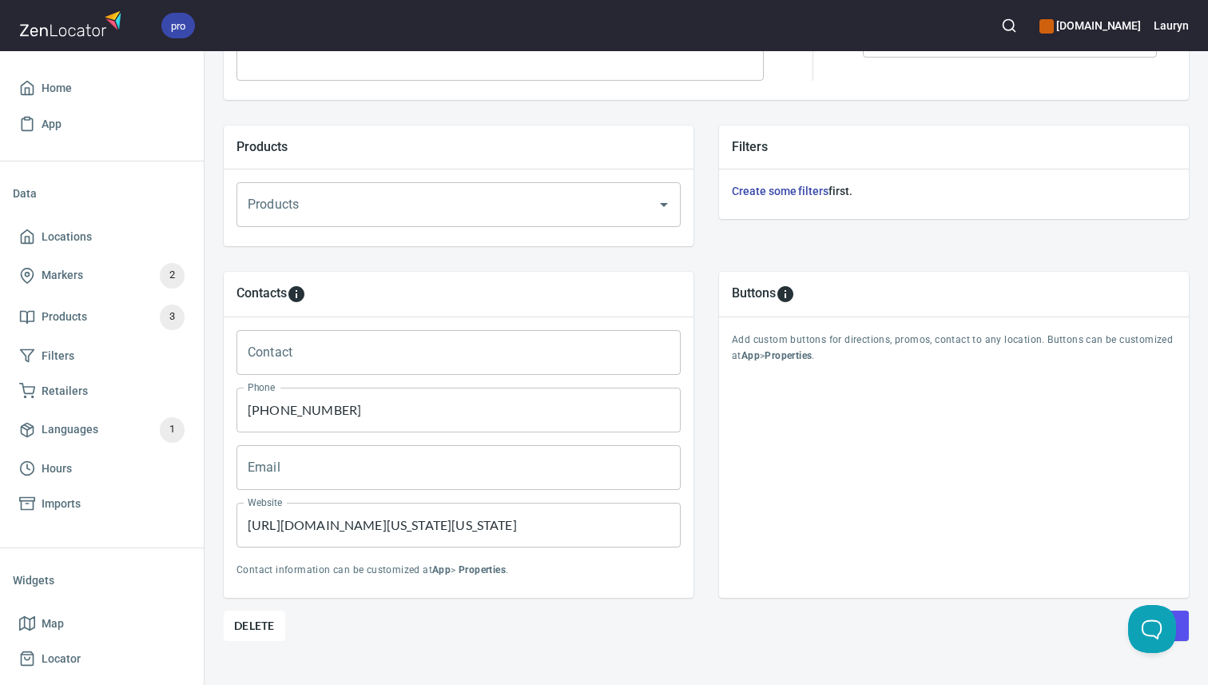
scroll to position [530, 0]
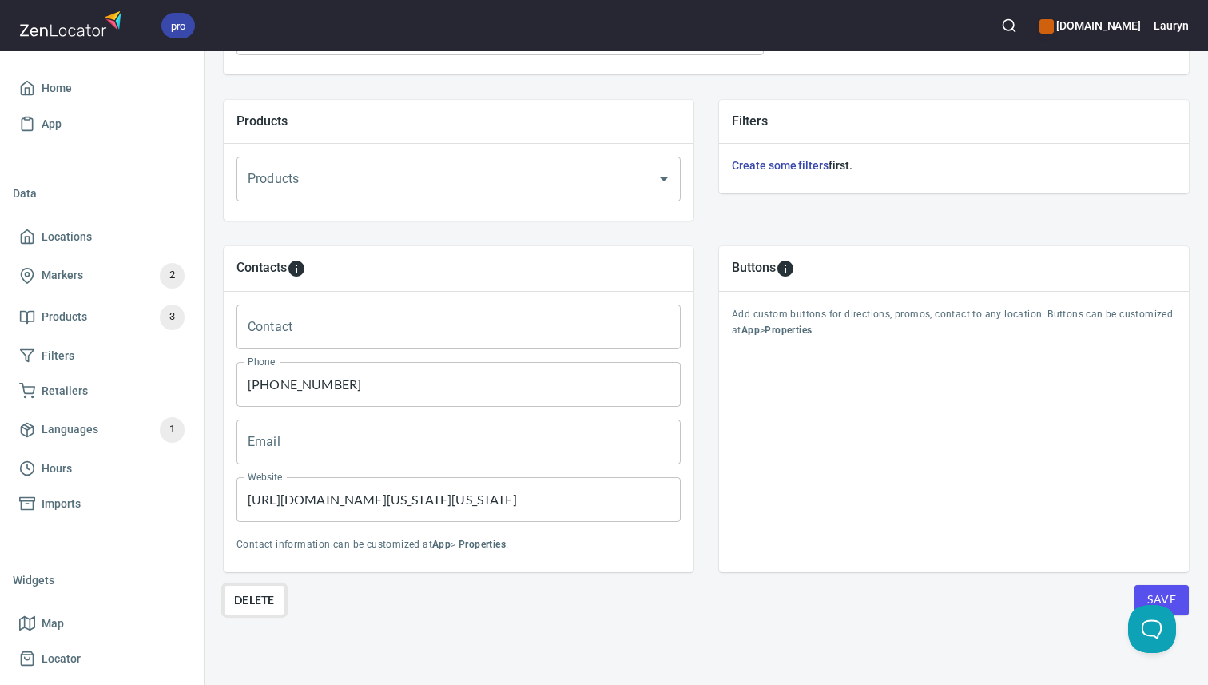
click at [232, 606] on button "Delete" at bounding box center [255, 600] width 62 height 30
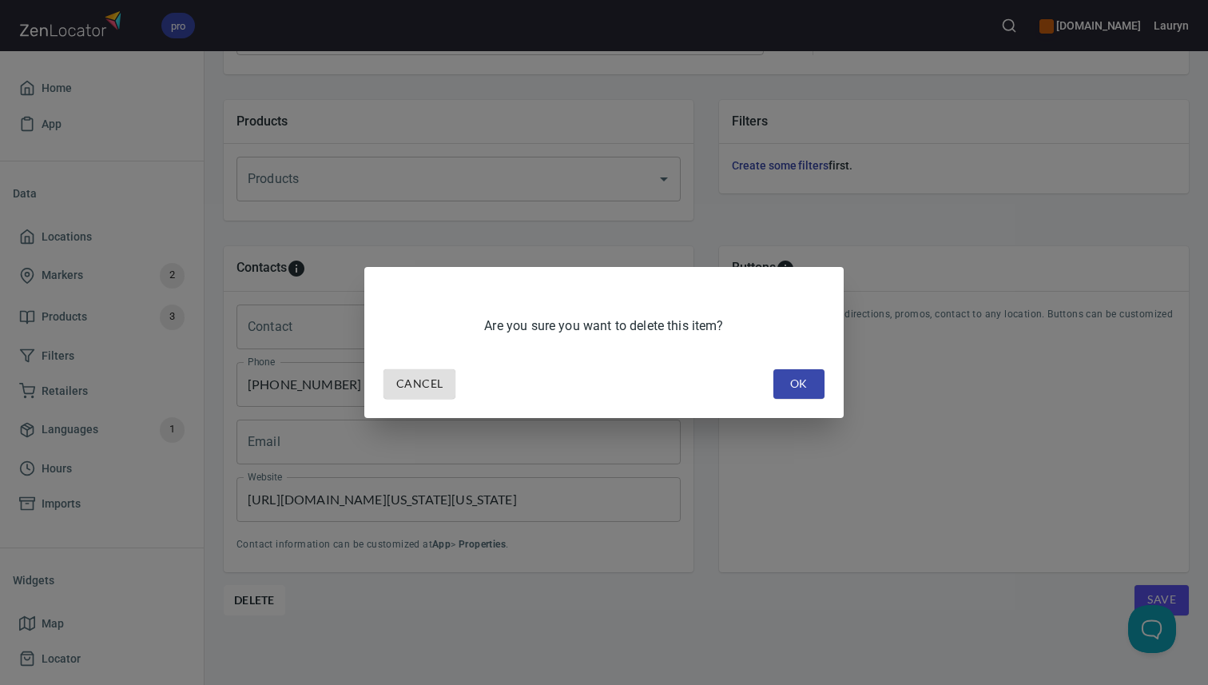
click at [777, 391] on button "OK" at bounding box center [798, 384] width 51 height 30
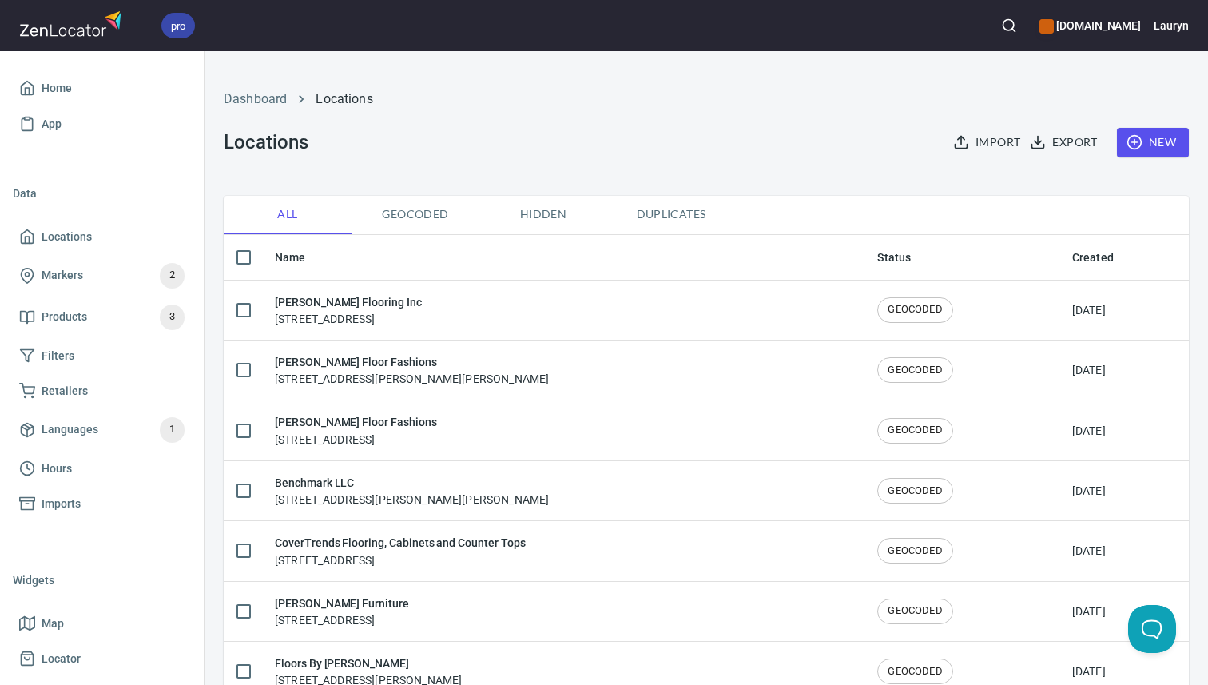
click at [1153, 143] on span "New" at bounding box center [1153, 143] width 46 height 20
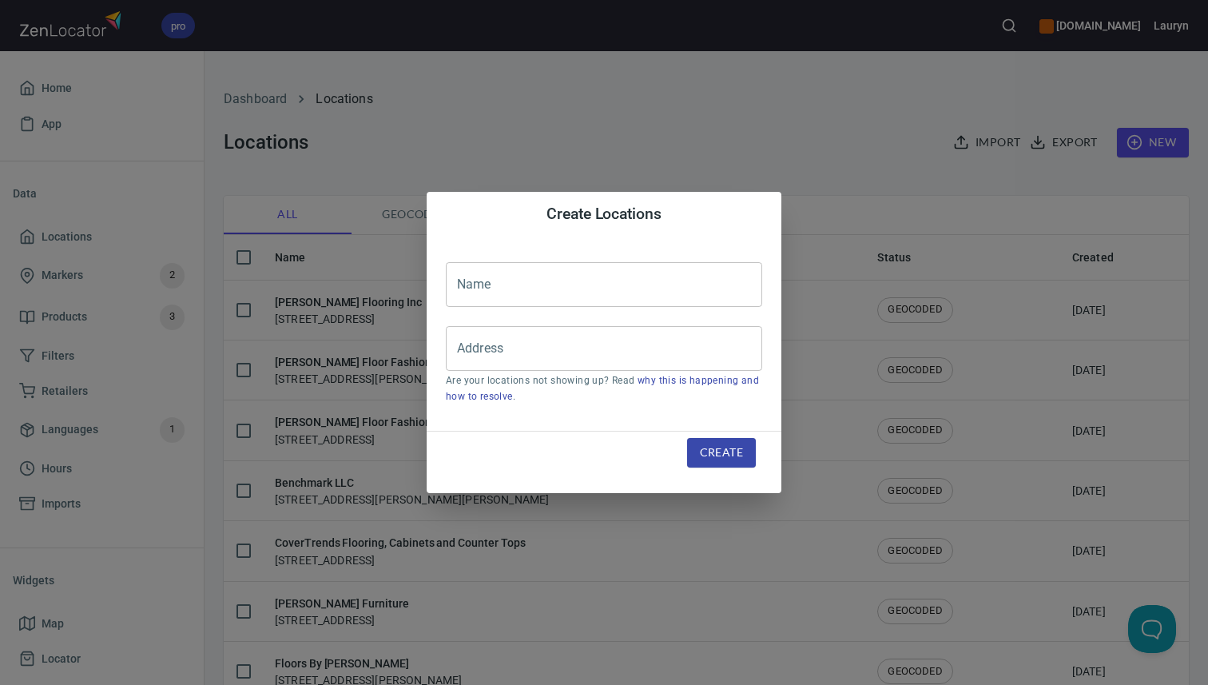
click at [673, 299] on input "text" at bounding box center [604, 284] width 316 height 45
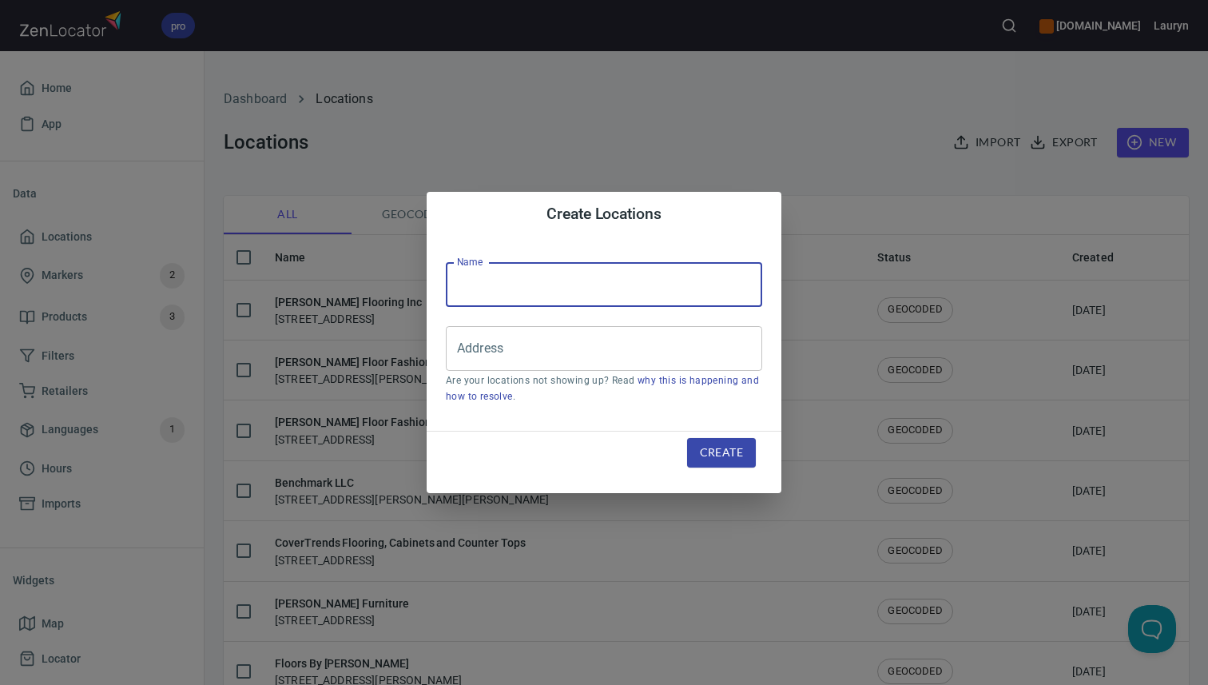
paste input "Rocklin Kitchen & Bath Showroom"
type input "Rocklin Kitchen & Bath Showroom"
click at [572, 355] on input "Address" at bounding box center [592, 348] width 278 height 30
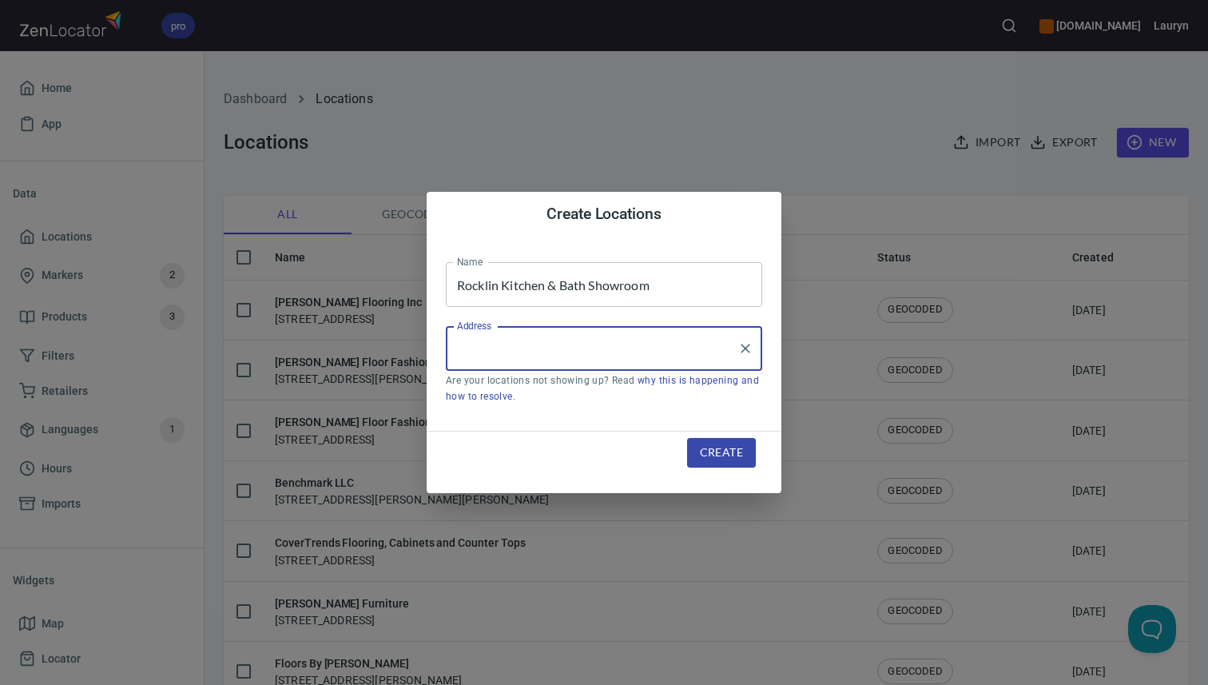
paste input "[STREET_ADDRESS]"
type input "[STREET_ADDRESS]"
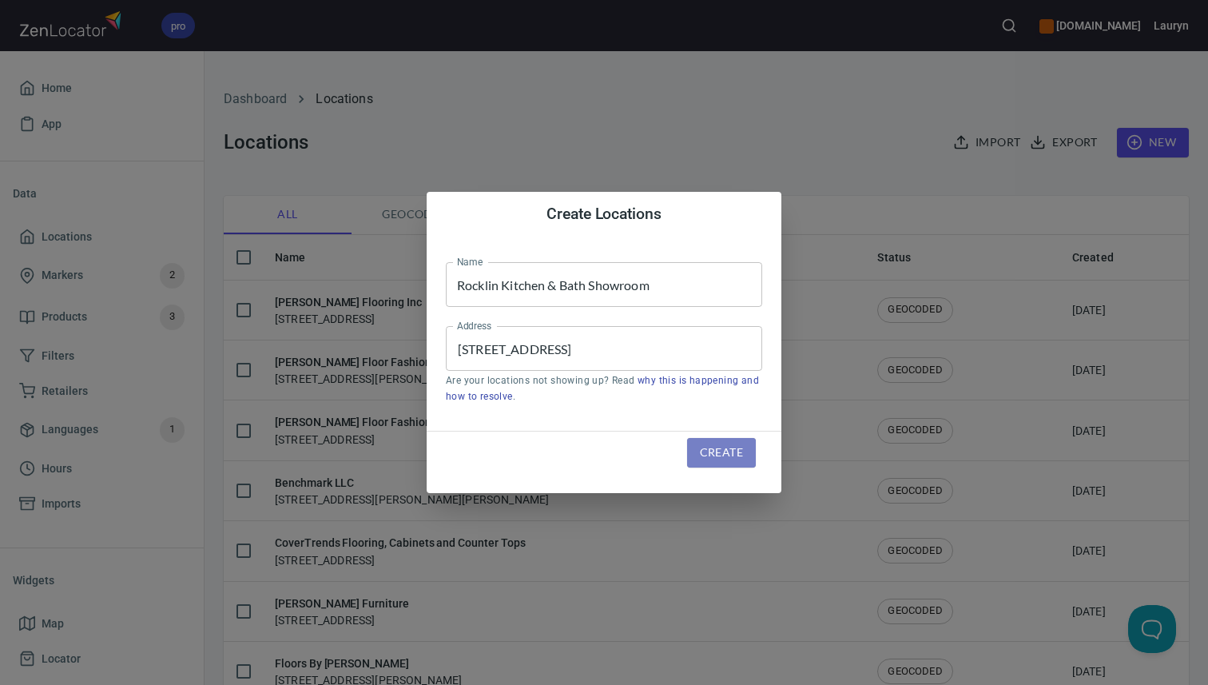
click at [726, 451] on span "Create" at bounding box center [721, 453] width 43 height 20
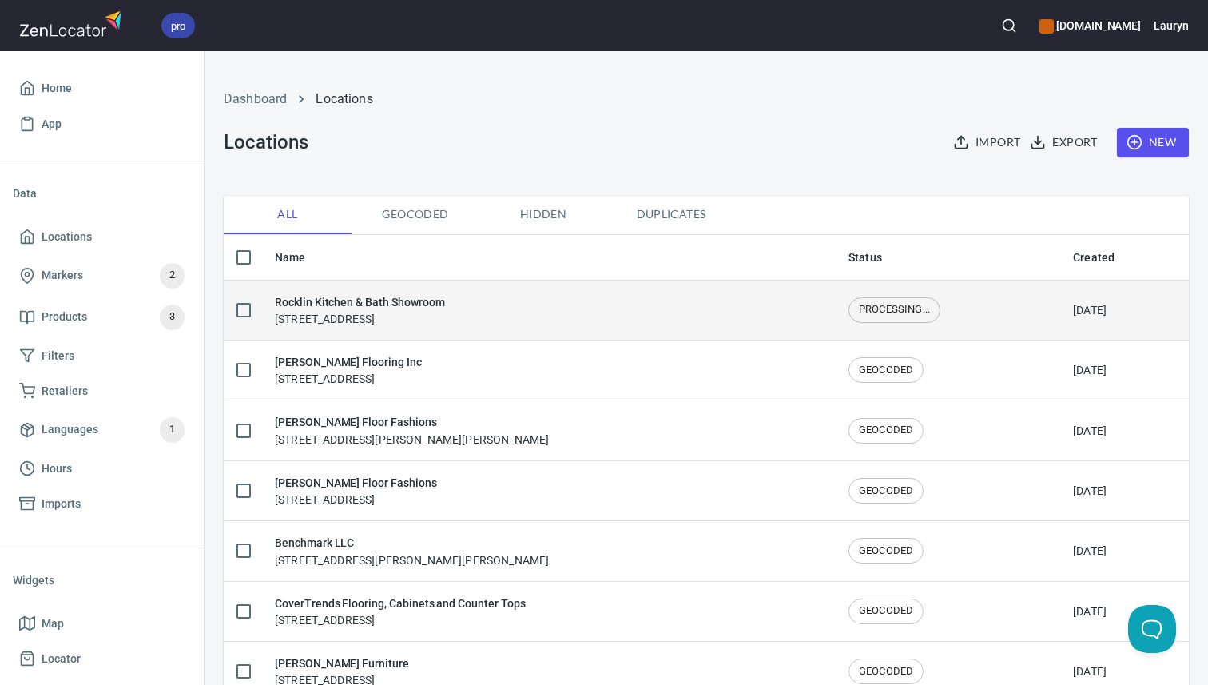
click at [545, 319] on div "Rocklin Kitchen & Bath Showroom [STREET_ADDRESS]" at bounding box center [549, 310] width 548 height 34
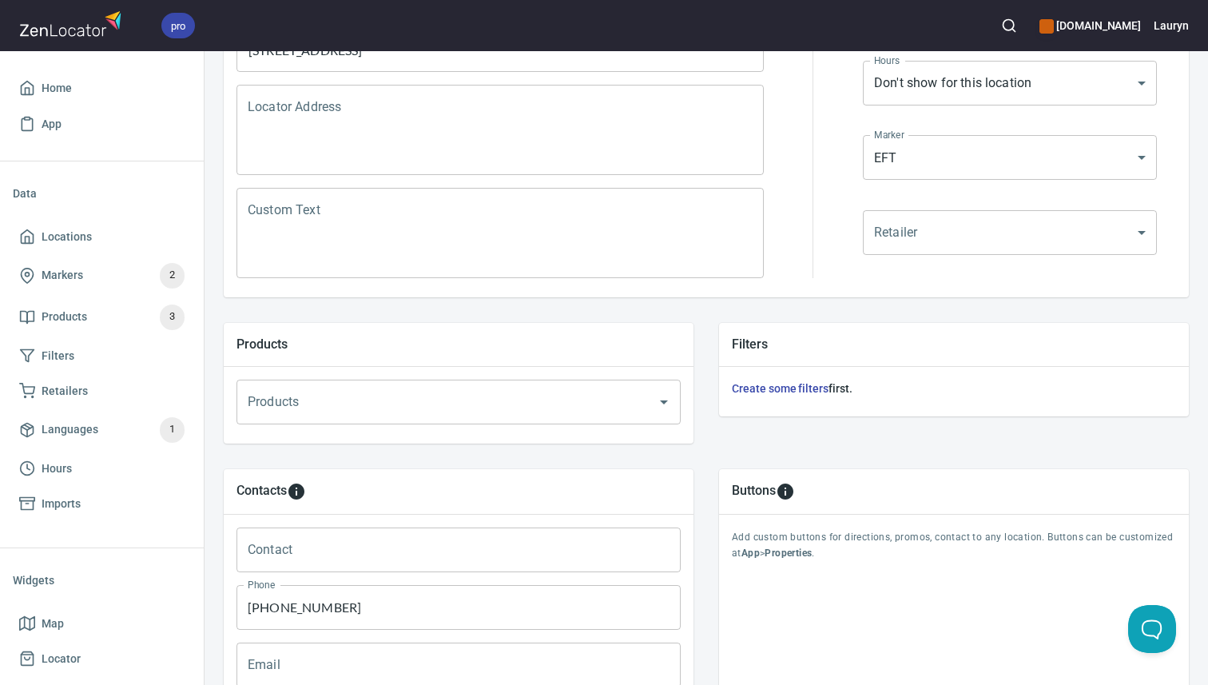
scroll to position [530, 0]
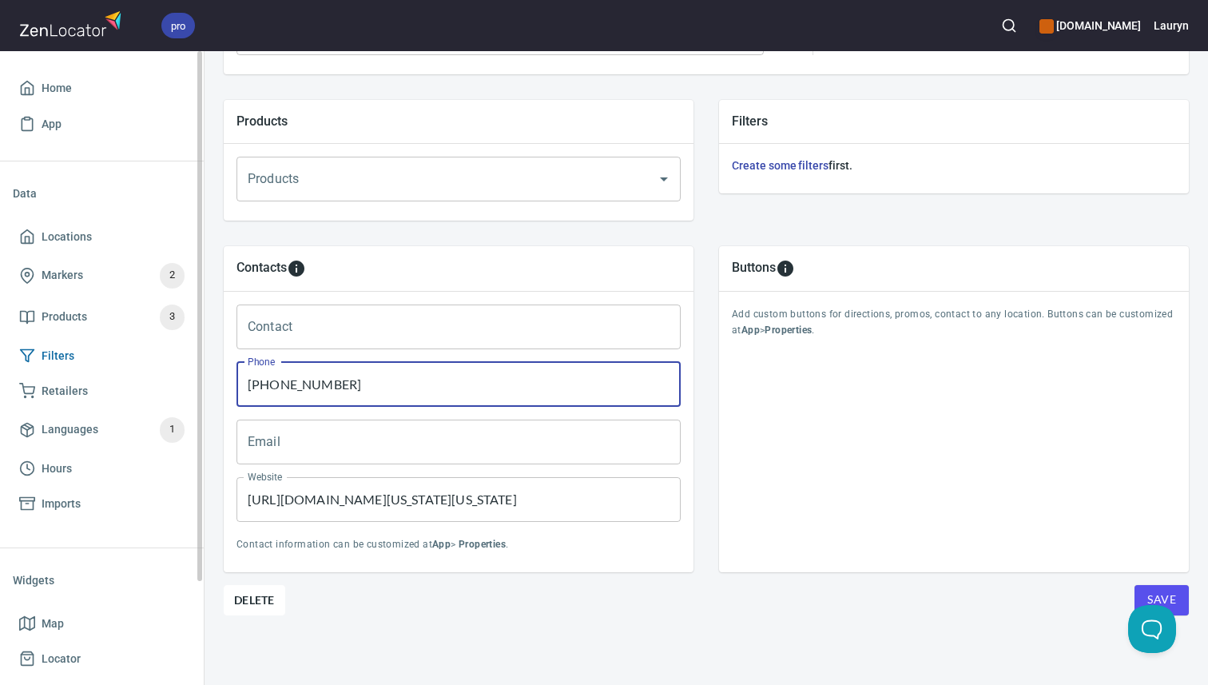
drag, startPoint x: 371, startPoint y: 392, endPoint x: 159, endPoint y: 369, distance: 213.0
click at [159, 369] on div "pro www.engineeredfloors.com Lauryn Home App Data Locations Markers 2 Products …" at bounding box center [604, 342] width 1208 height 685
paste input "(916)"
type input "[PHONE_NUMBER]"
click at [403, 510] on input "https://www.rcwilley.com/location/California/Sacramento-Rocklin-California-Furn…" at bounding box center [458, 499] width 444 height 45
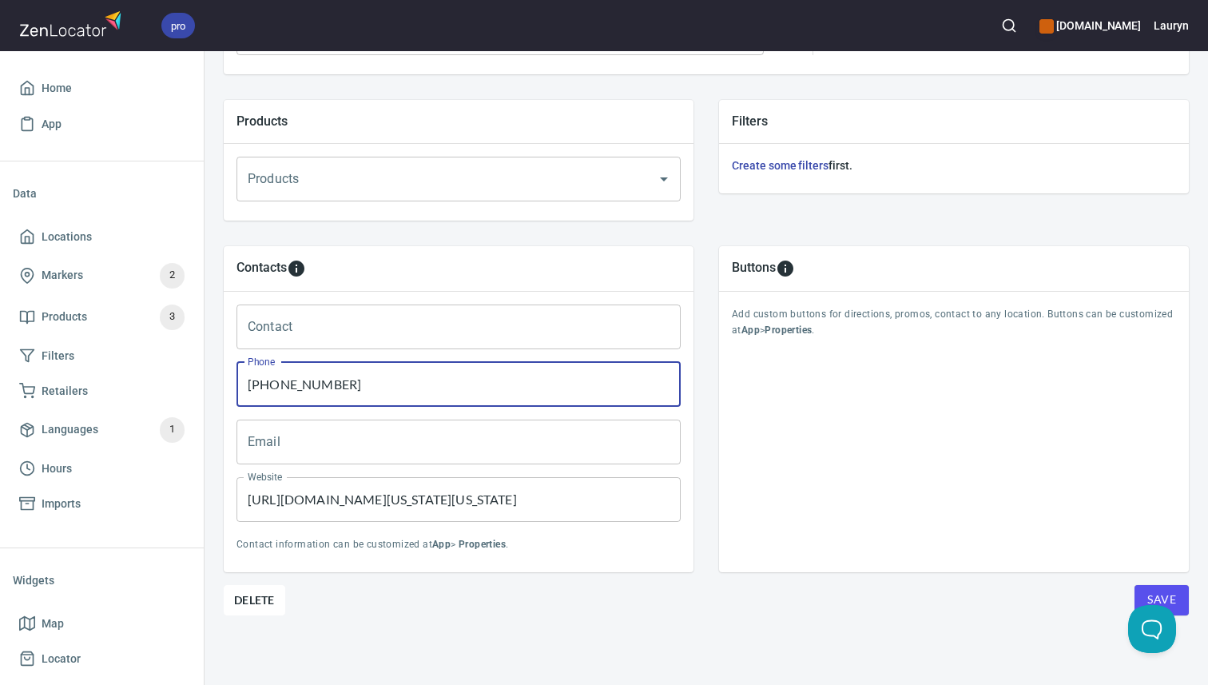
click at [403, 510] on input "https://www.rcwilley.com/location/California/Sacramento-Rocklin-California-Furn…" at bounding box center [458, 499] width 444 height 45
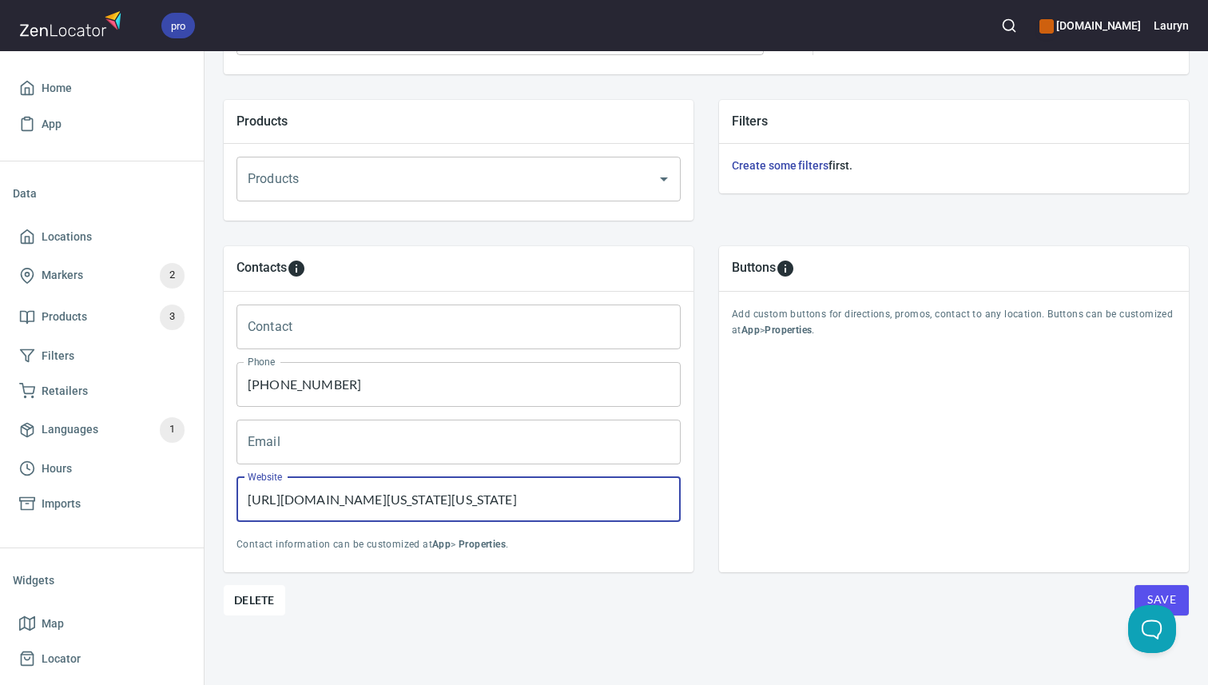
click at [403, 510] on input "https://www.rcwilley.com/location/California/Sacramento-Rocklin-California-Furn…" at bounding box center [458, 499] width 444 height 45
paste input "[URL][DOMAIN_NAME]"
click at [384, 497] on input "https://www.rcwilley.com/location/California/Sacramento-Rocklin-California-Furn…" at bounding box center [458, 499] width 444 height 45
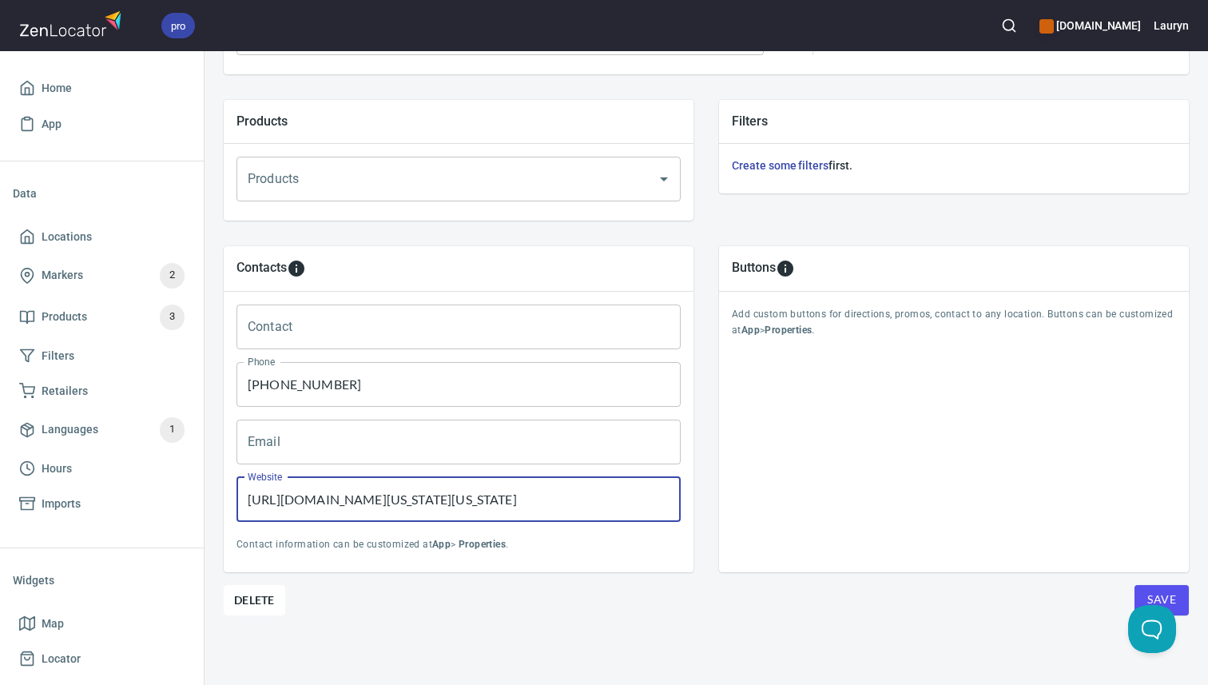
click at [384, 497] on input "https://www.rcwilley.com/location/California/Sacramento-Rocklin-California-Furn…" at bounding box center [458, 499] width 444 height 45
paste input "rocklinshowroom.com/"
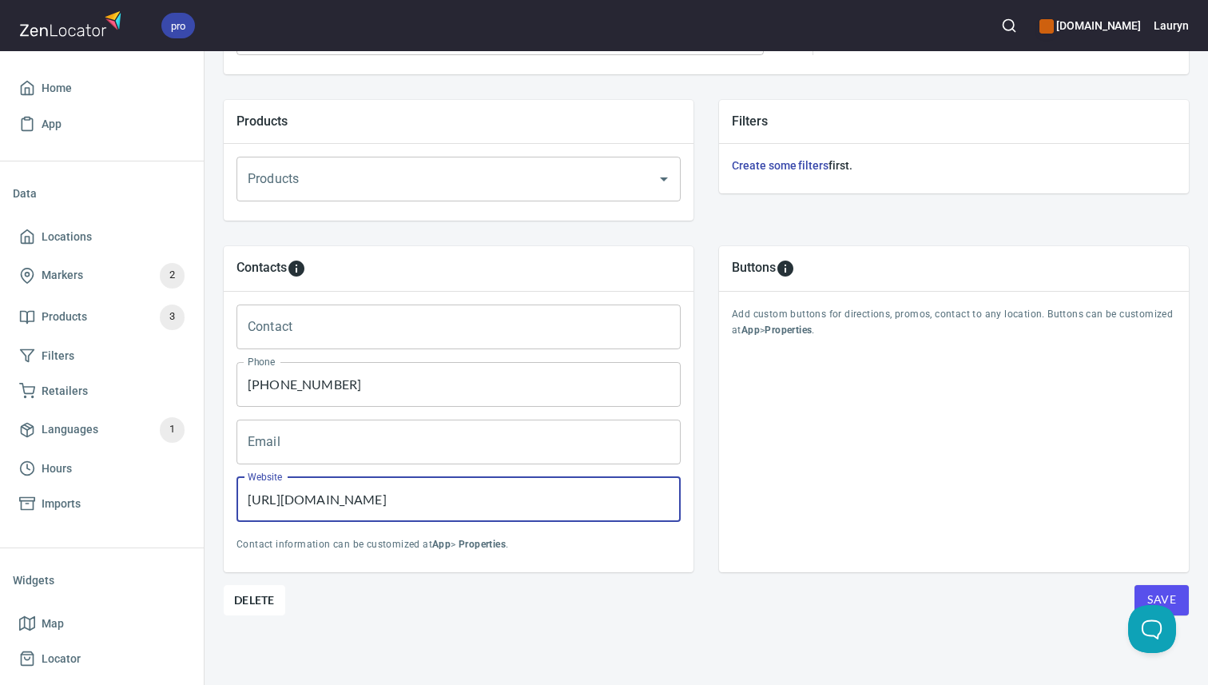
type input "[URL][DOMAIN_NAME]"
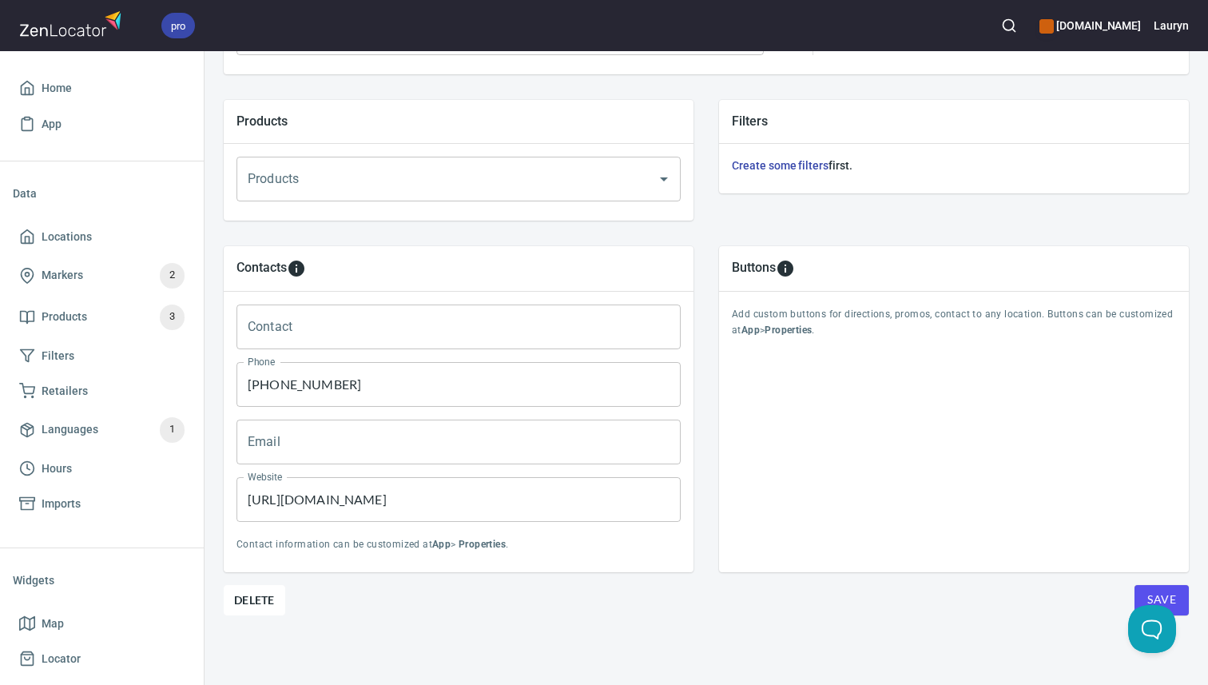
click at [767, 617] on div "Location Properties Location Name Rocklin Kitchen & Bath Showroom Location Name…" at bounding box center [706, 181] width 965 height 1007
click at [1139, 592] on button "Save" at bounding box center [1161, 600] width 54 height 30
click at [71, 236] on span "Locations" at bounding box center [67, 237] width 50 height 20
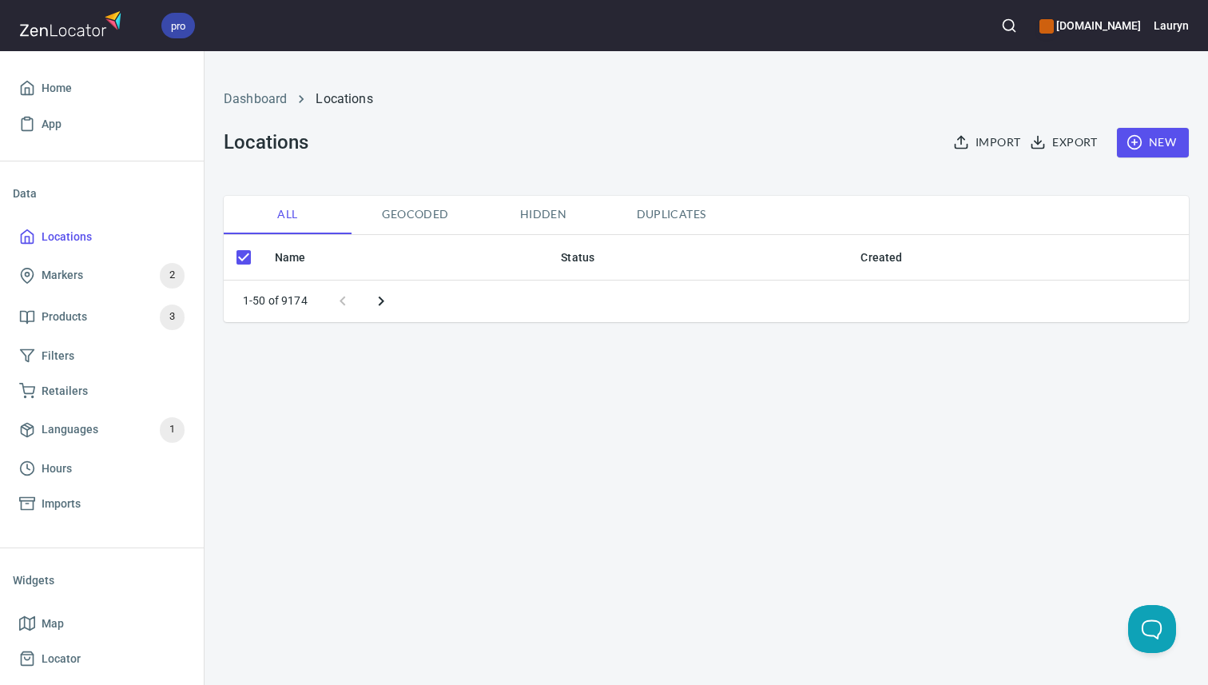
checkbox input "false"
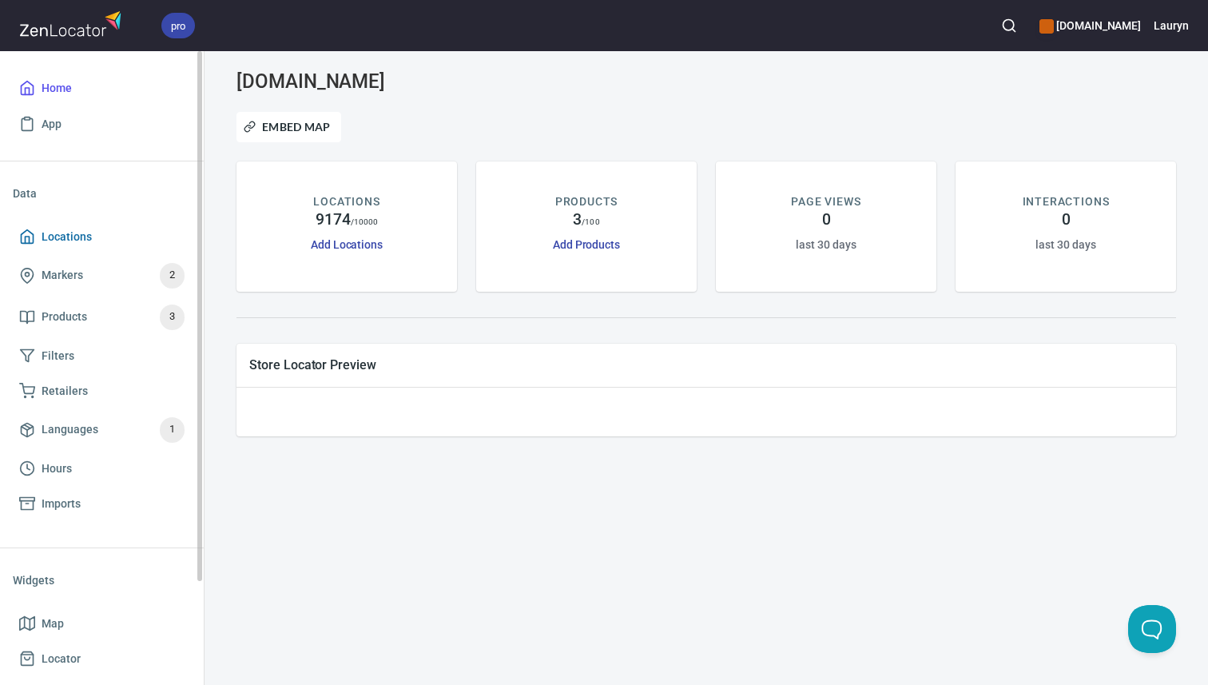
click at [105, 245] on span "Locations" at bounding box center [101, 237] width 165 height 20
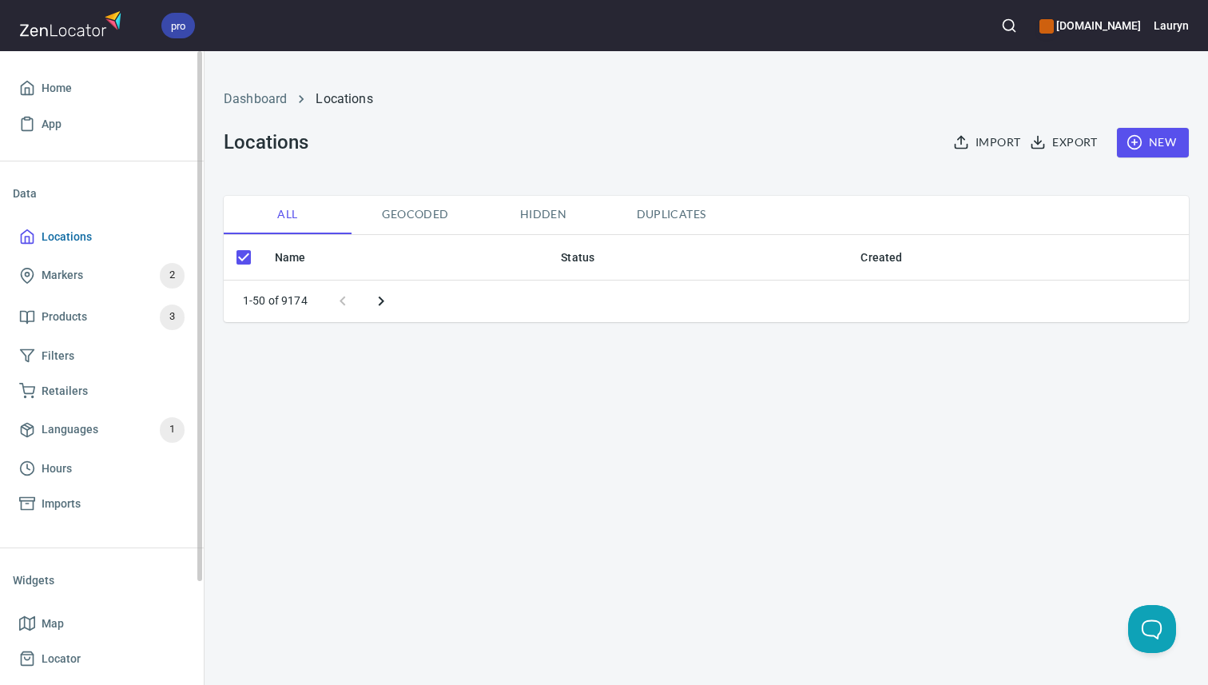
checkbox input "false"
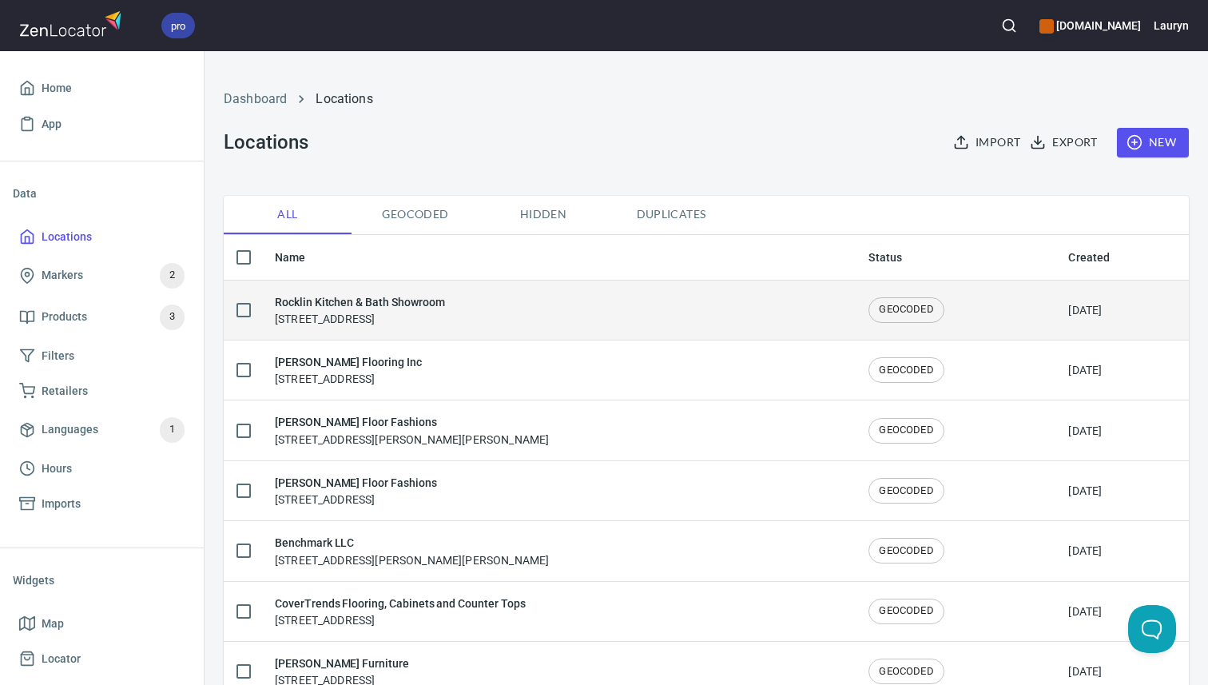
click at [586, 318] on div "Rocklin Kitchen & Bath Showroom [STREET_ADDRESS]" at bounding box center [559, 310] width 568 height 34
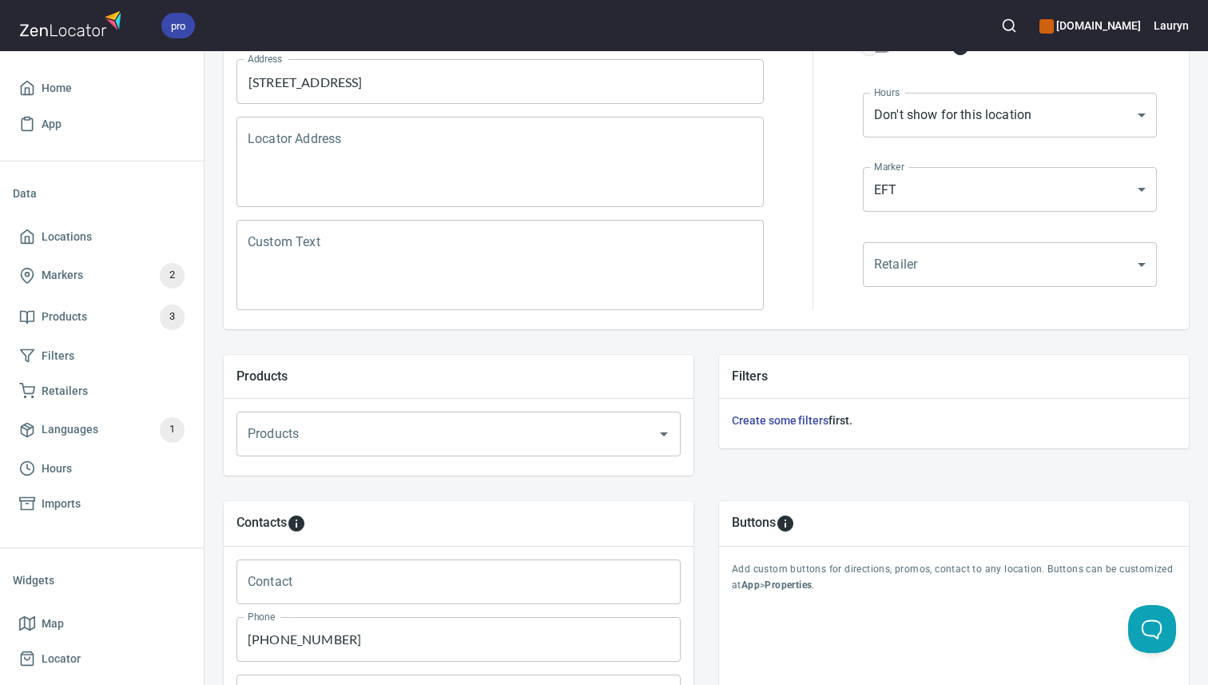
scroll to position [530, 0]
